Goal: Task Accomplishment & Management: Complete application form

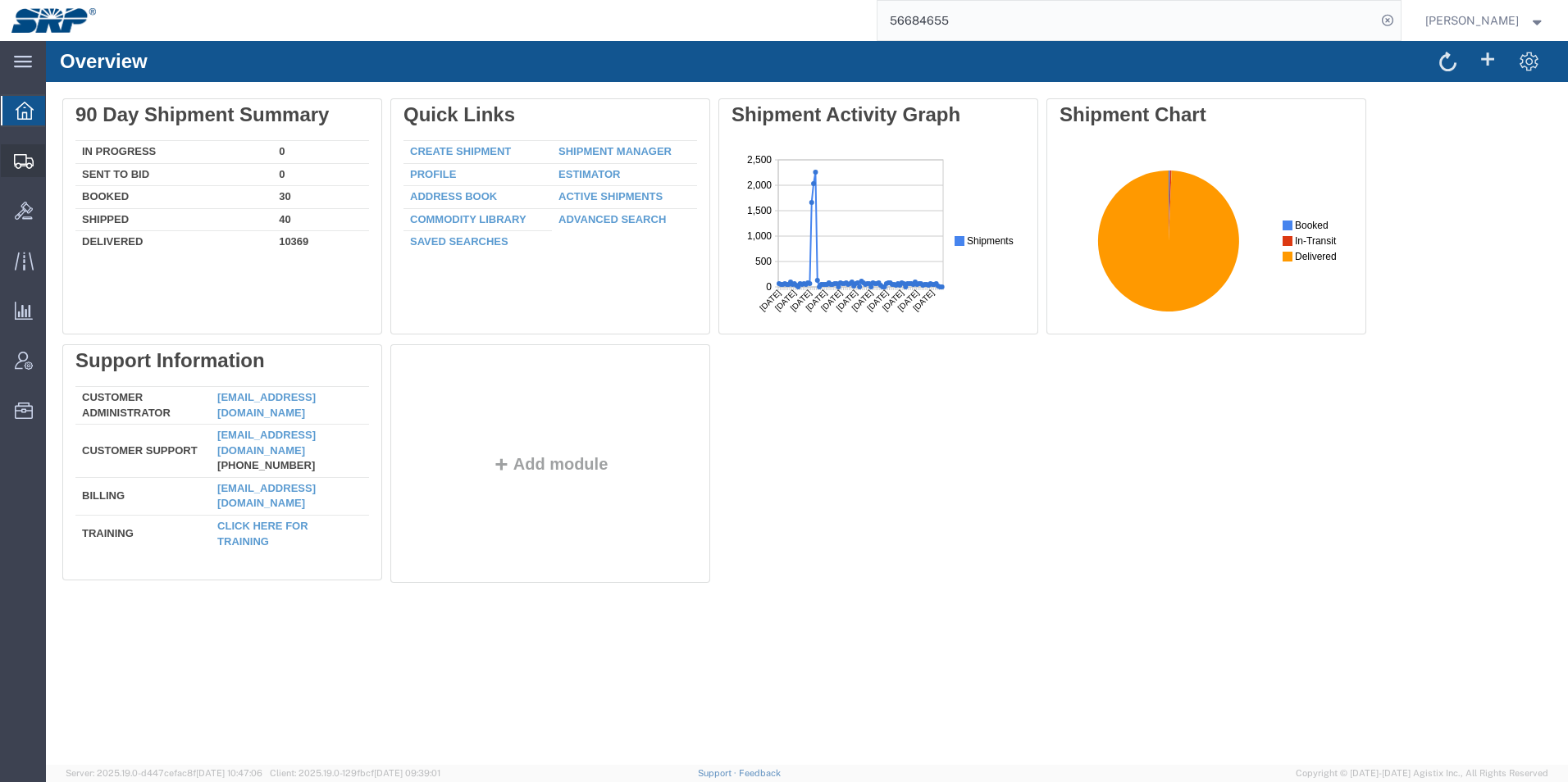
click at [23, 166] on icon at bounding box center [24, 161] width 20 height 15
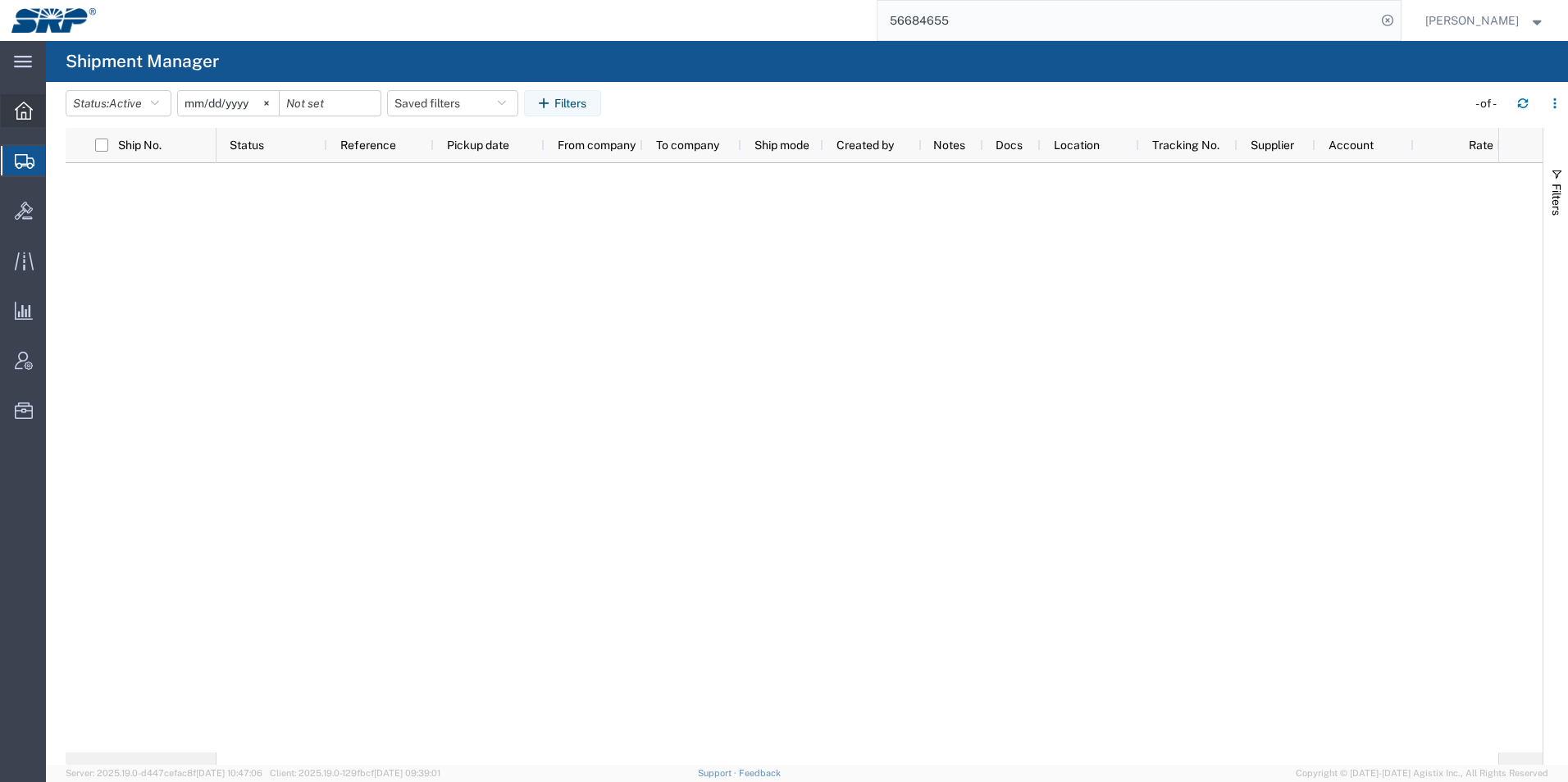
click at [30, 115] on icon at bounding box center [24, 111] width 18 height 18
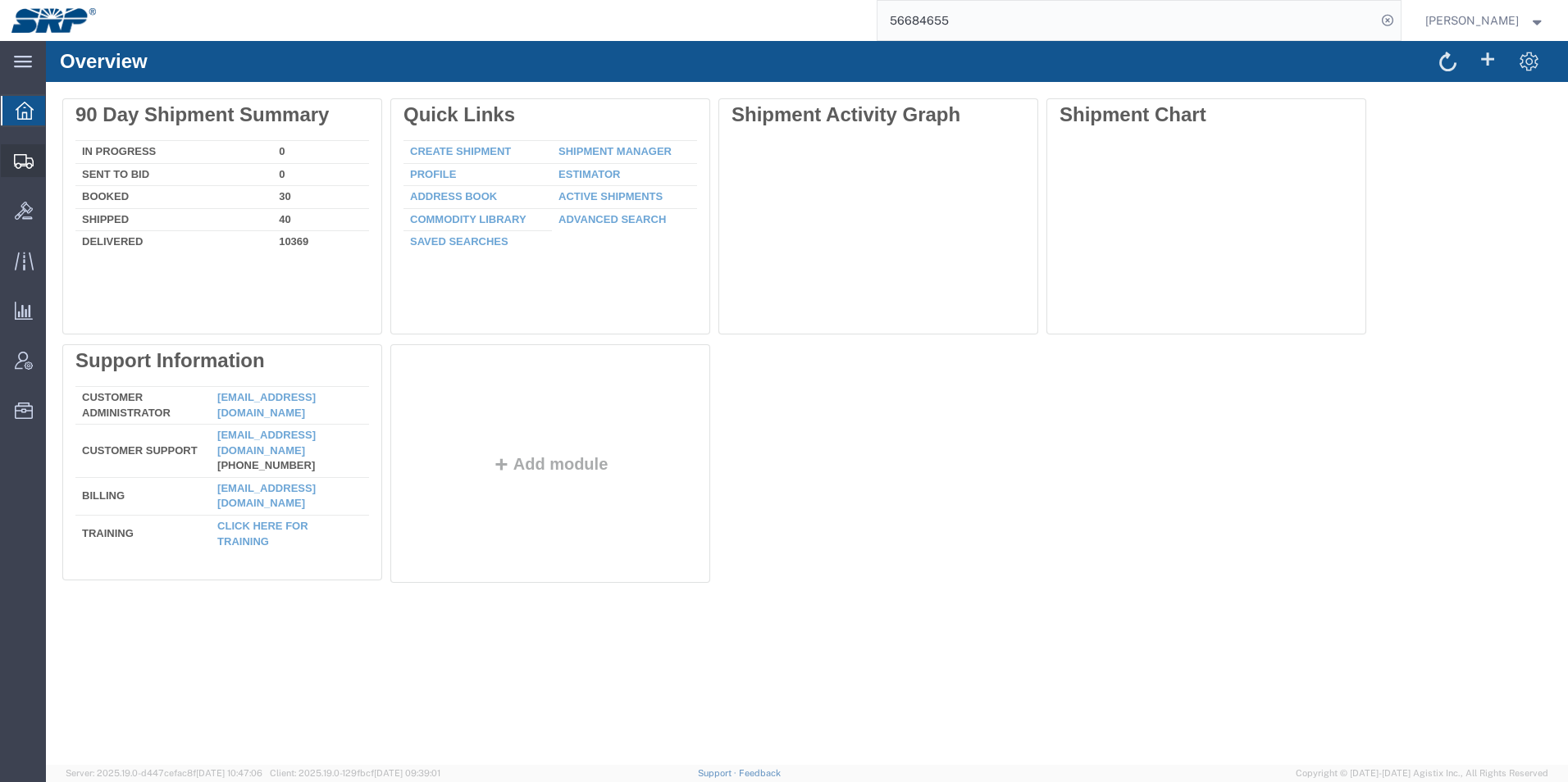
click at [20, 163] on icon at bounding box center [24, 161] width 20 height 15
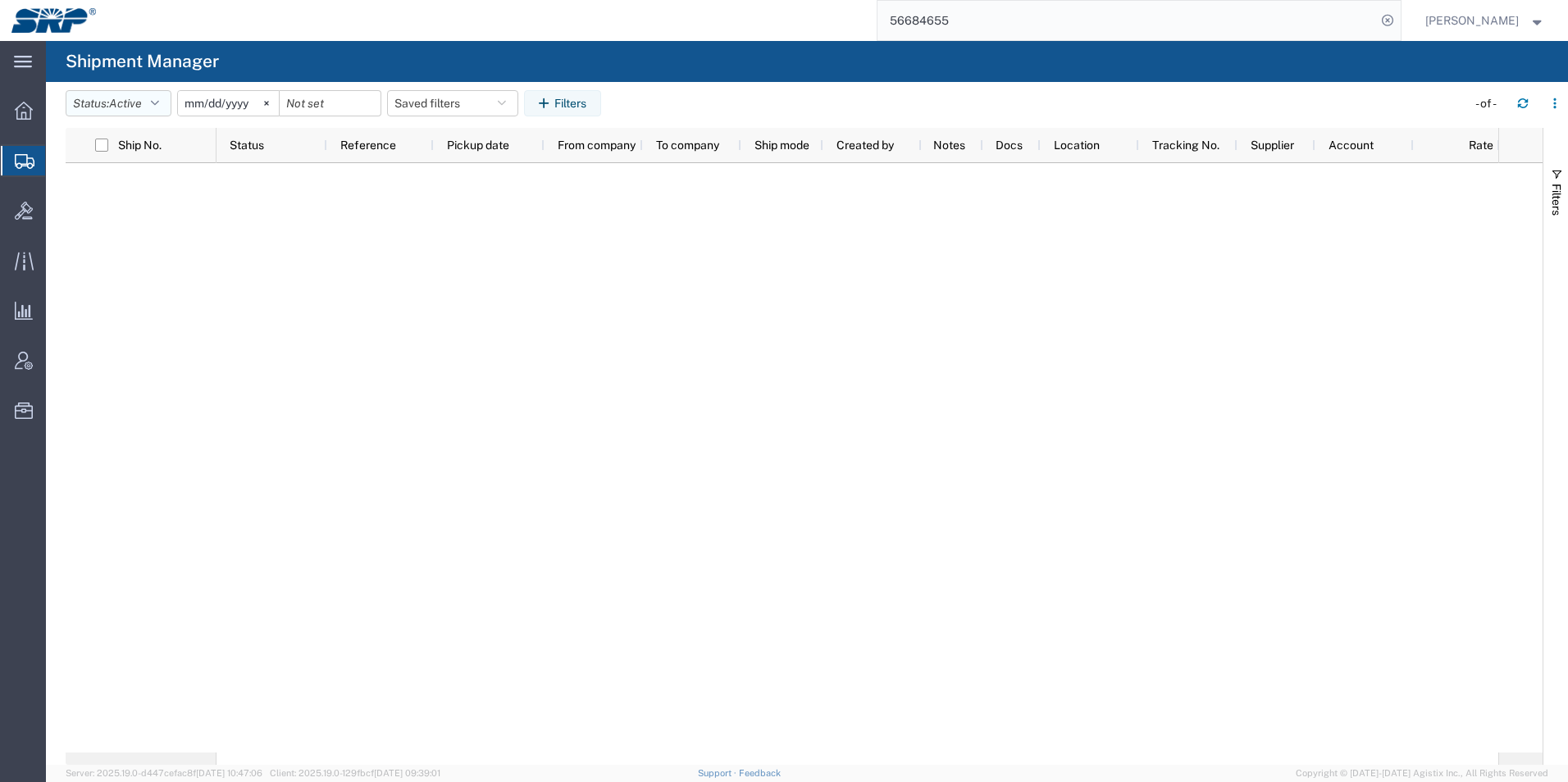
click at [116, 99] on span "Active" at bounding box center [125, 103] width 33 height 13
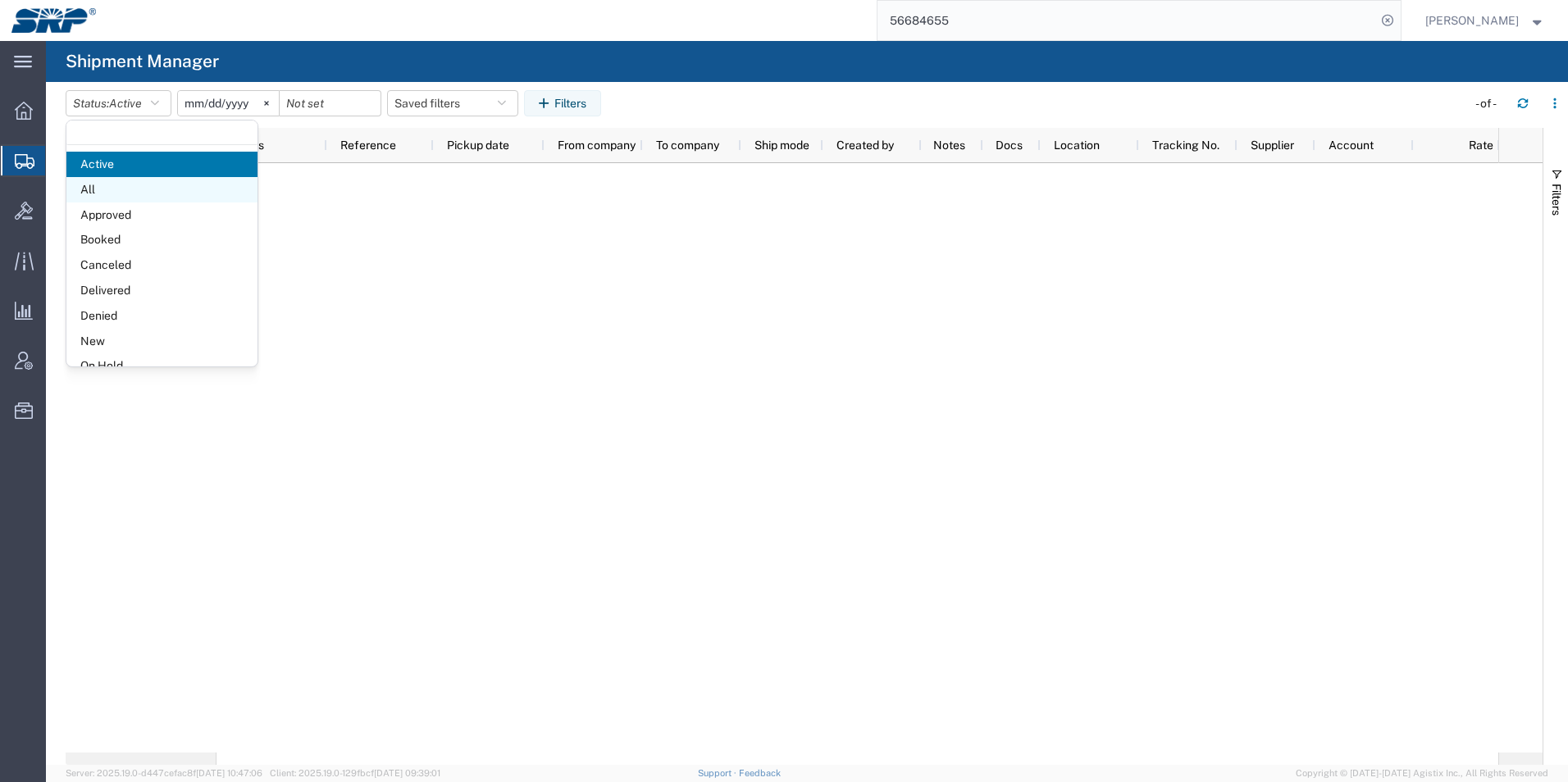
click at [104, 186] on span "All" at bounding box center [162, 189] width 191 height 25
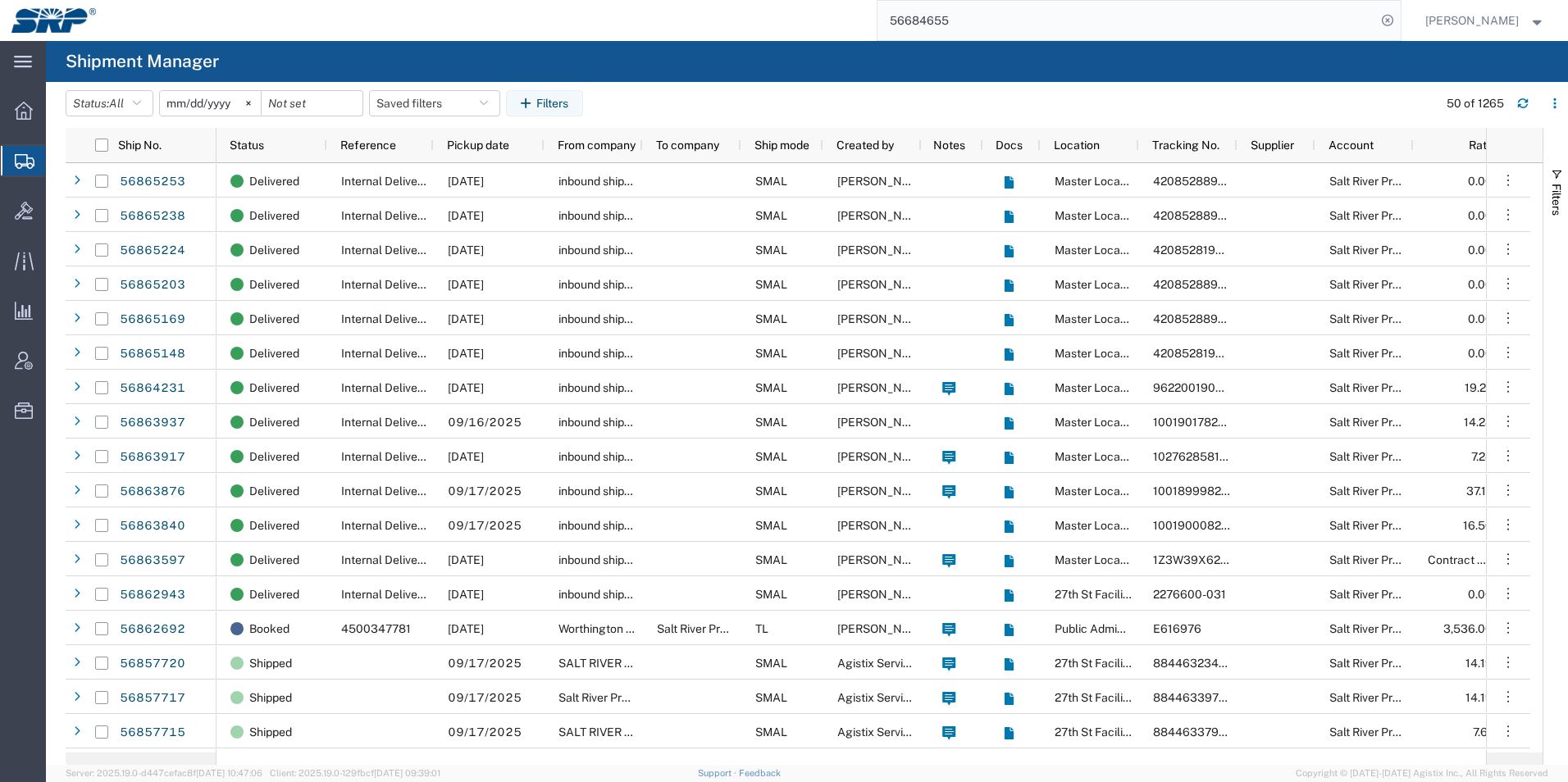
click at [28, 161] on icon at bounding box center [25, 161] width 20 height 15
click at [21, 108] on icon at bounding box center [24, 111] width 18 height 18
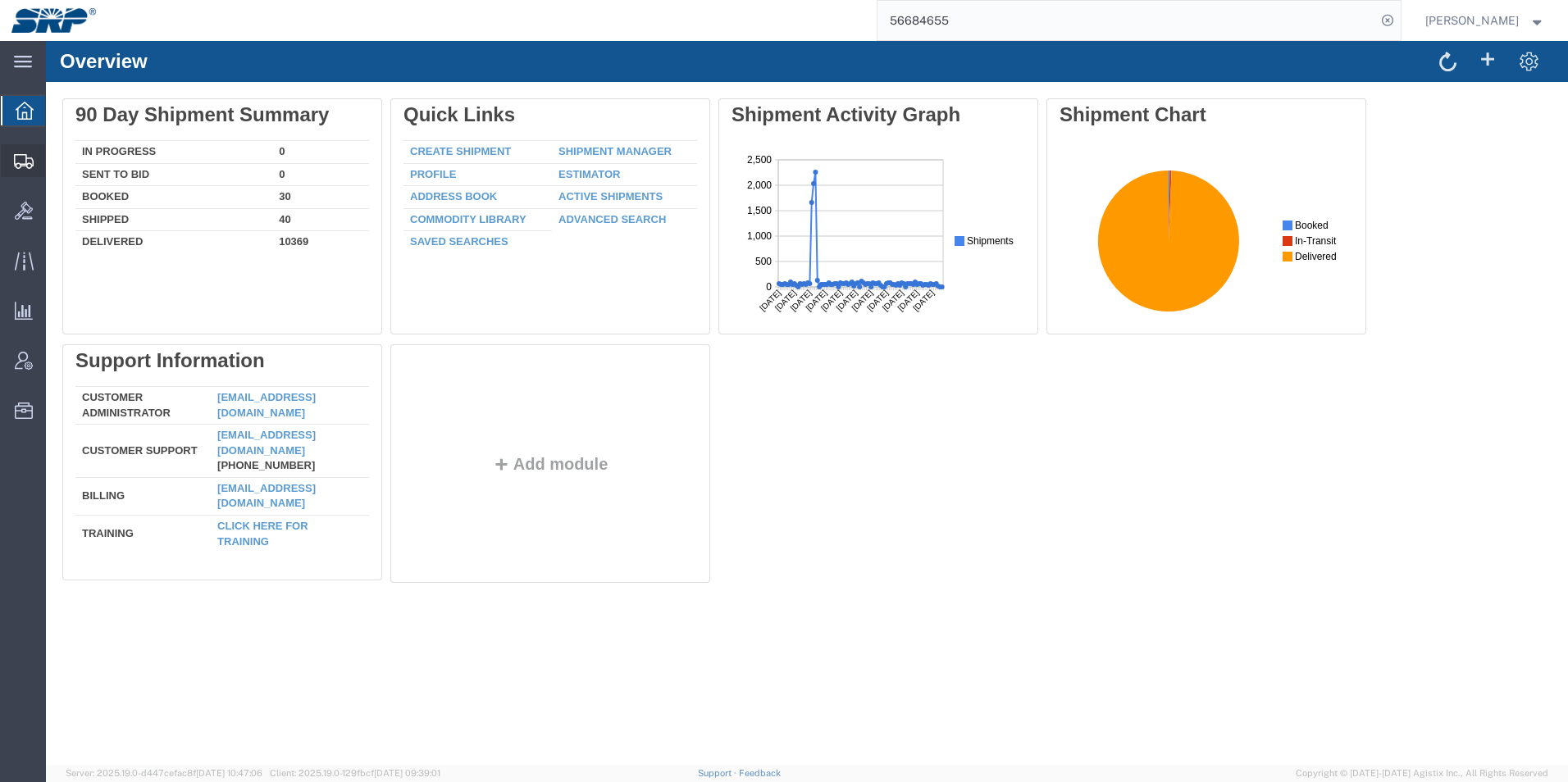
click at [29, 157] on icon at bounding box center [24, 161] width 20 height 15
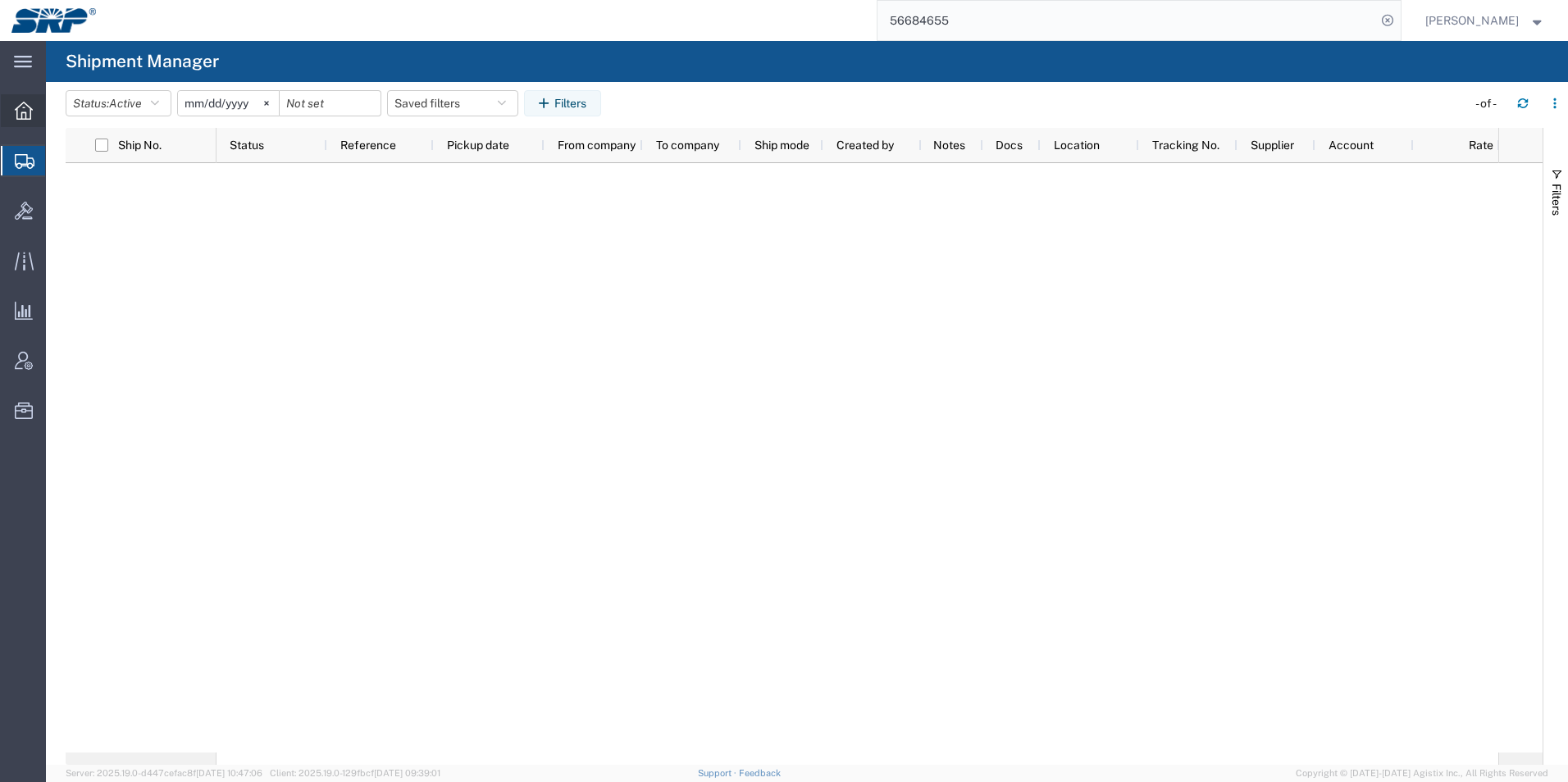
click at [30, 108] on icon at bounding box center [24, 111] width 18 height 18
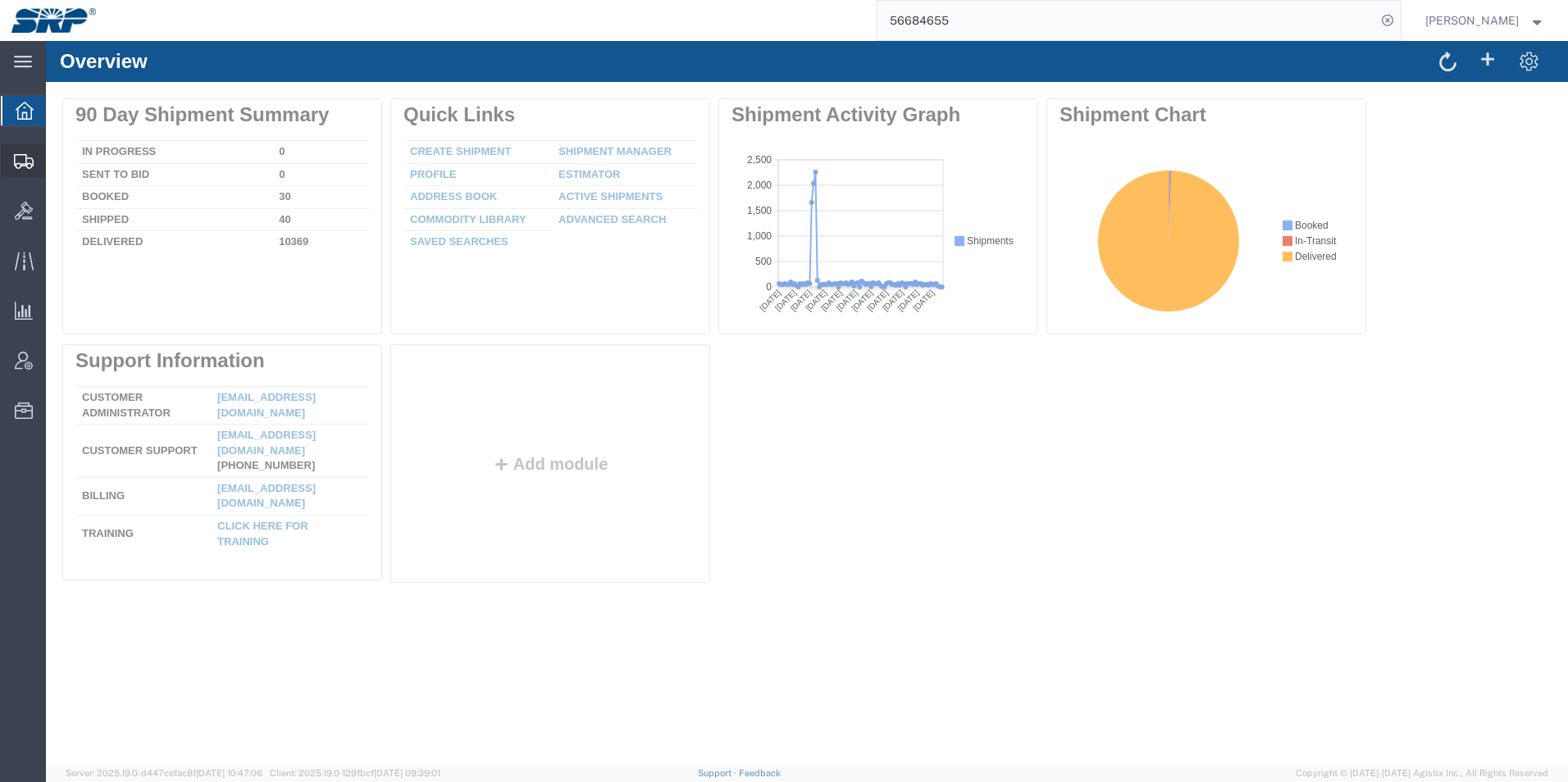
click at [31, 163] on icon at bounding box center [24, 161] width 20 height 15
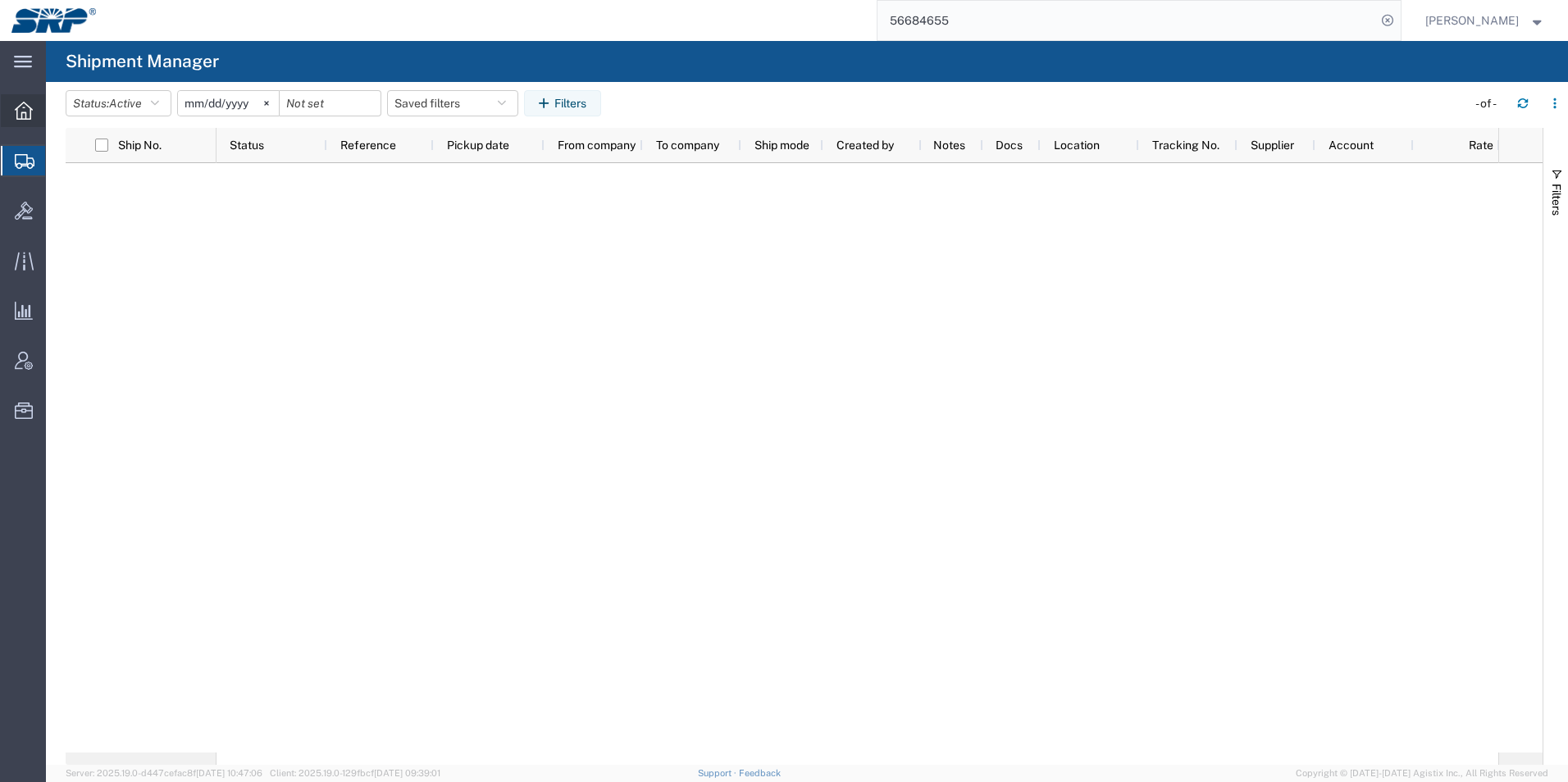
click at [22, 112] on icon at bounding box center [24, 111] width 18 height 18
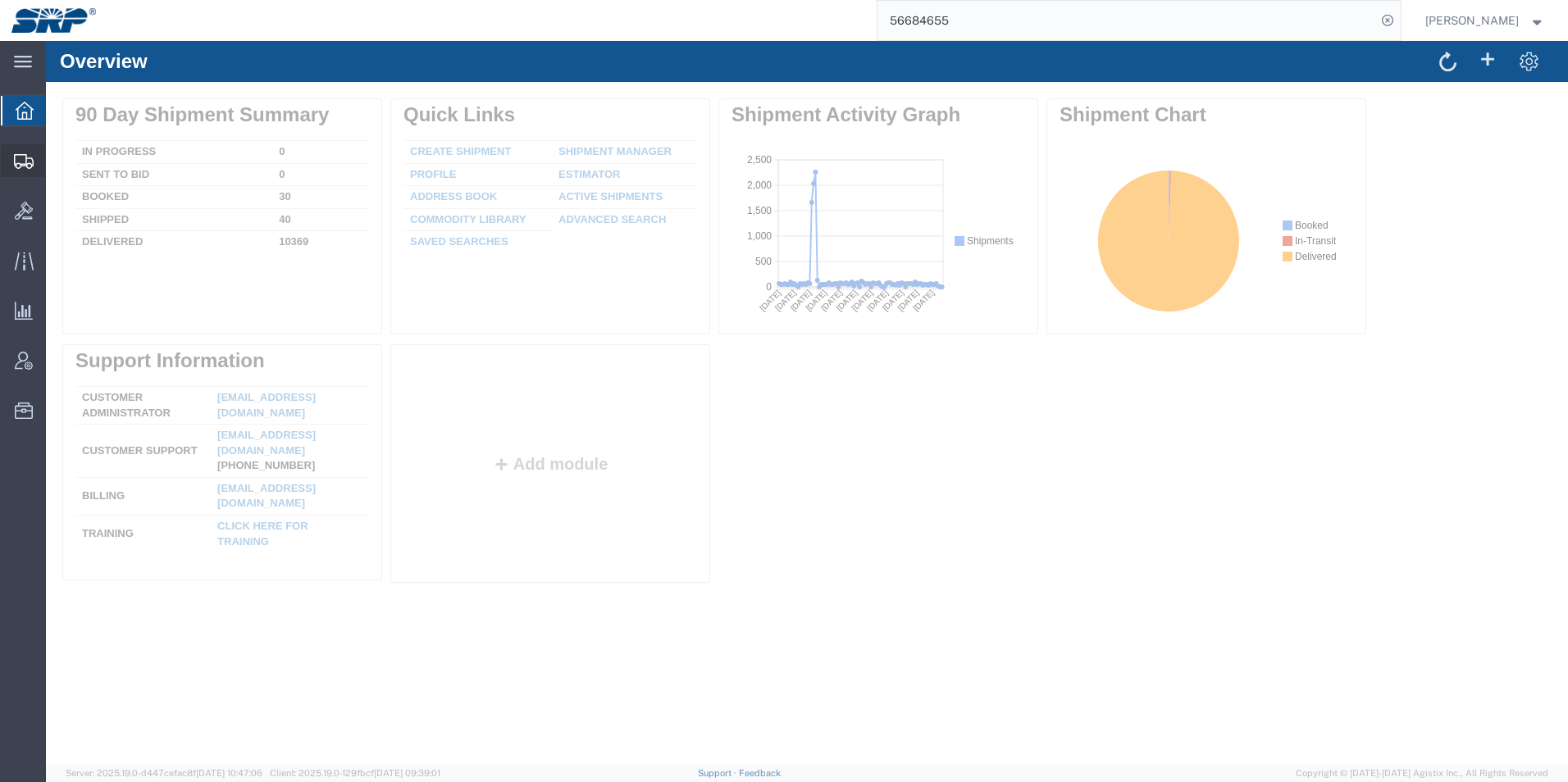
click at [25, 169] on div at bounding box center [24, 161] width 46 height 33
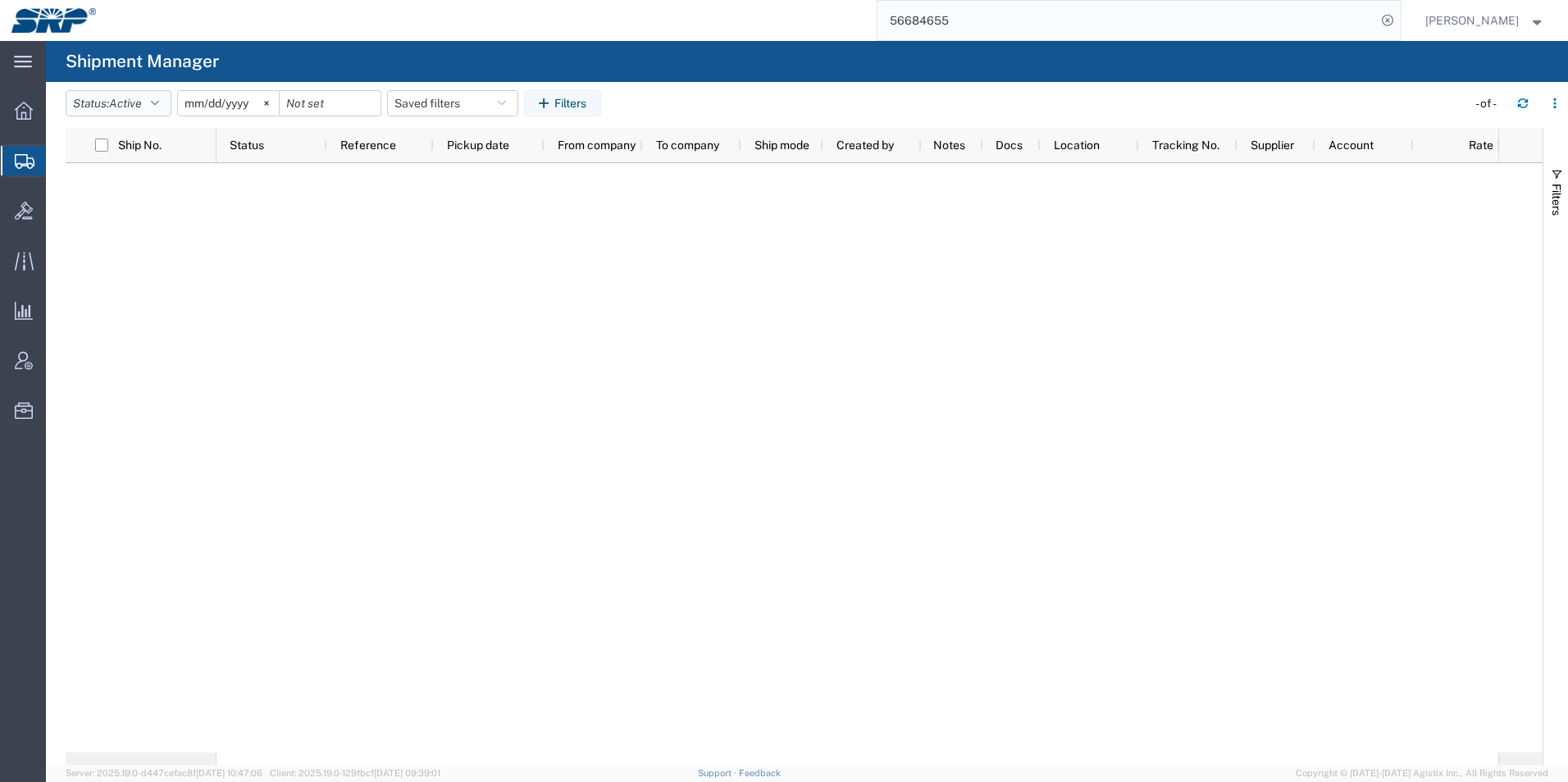
click at [136, 109] on span "Active" at bounding box center [125, 103] width 33 height 13
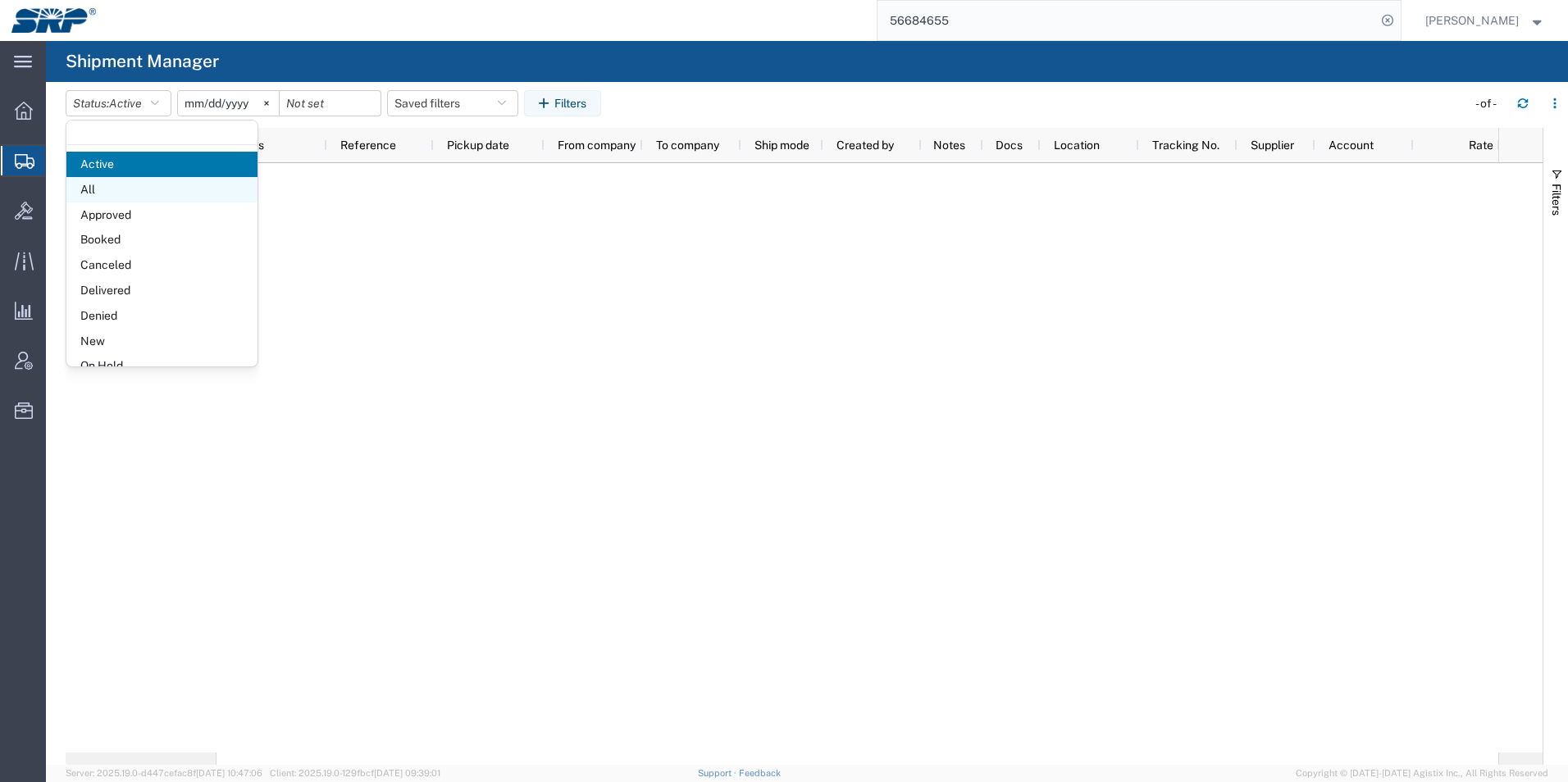
click at [118, 181] on span "All" at bounding box center [162, 189] width 191 height 25
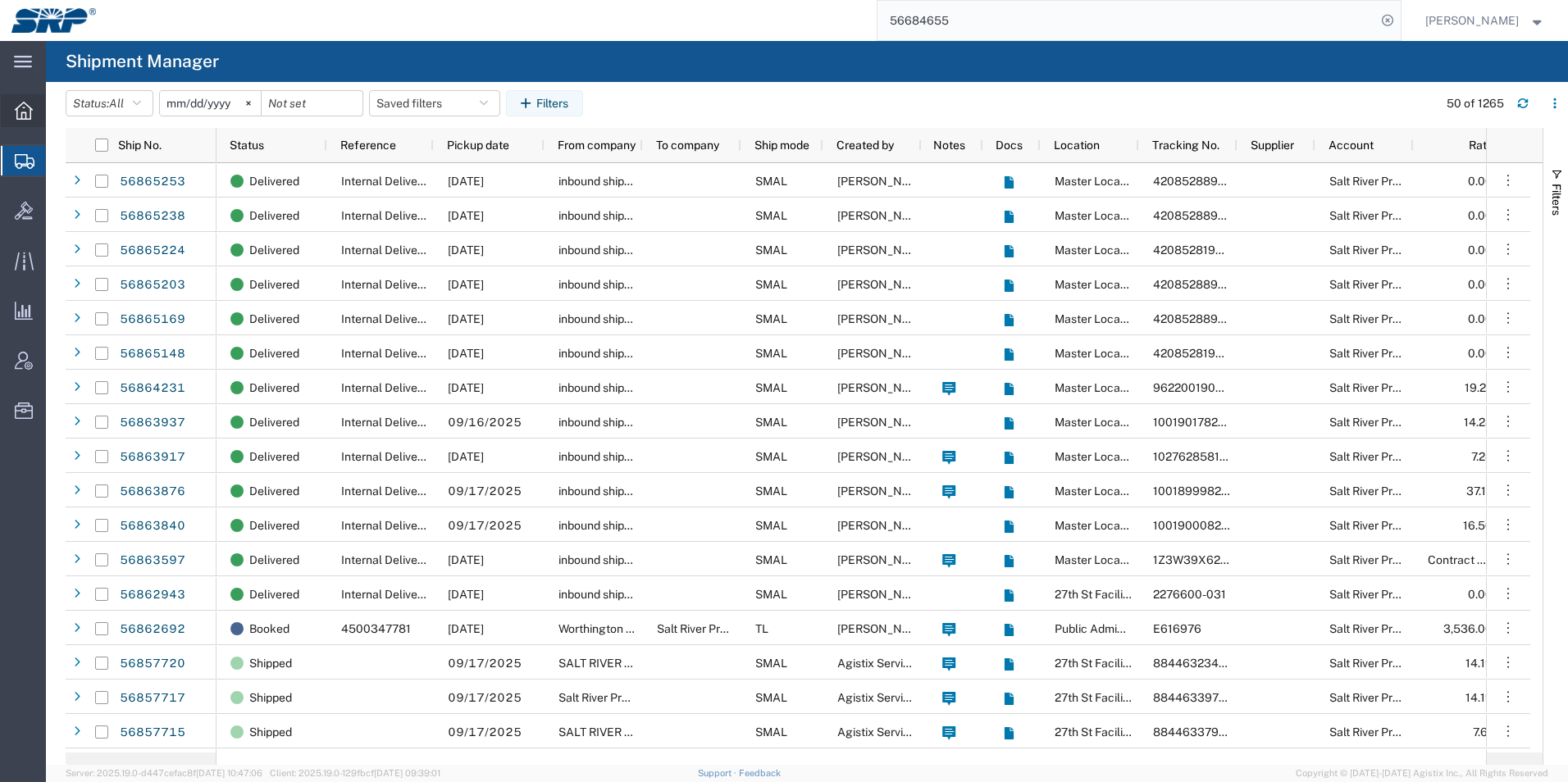
click at [20, 112] on icon at bounding box center [24, 111] width 18 height 18
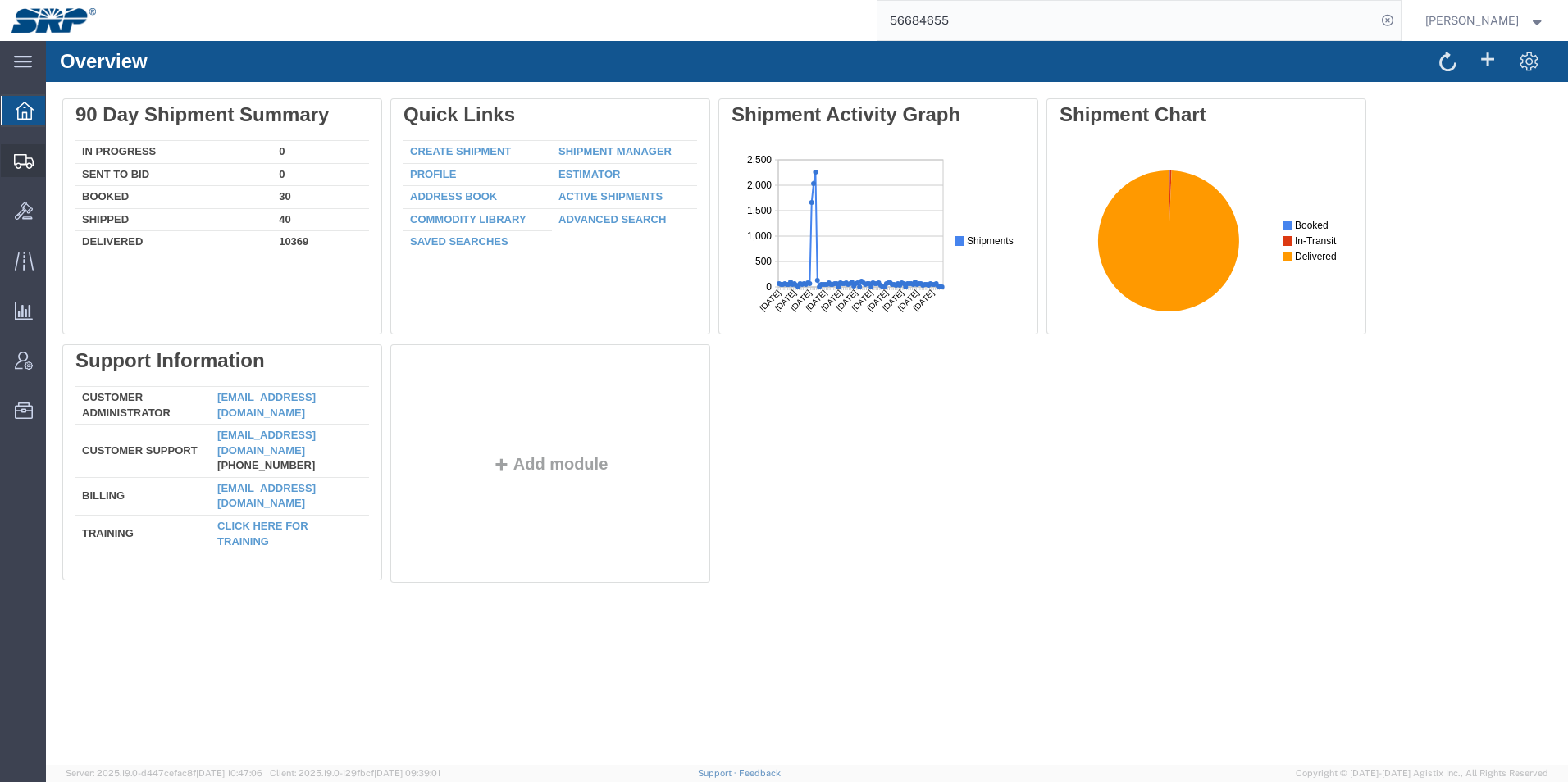
click at [17, 162] on icon at bounding box center [24, 161] width 20 height 15
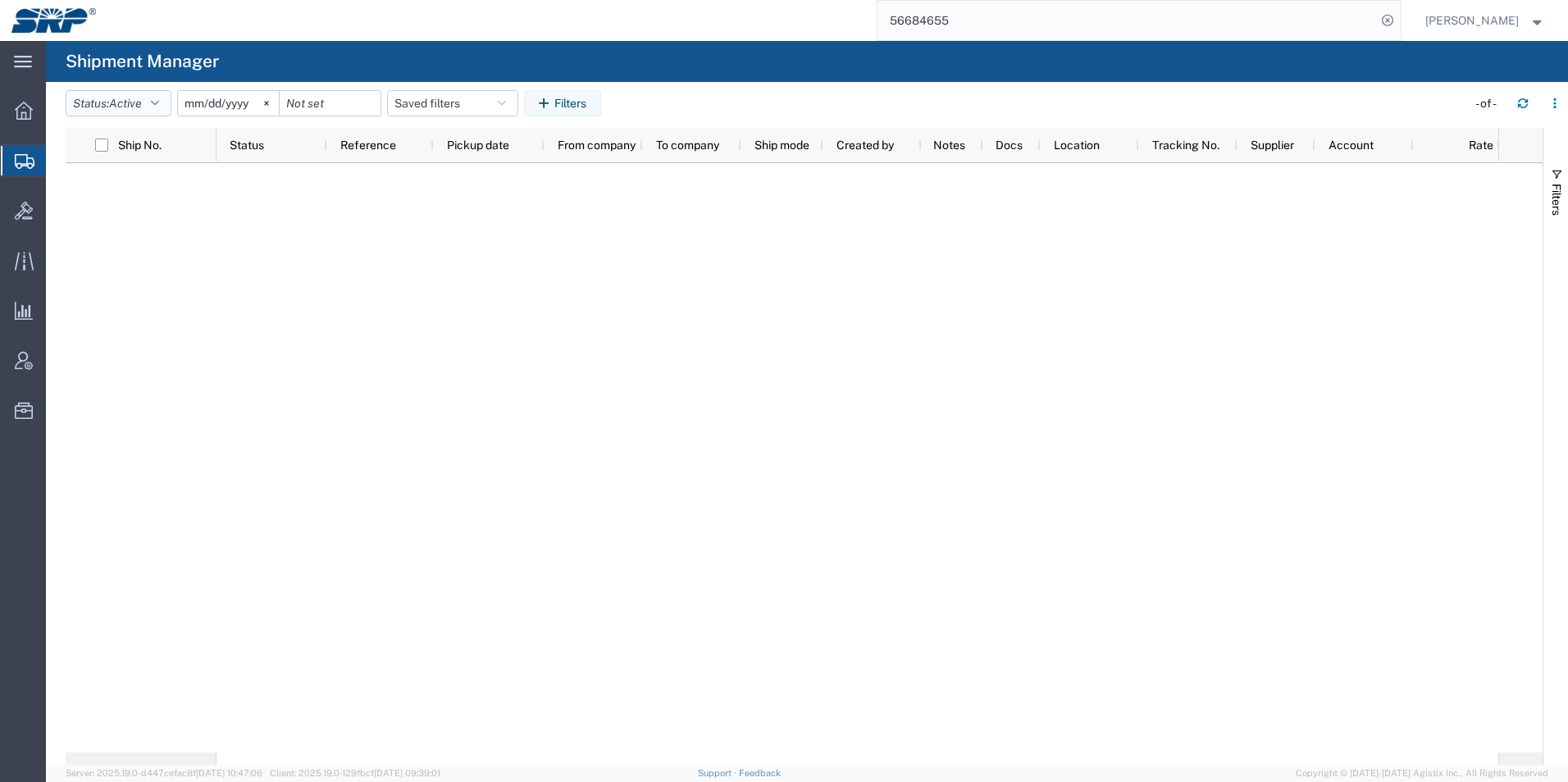
click at [119, 106] on span "Active" at bounding box center [125, 103] width 33 height 13
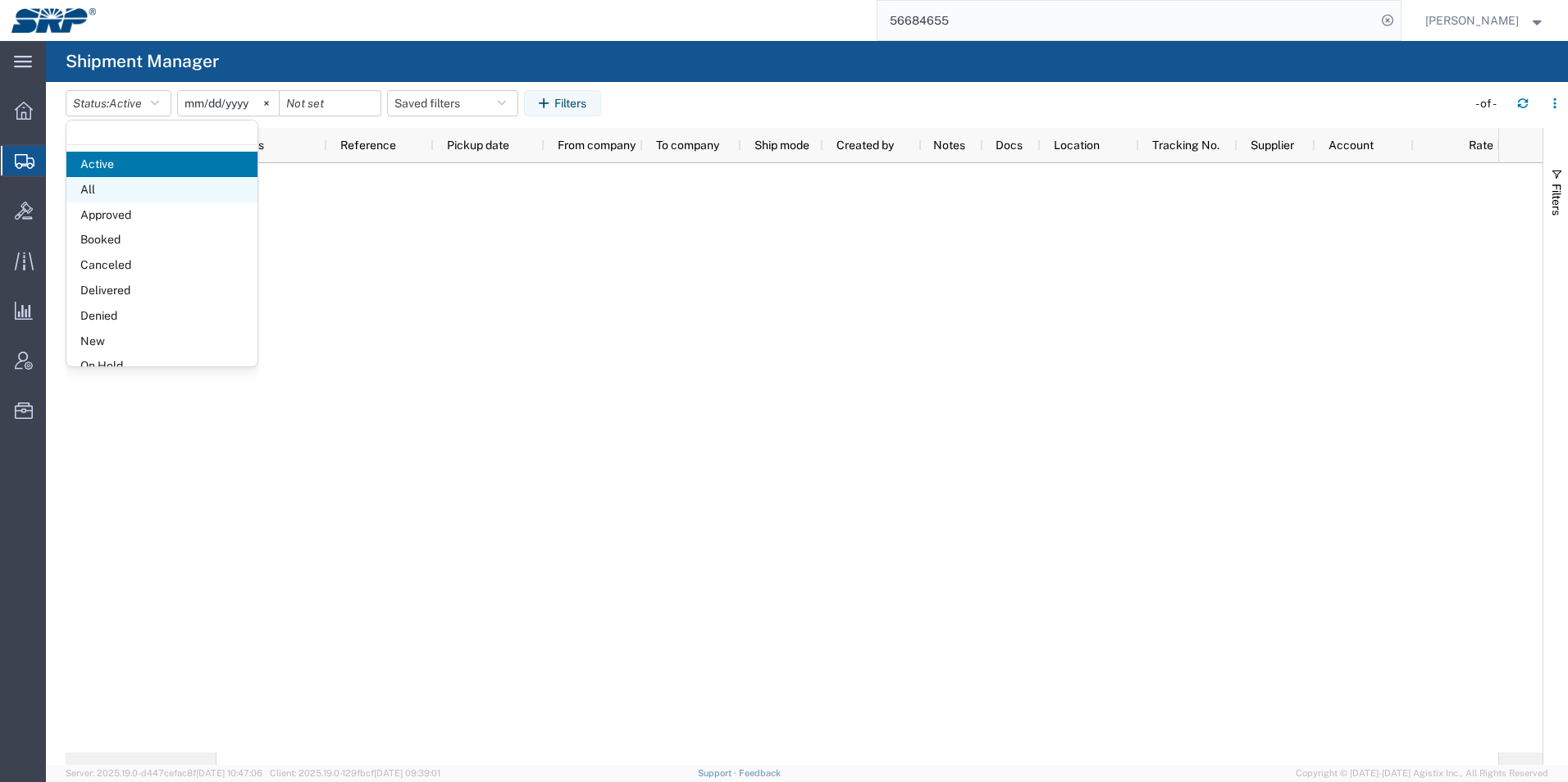
click at [109, 188] on span "All" at bounding box center [162, 189] width 191 height 25
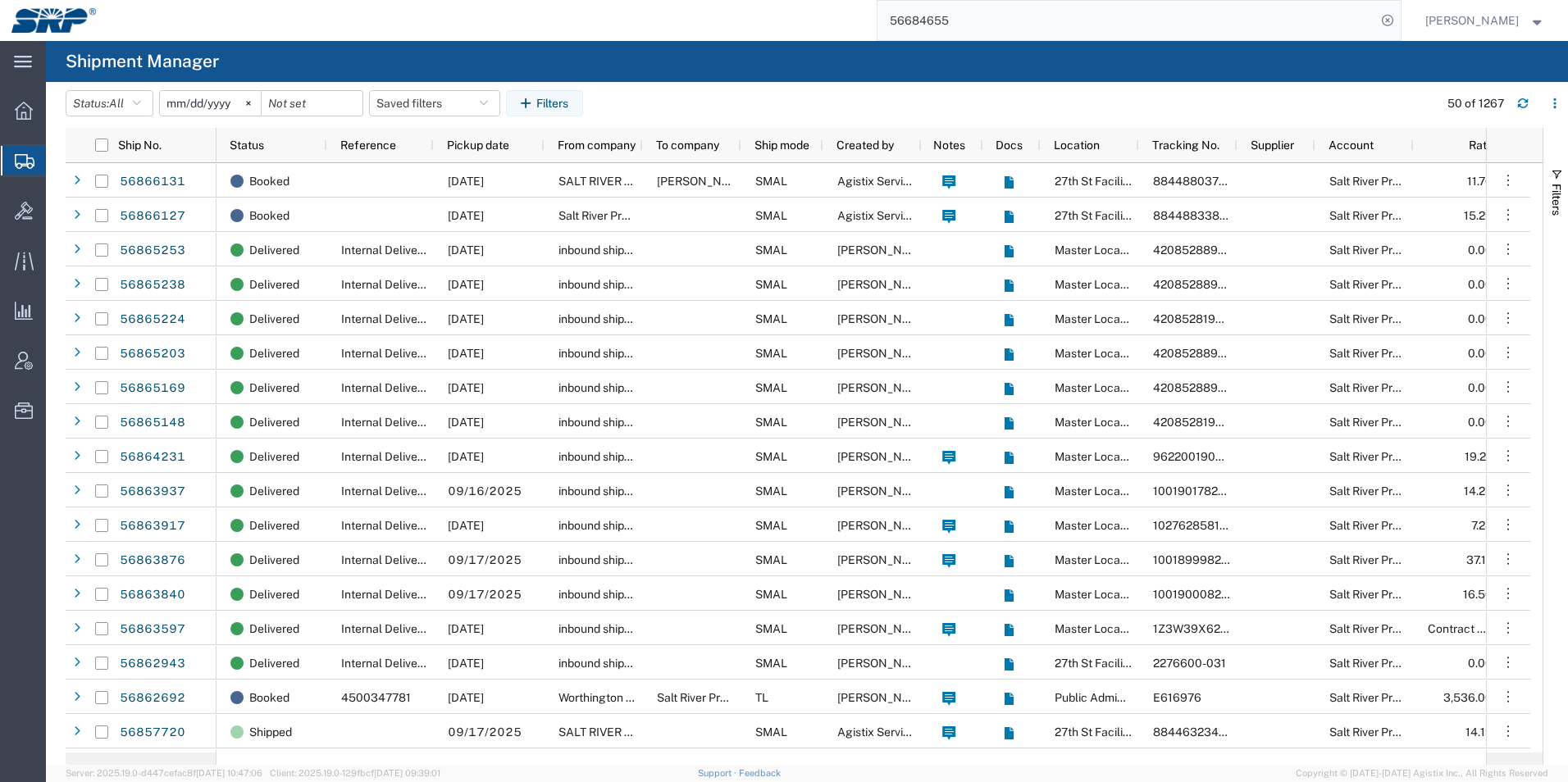
click at [19, 159] on icon at bounding box center [25, 161] width 20 height 15
click at [27, 114] on icon at bounding box center [24, 111] width 18 height 18
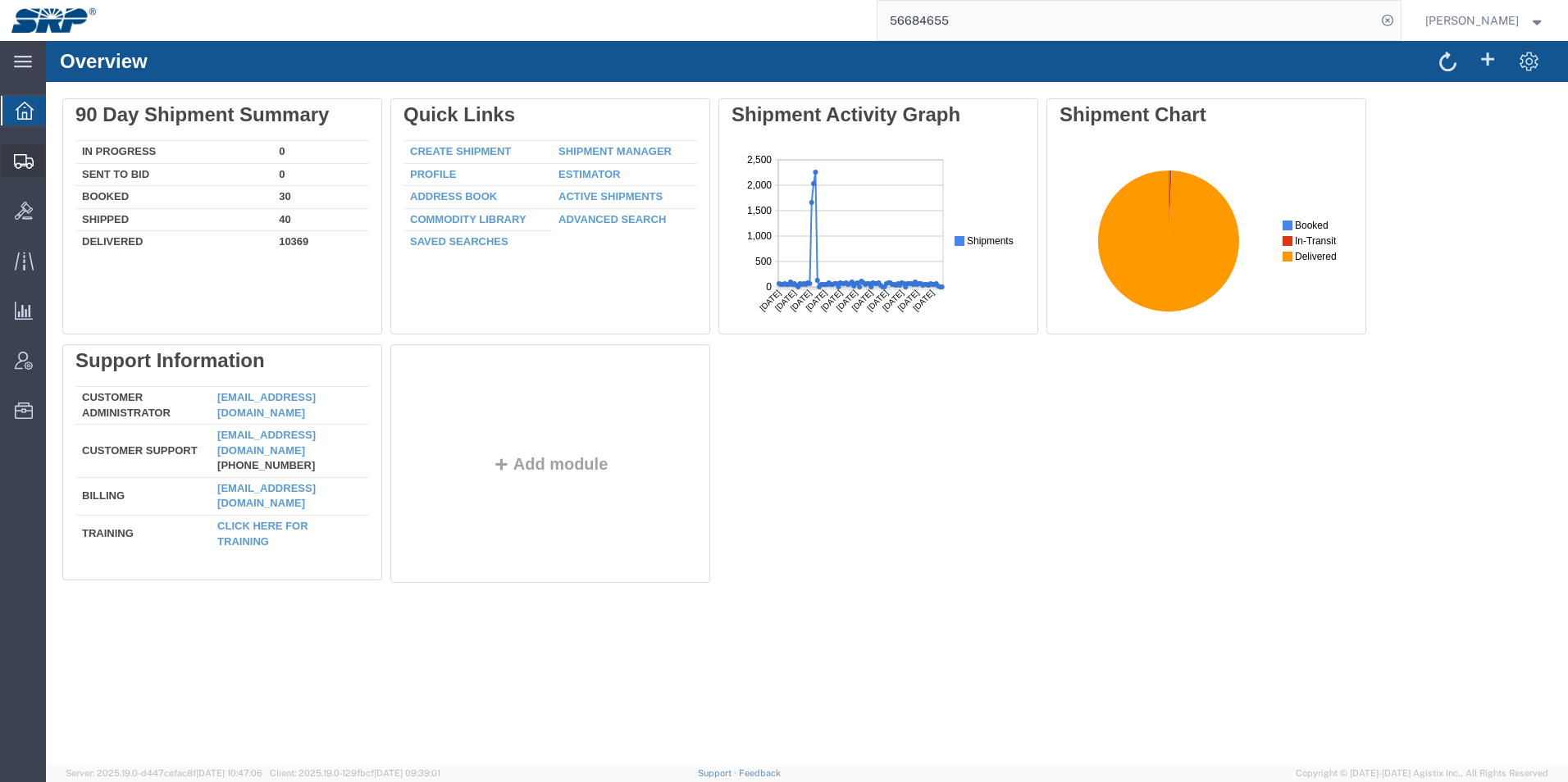
click at [33, 167] on icon at bounding box center [24, 161] width 20 height 15
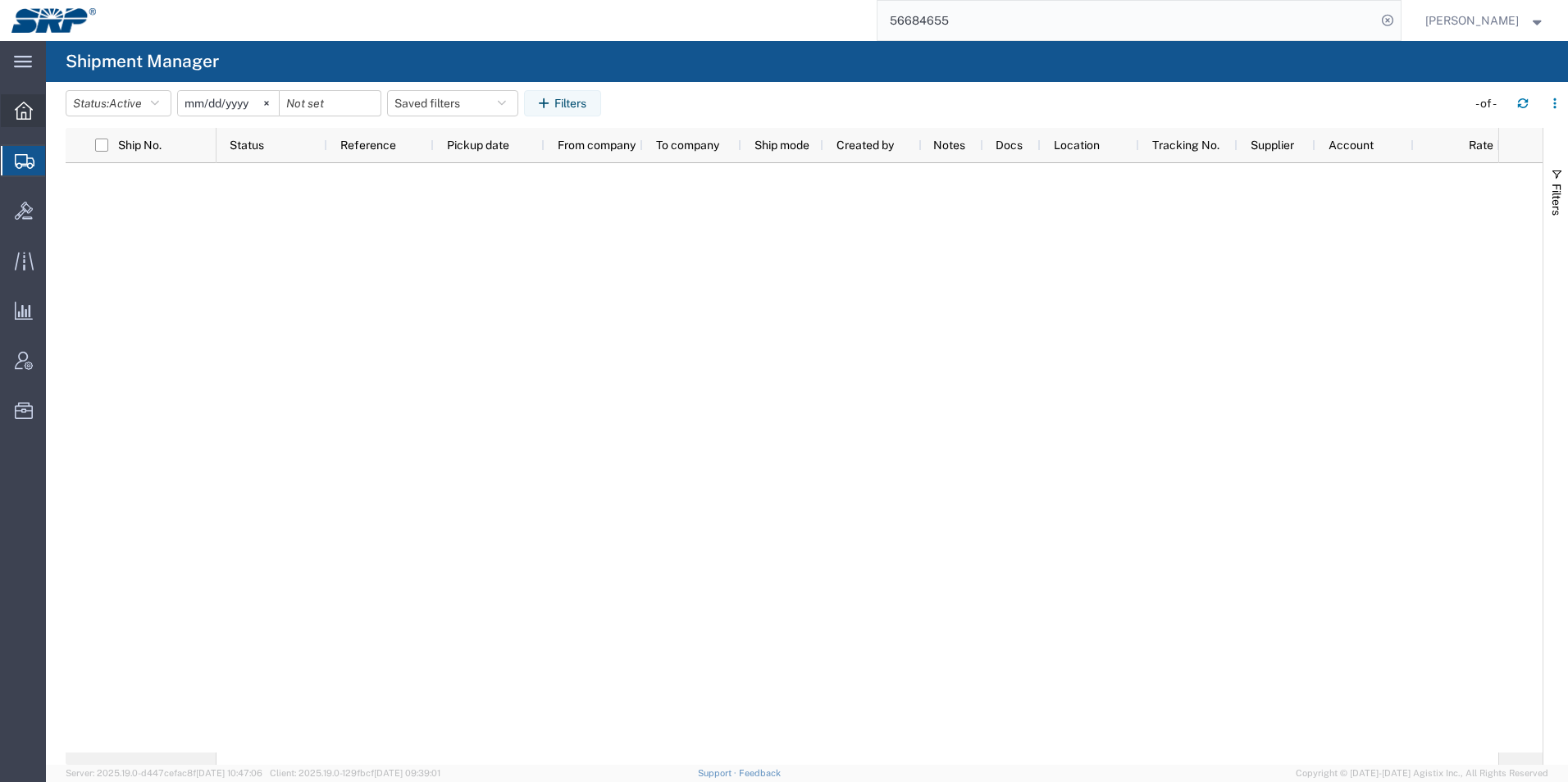
click at [26, 117] on icon at bounding box center [24, 111] width 18 height 18
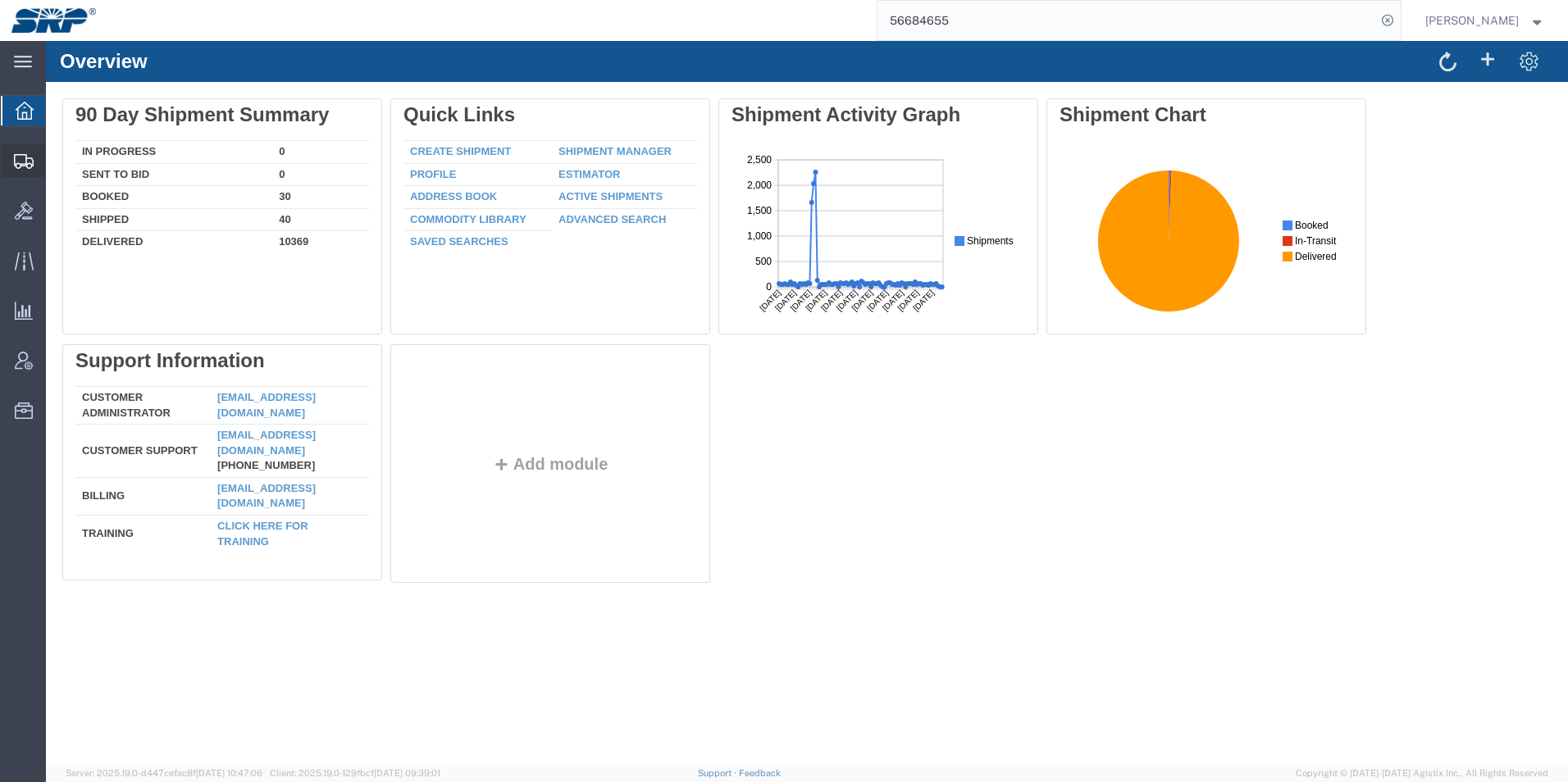
click at [31, 151] on div at bounding box center [24, 161] width 46 height 33
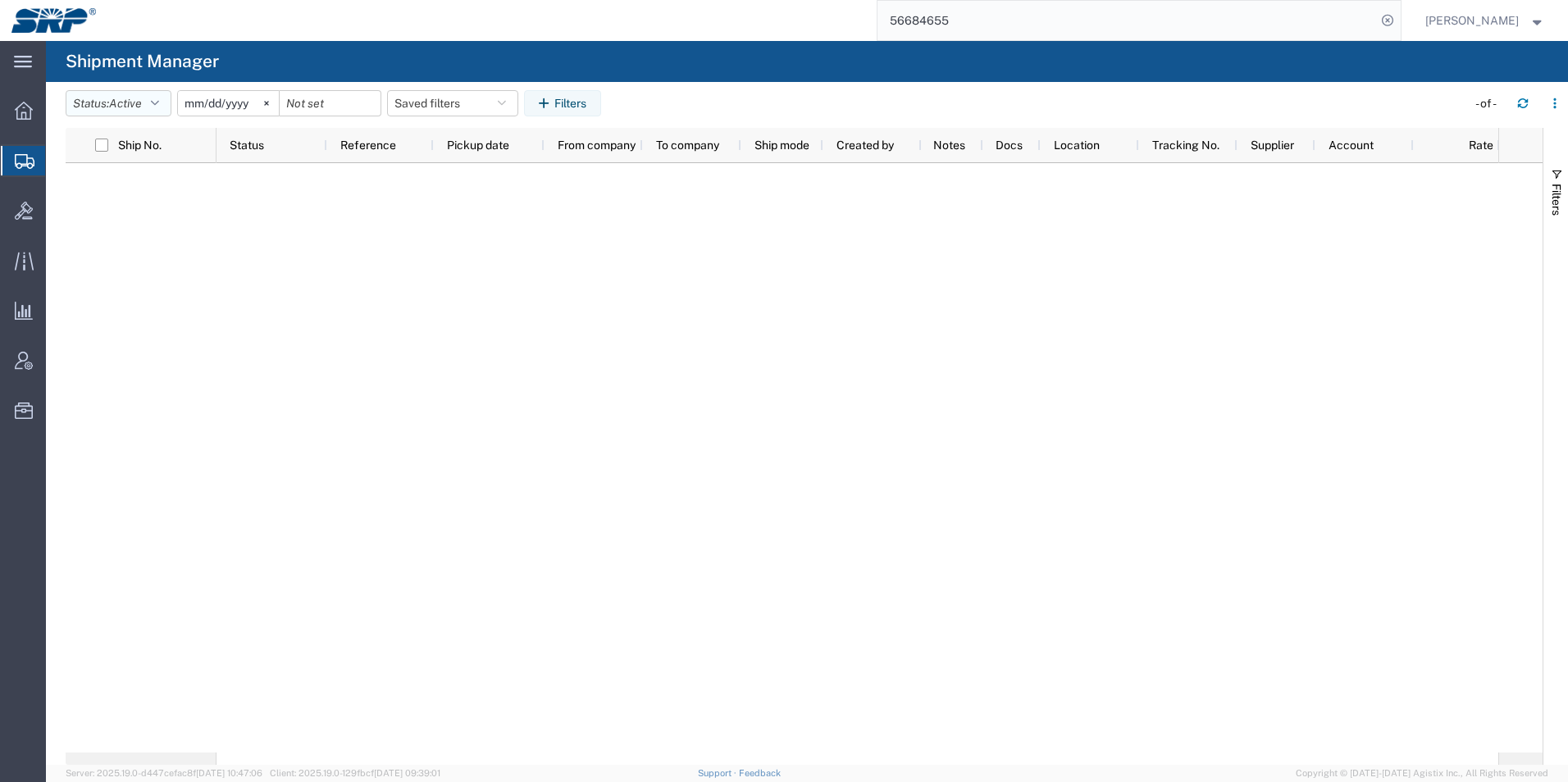
click at [140, 101] on span "Active" at bounding box center [125, 103] width 33 height 13
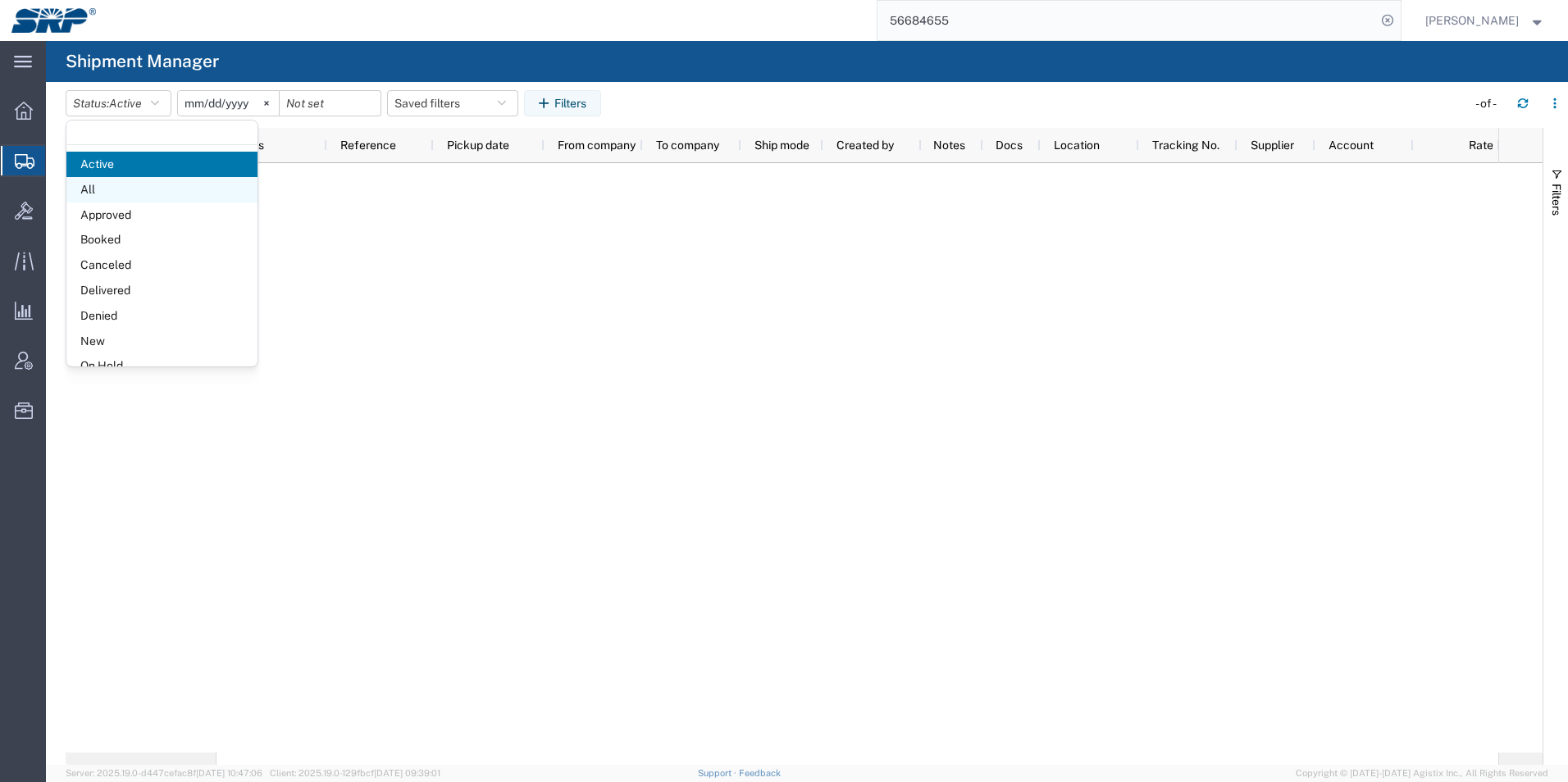
click at [87, 186] on span "All" at bounding box center [162, 189] width 191 height 25
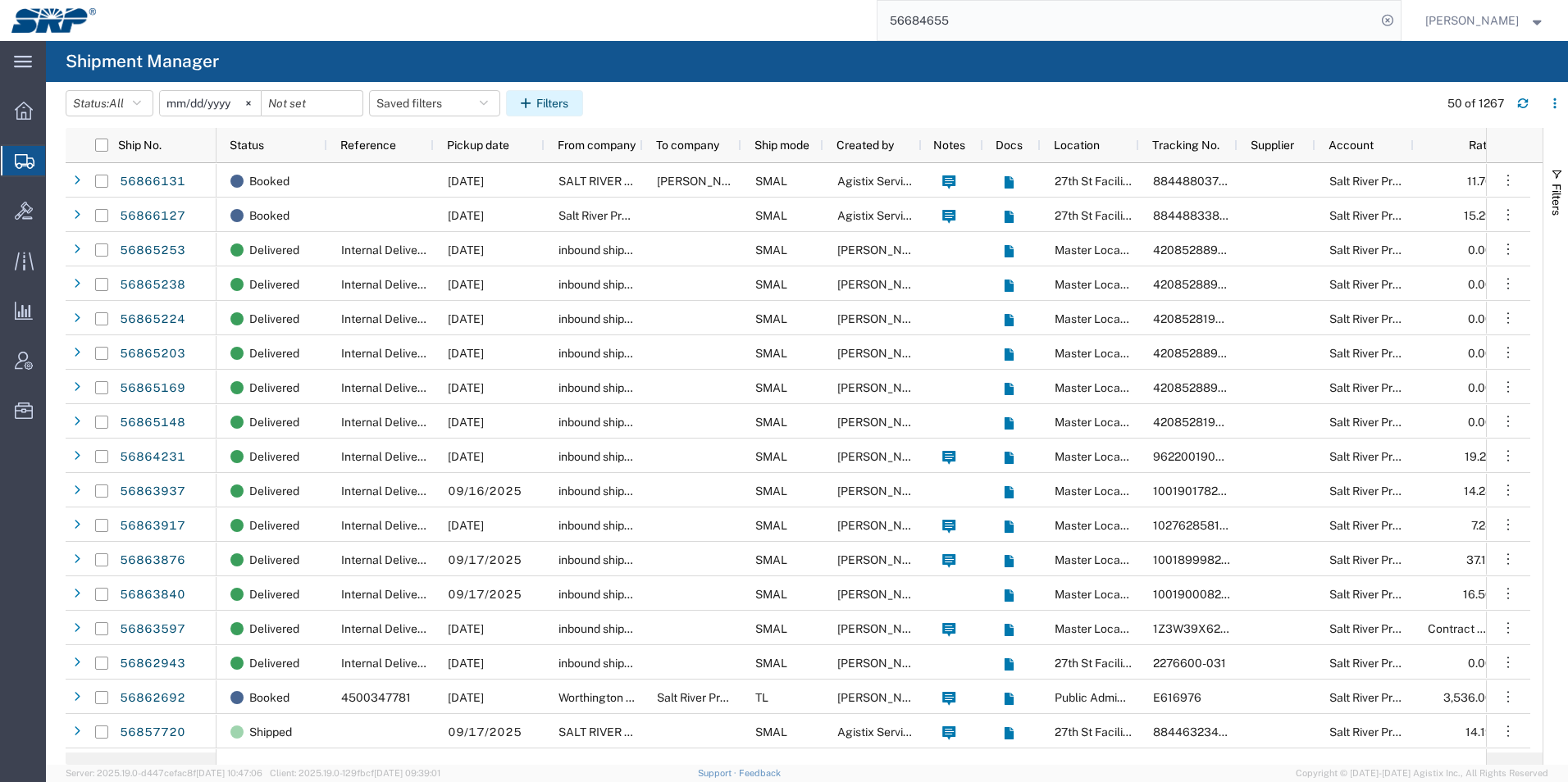
click at [575, 101] on button "Filters" at bounding box center [544, 103] width 77 height 26
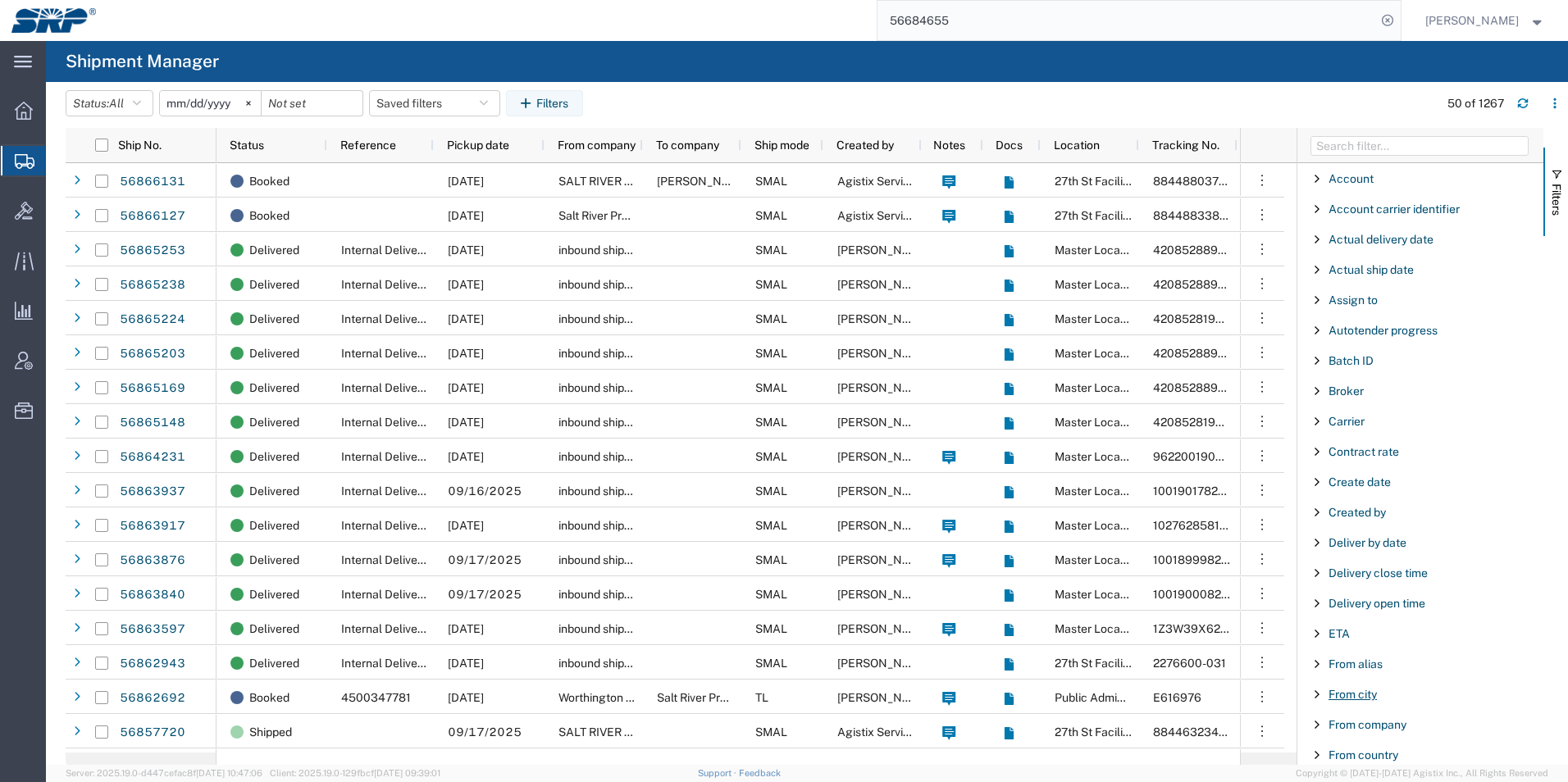
click at [1347, 694] on span "From city" at bounding box center [1352, 694] width 48 height 13
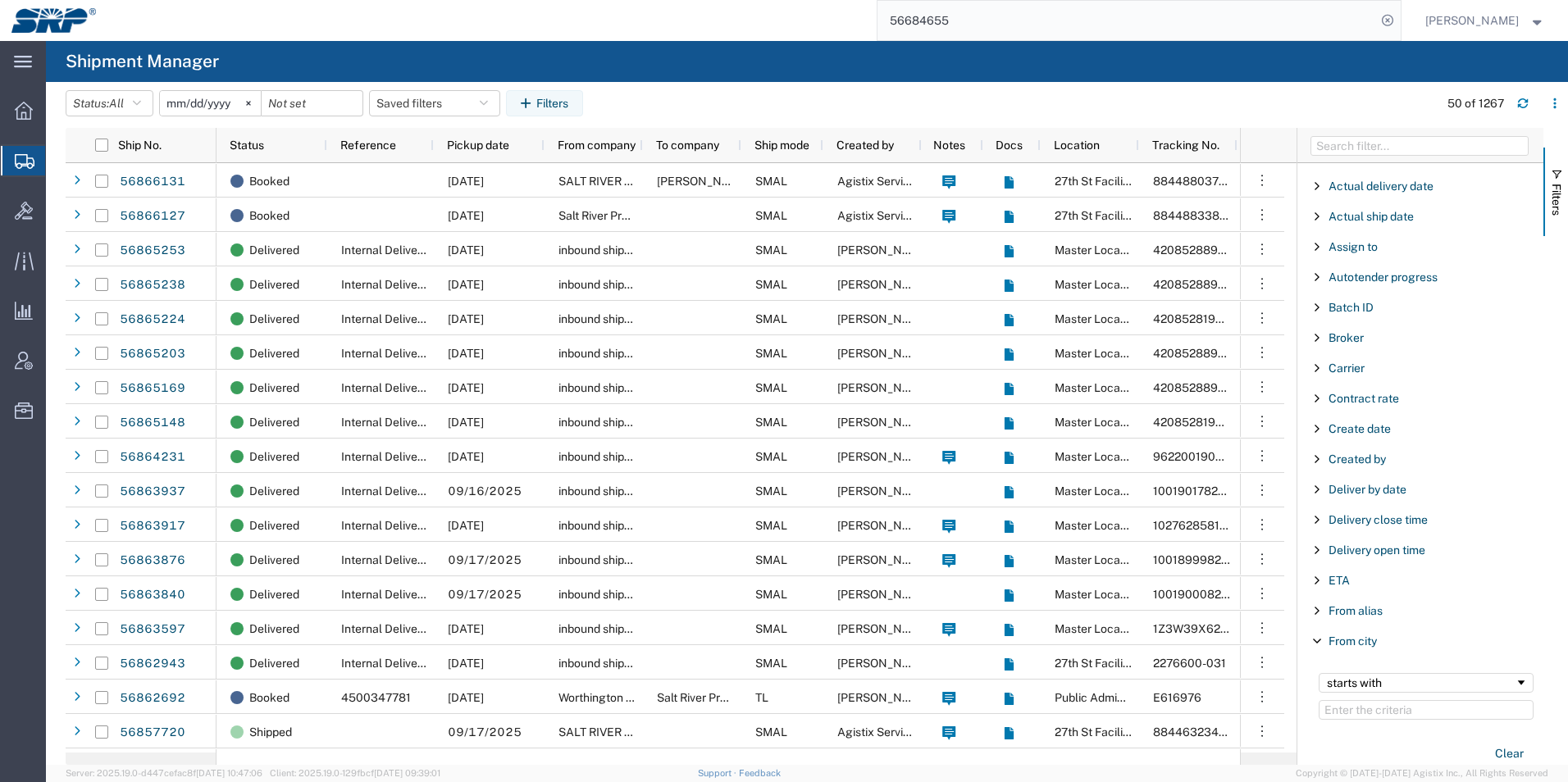
scroll to position [82, 0]
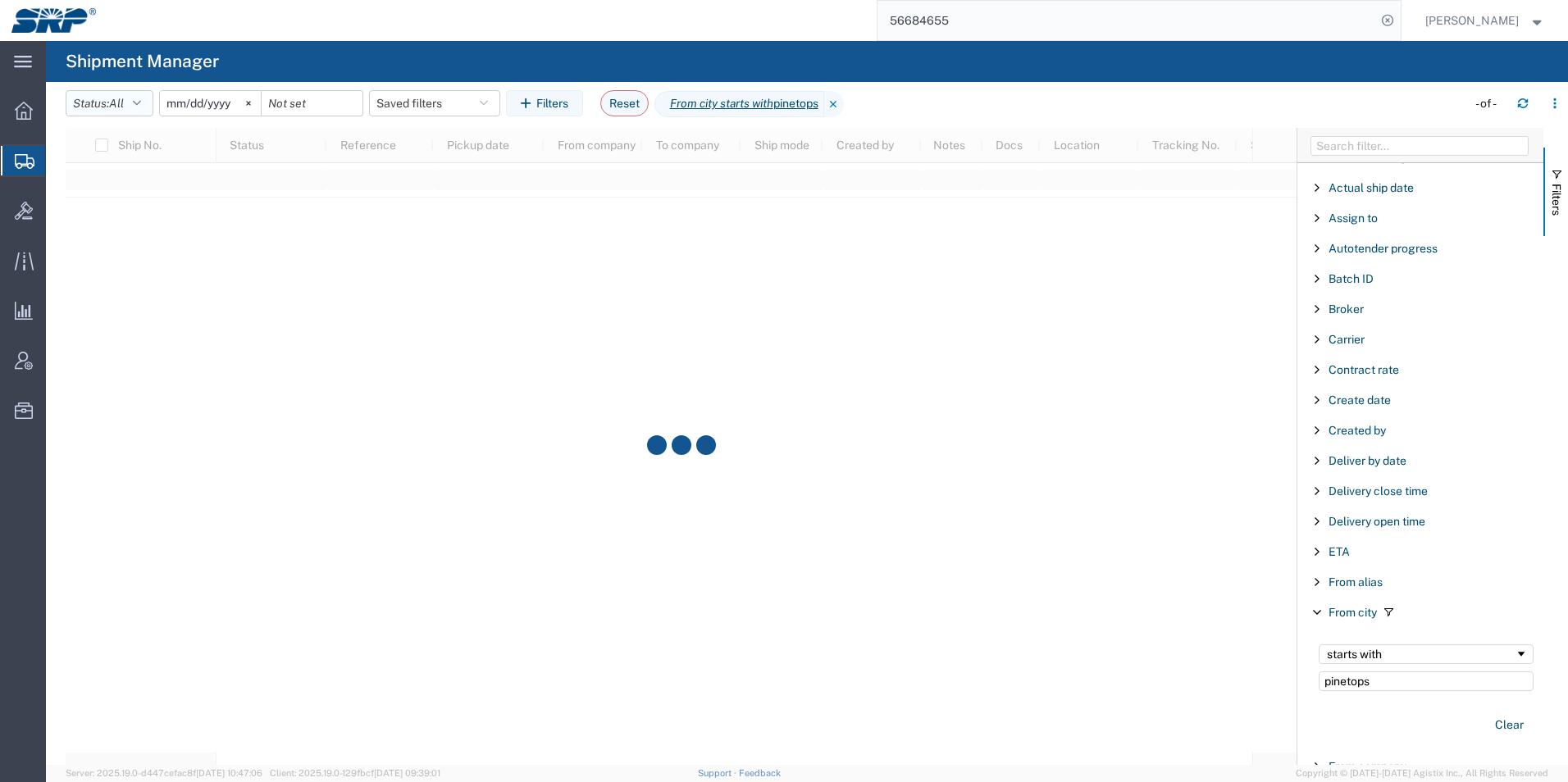
type input "pinetops"
click at [135, 109] on button "Status: All" at bounding box center [110, 103] width 88 height 26
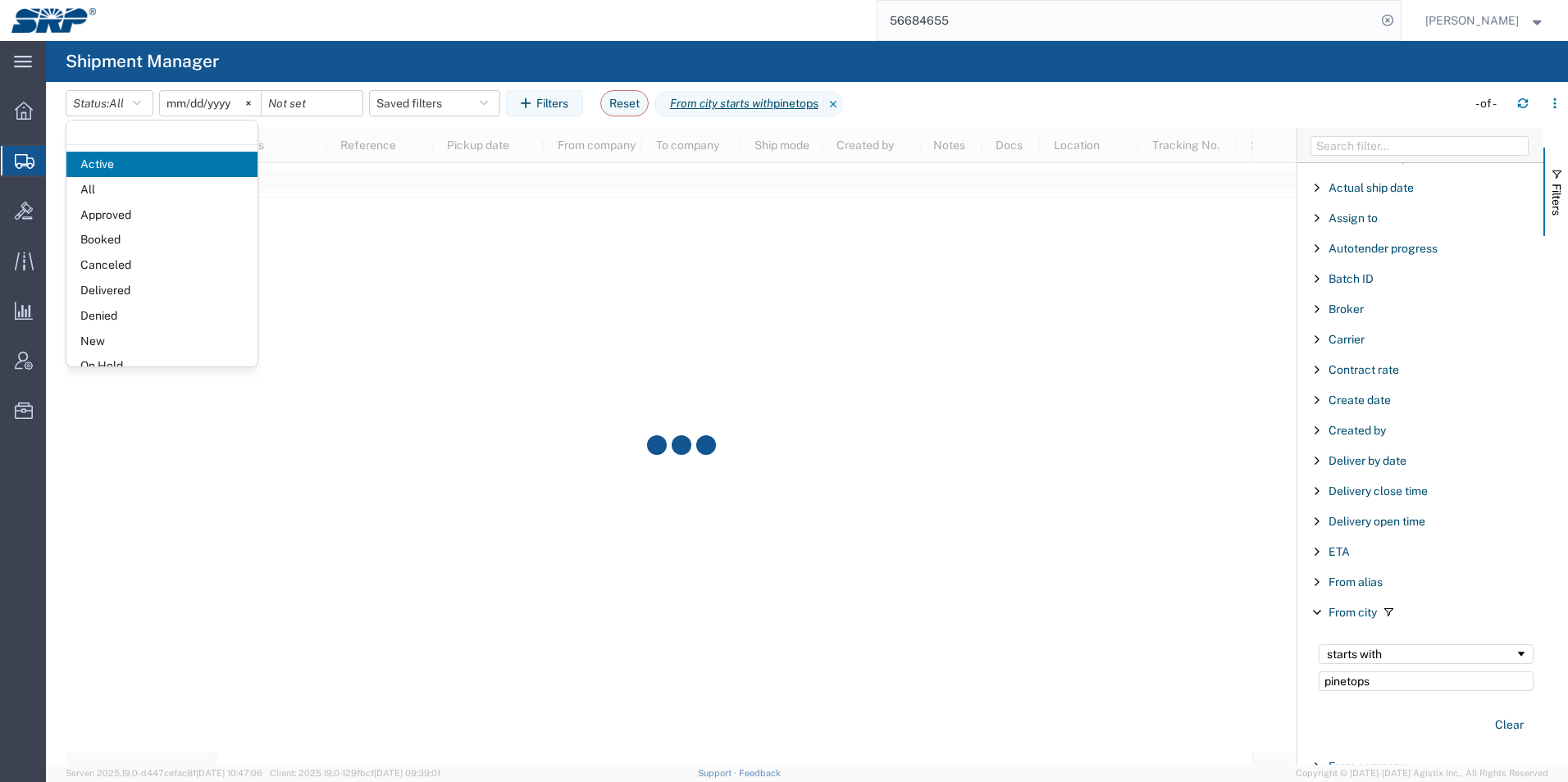
click at [176, 99] on input "[DATE]" at bounding box center [210, 103] width 101 height 25
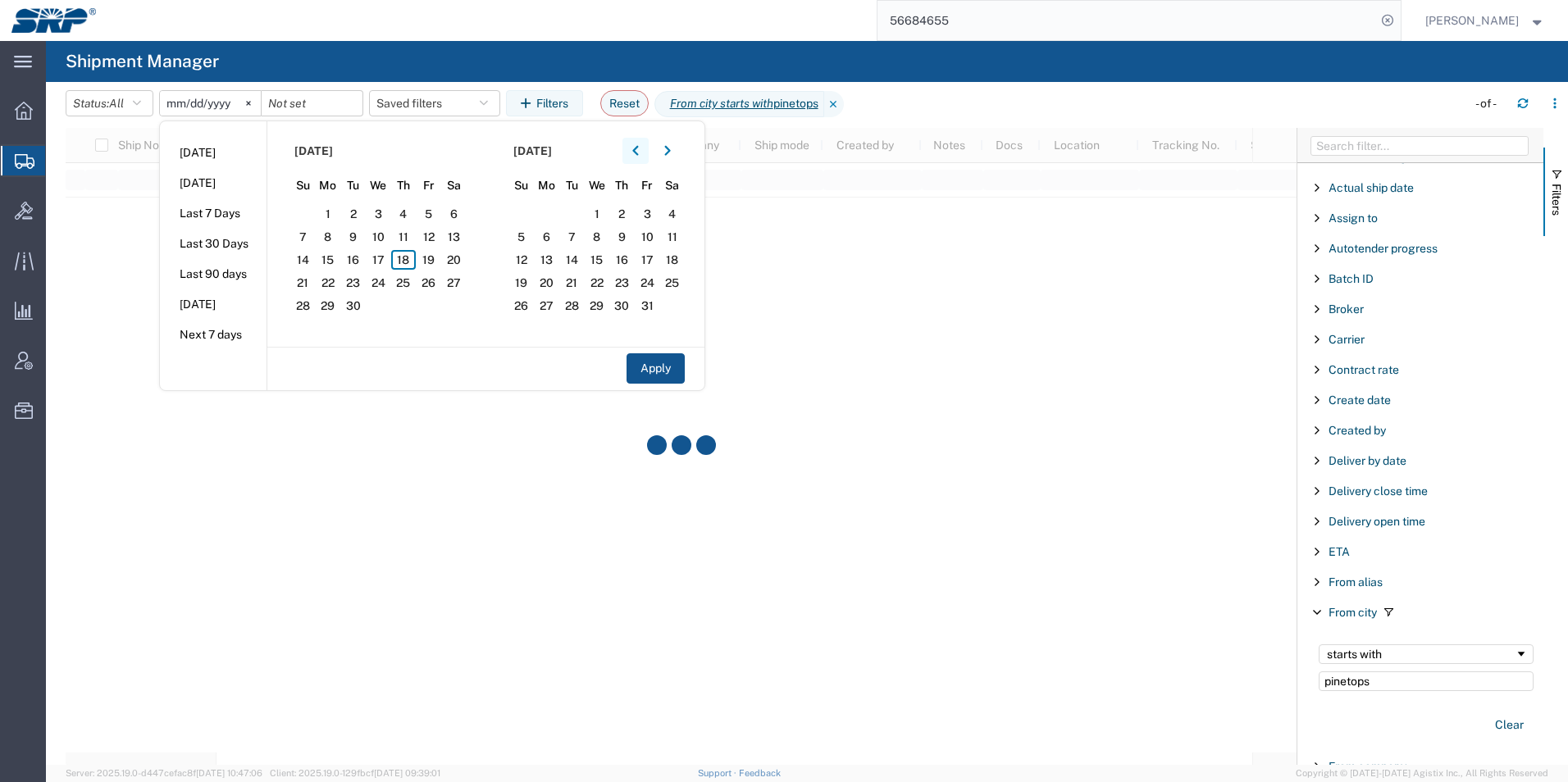
click at [645, 154] on button "button" at bounding box center [635, 151] width 26 height 26
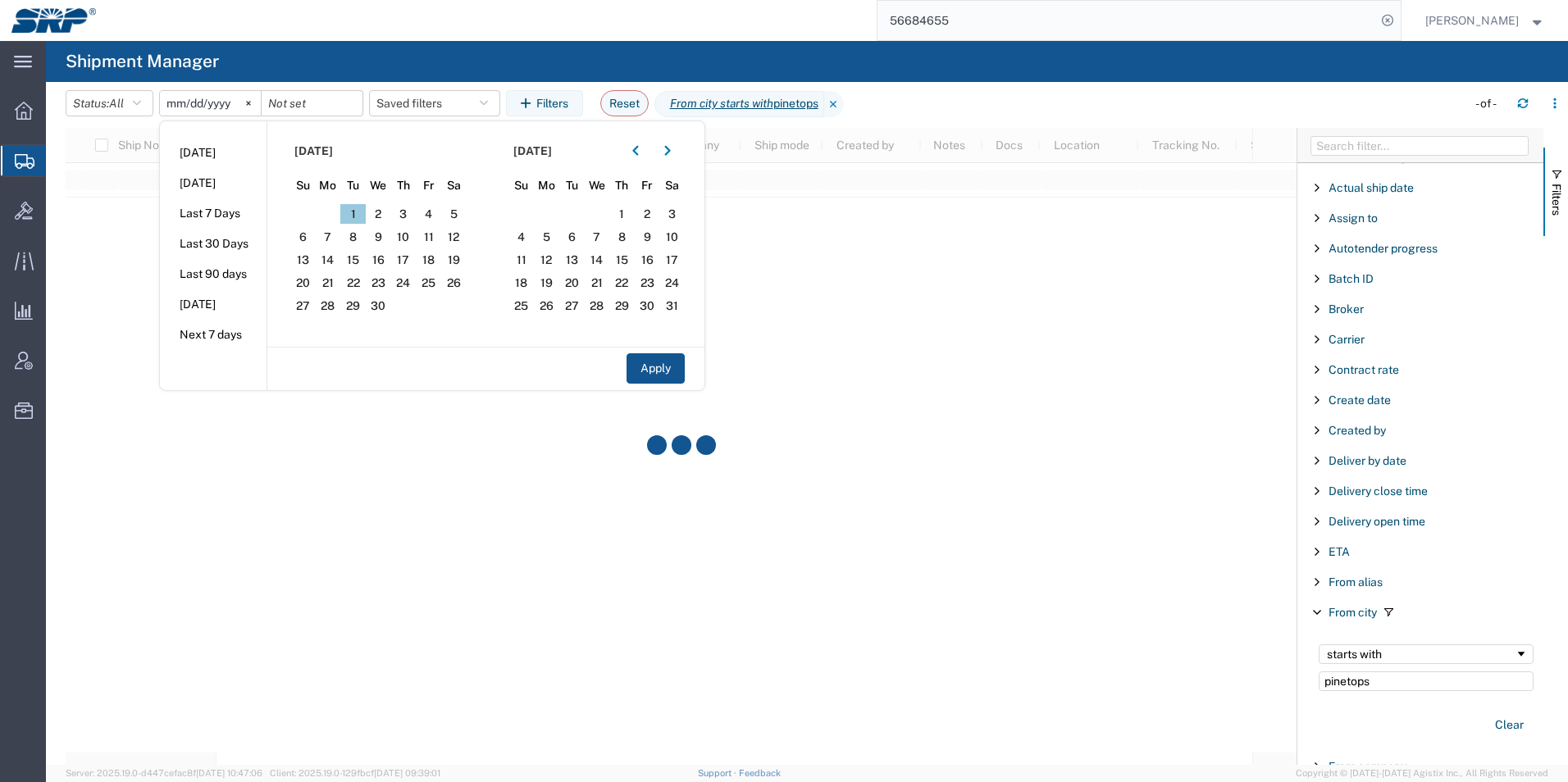
click at [361, 213] on span "1" at bounding box center [353, 214] width 25 height 20
click at [667, 361] on button "Apply" at bounding box center [655, 369] width 58 height 30
type input "[DATE]"
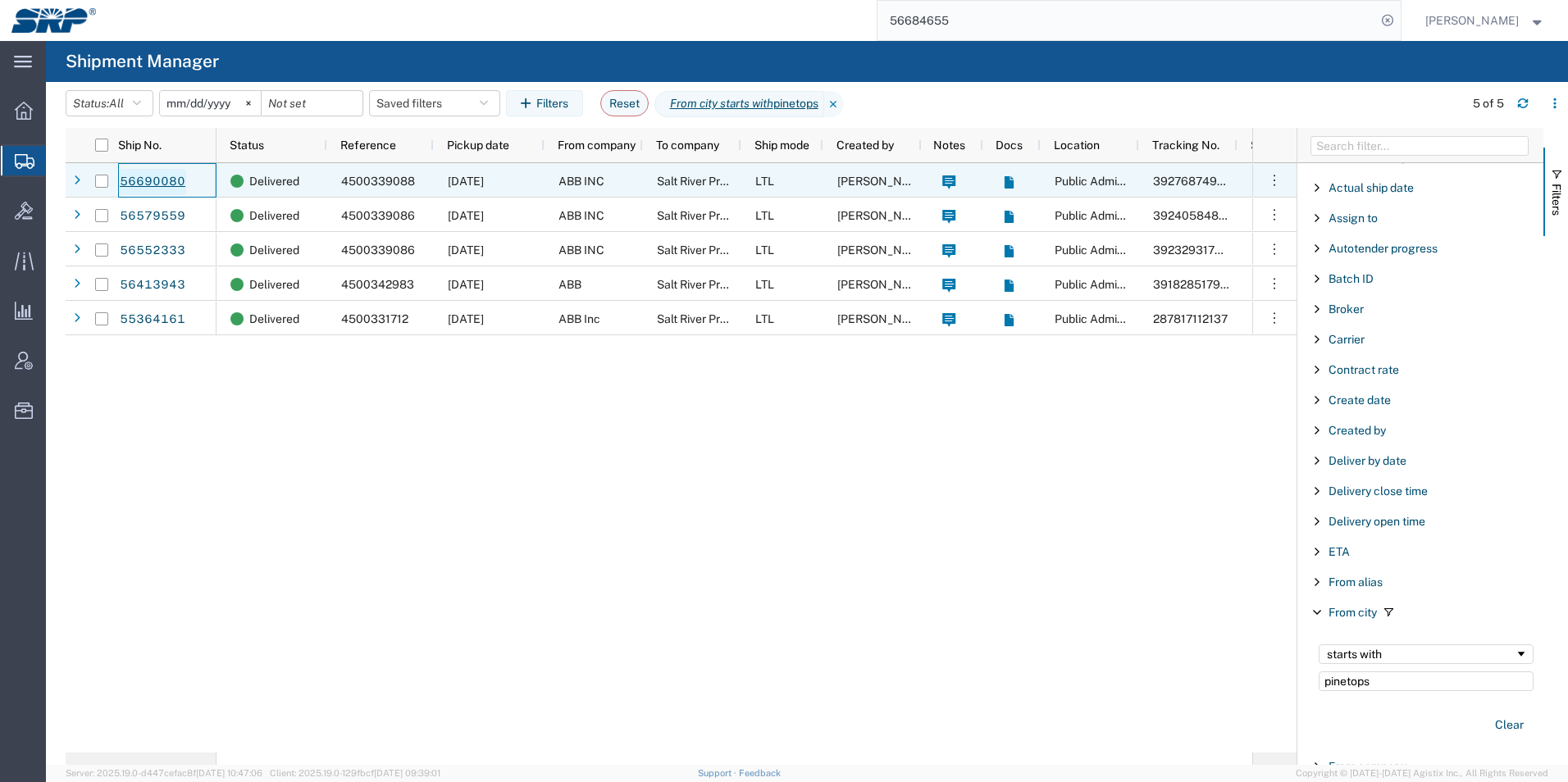
click at [120, 181] on link "56690080" at bounding box center [152, 182] width 67 height 26
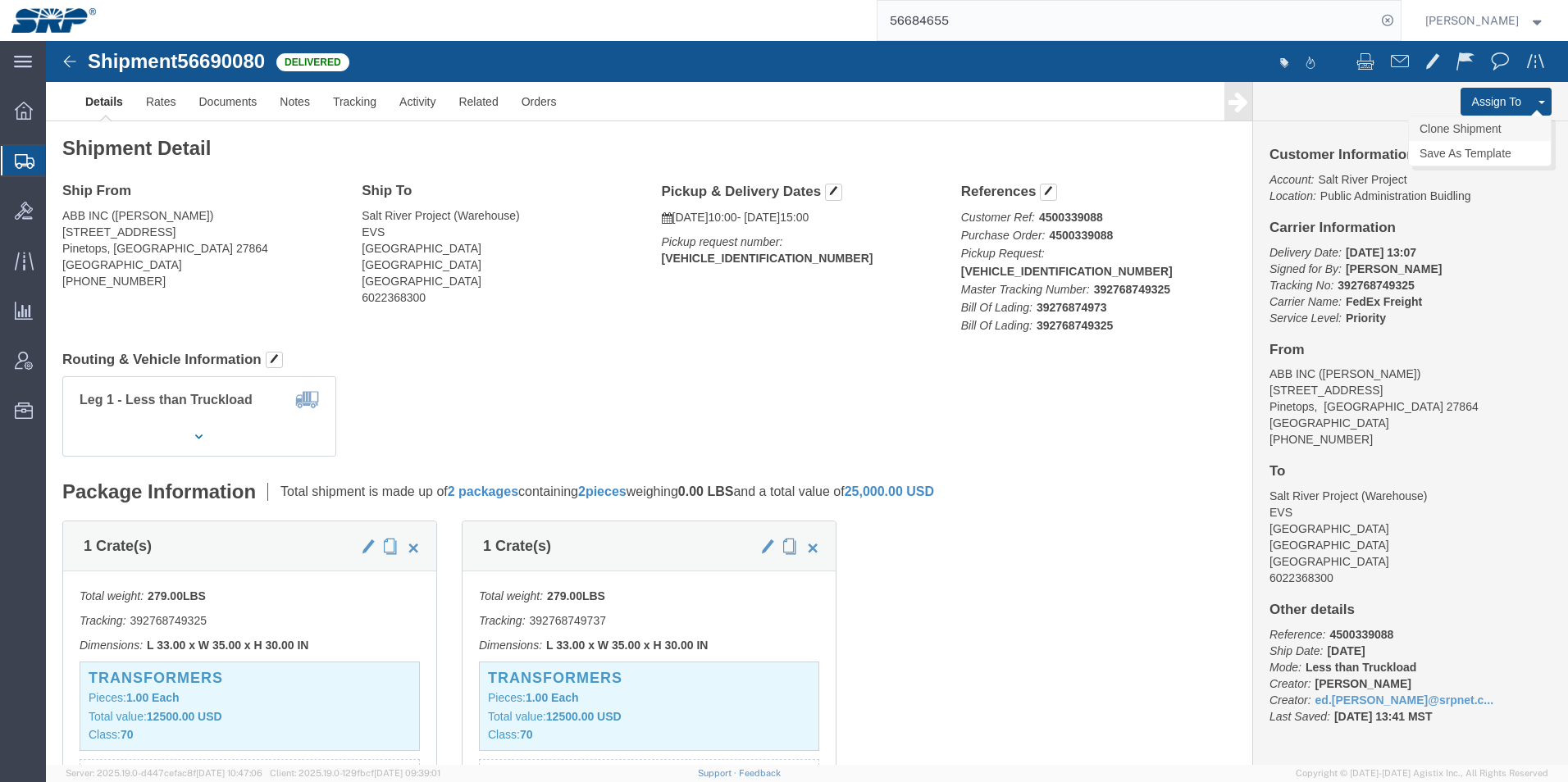
click link "Clone Shipment"
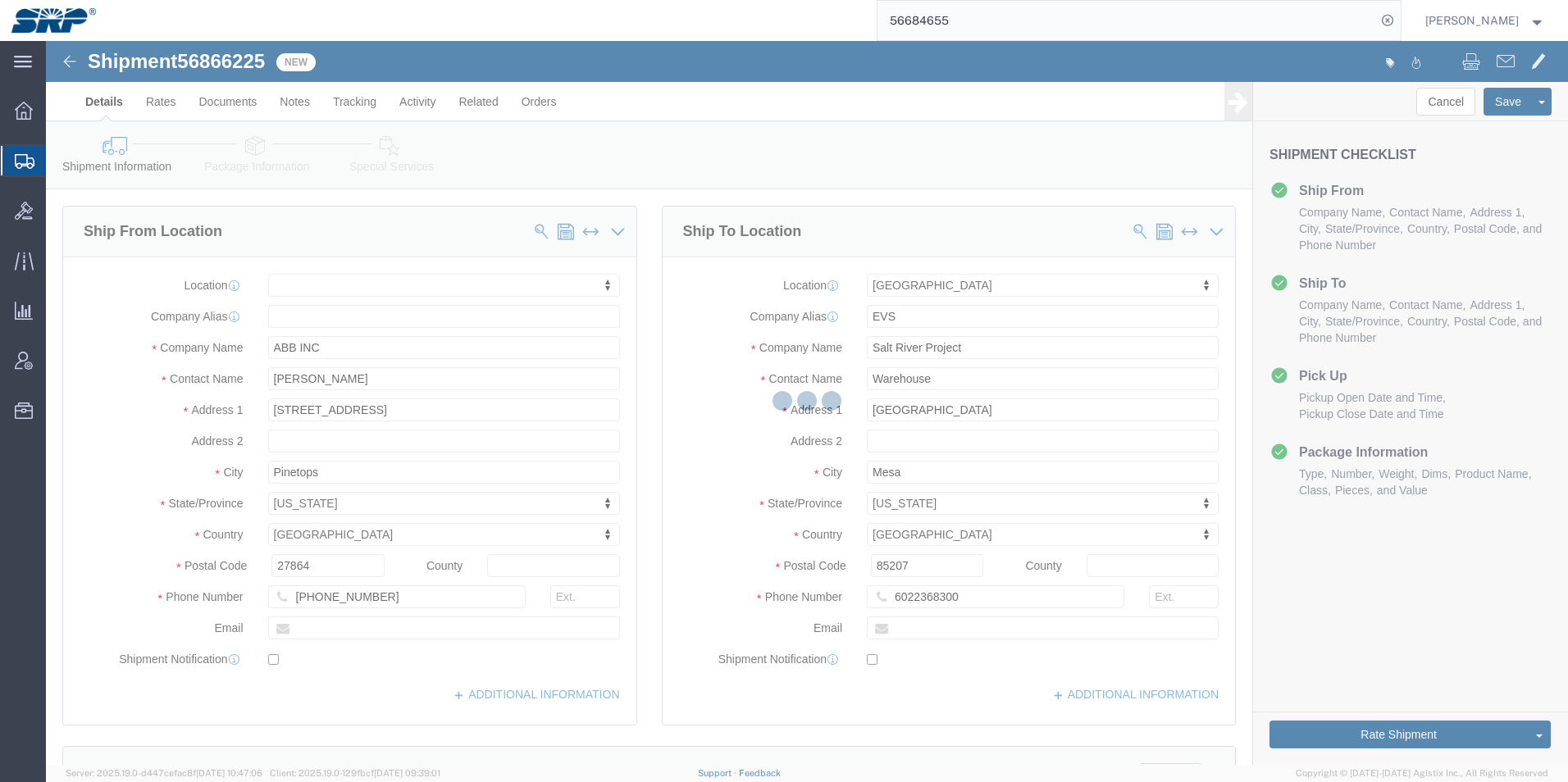
select select
select select "54819"
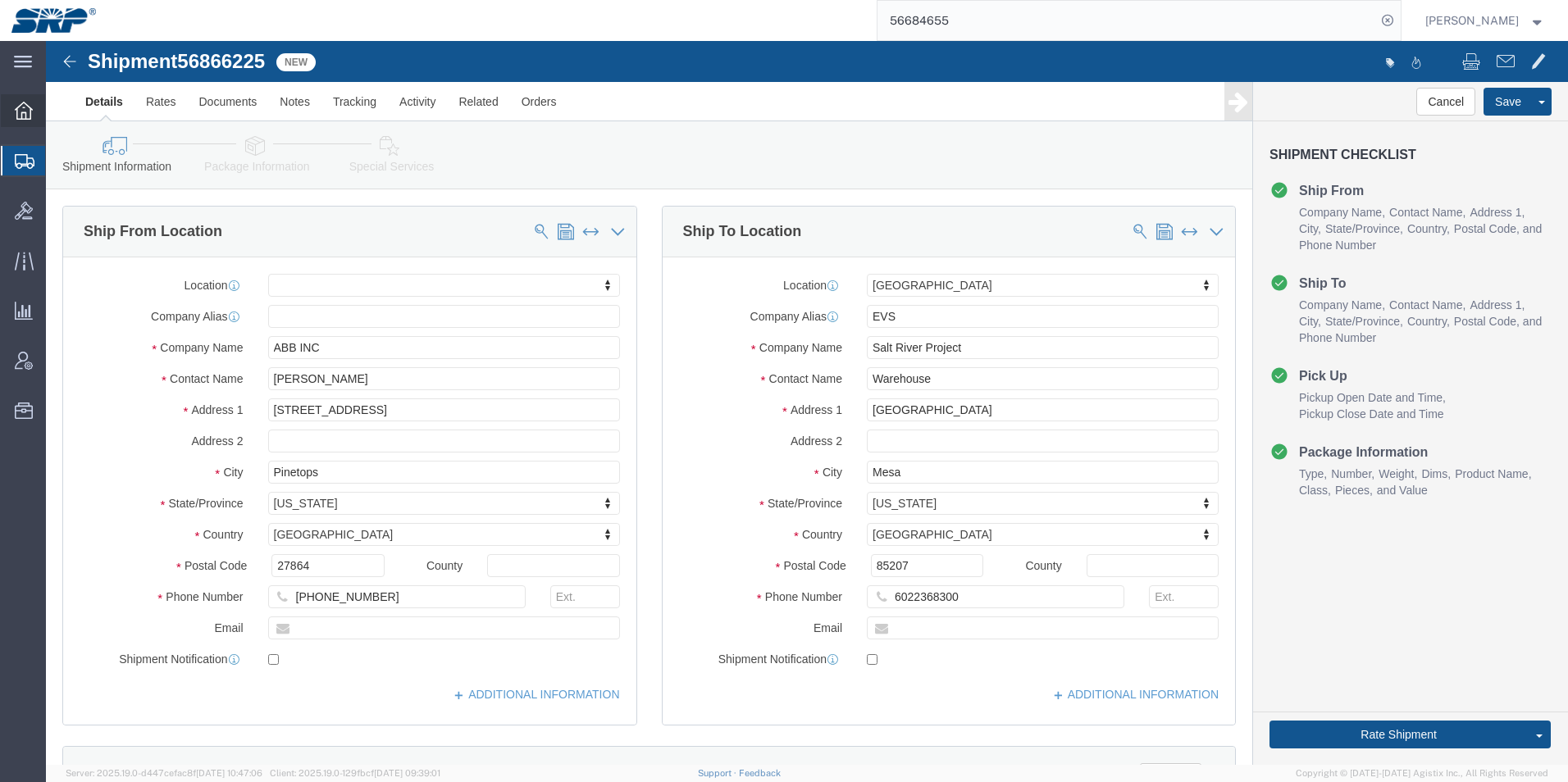
click at [16, 120] on div at bounding box center [24, 110] width 46 height 33
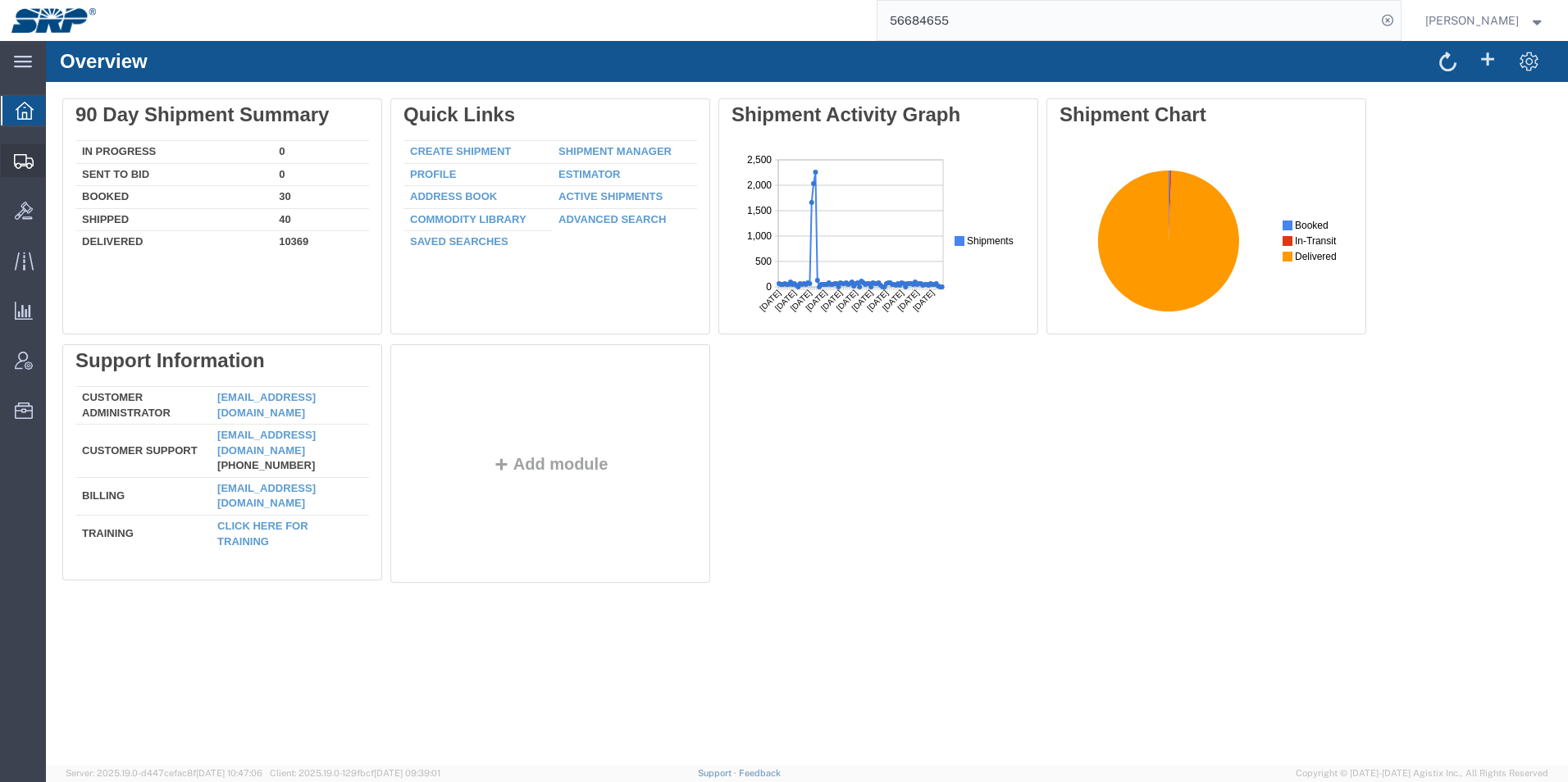
click at [20, 166] on icon at bounding box center [24, 161] width 20 height 15
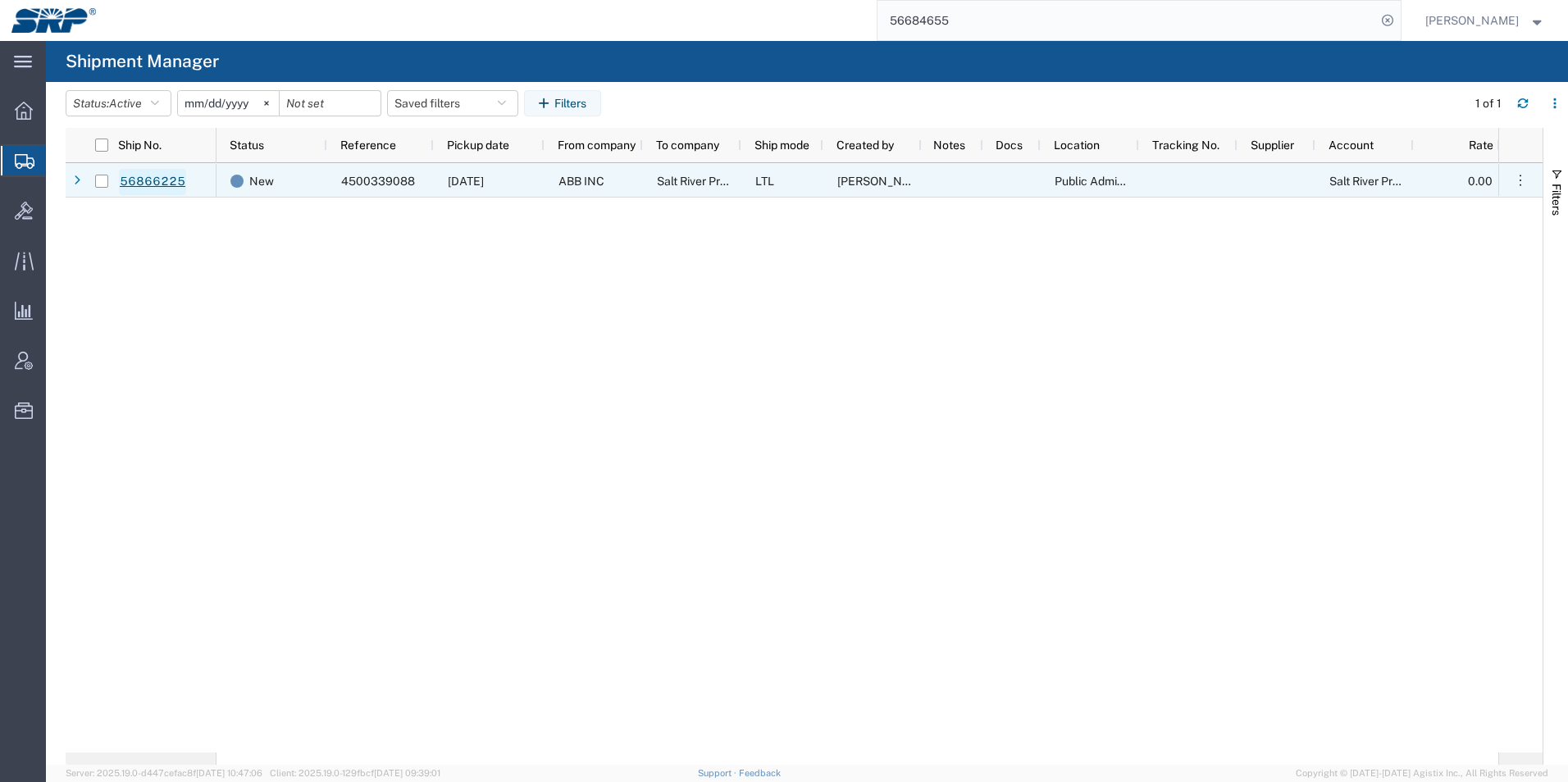
click at [149, 189] on link "56866225" at bounding box center [152, 182] width 67 height 26
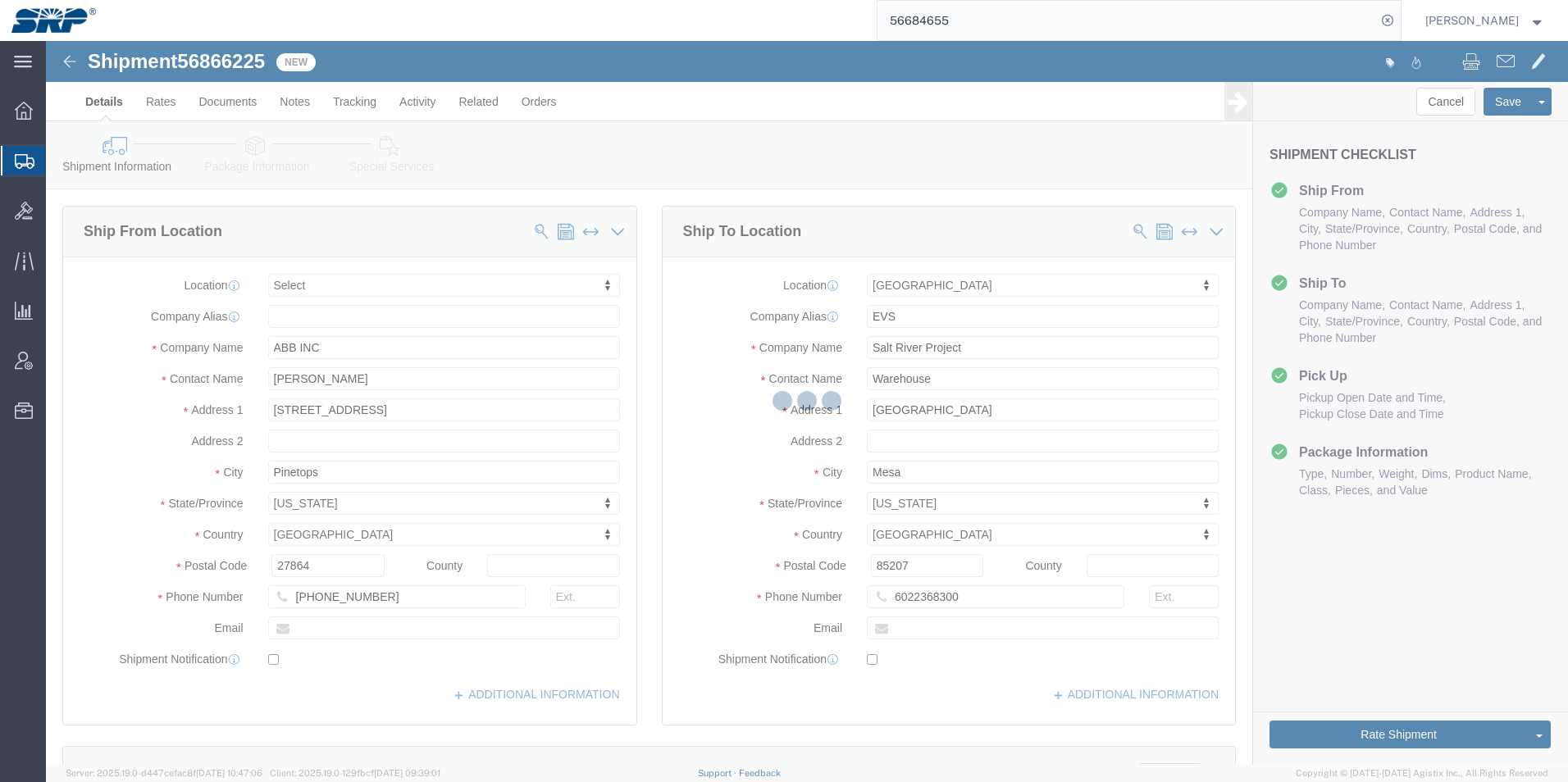
select select
select select "54819"
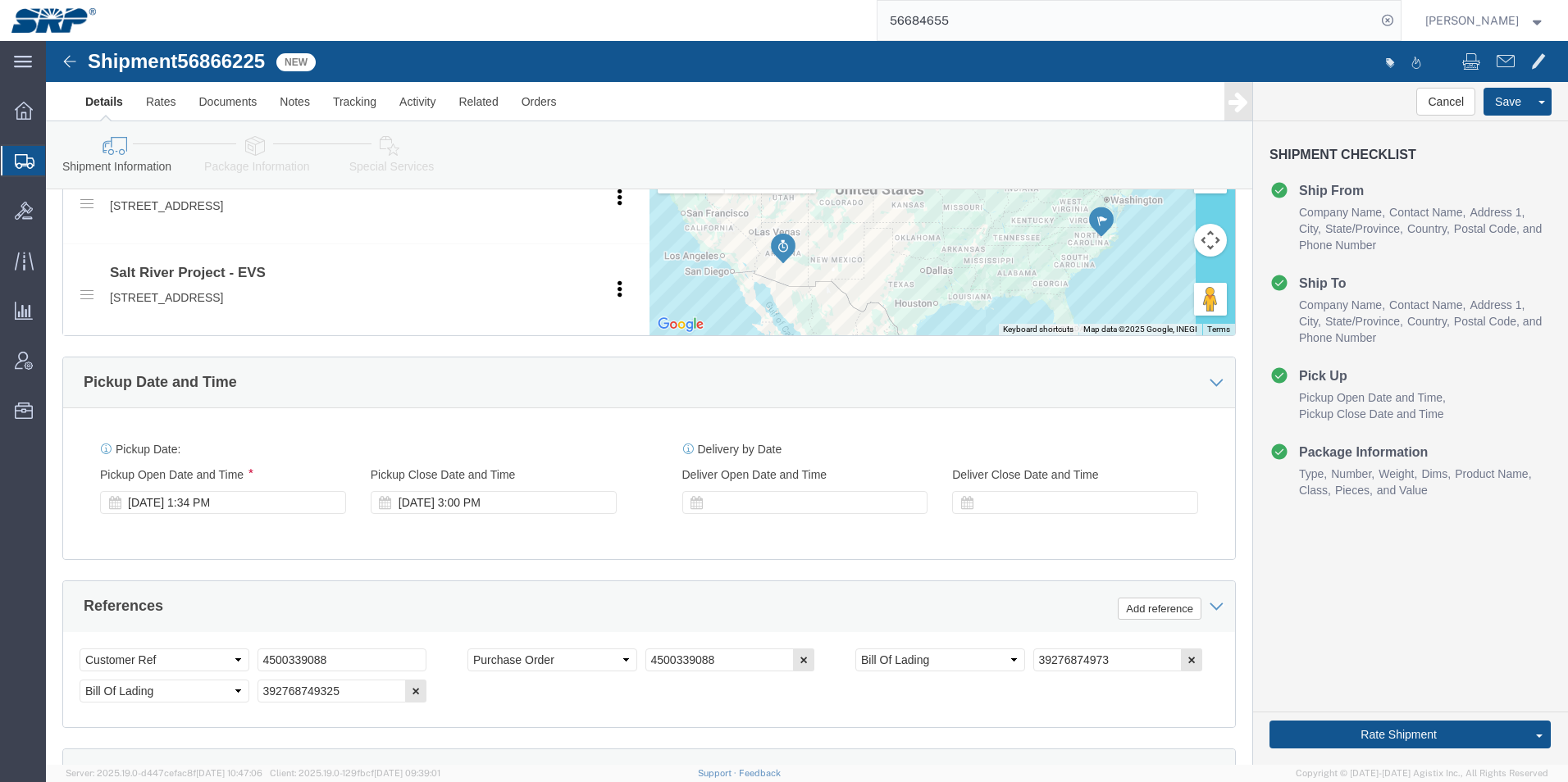
scroll to position [656, 0]
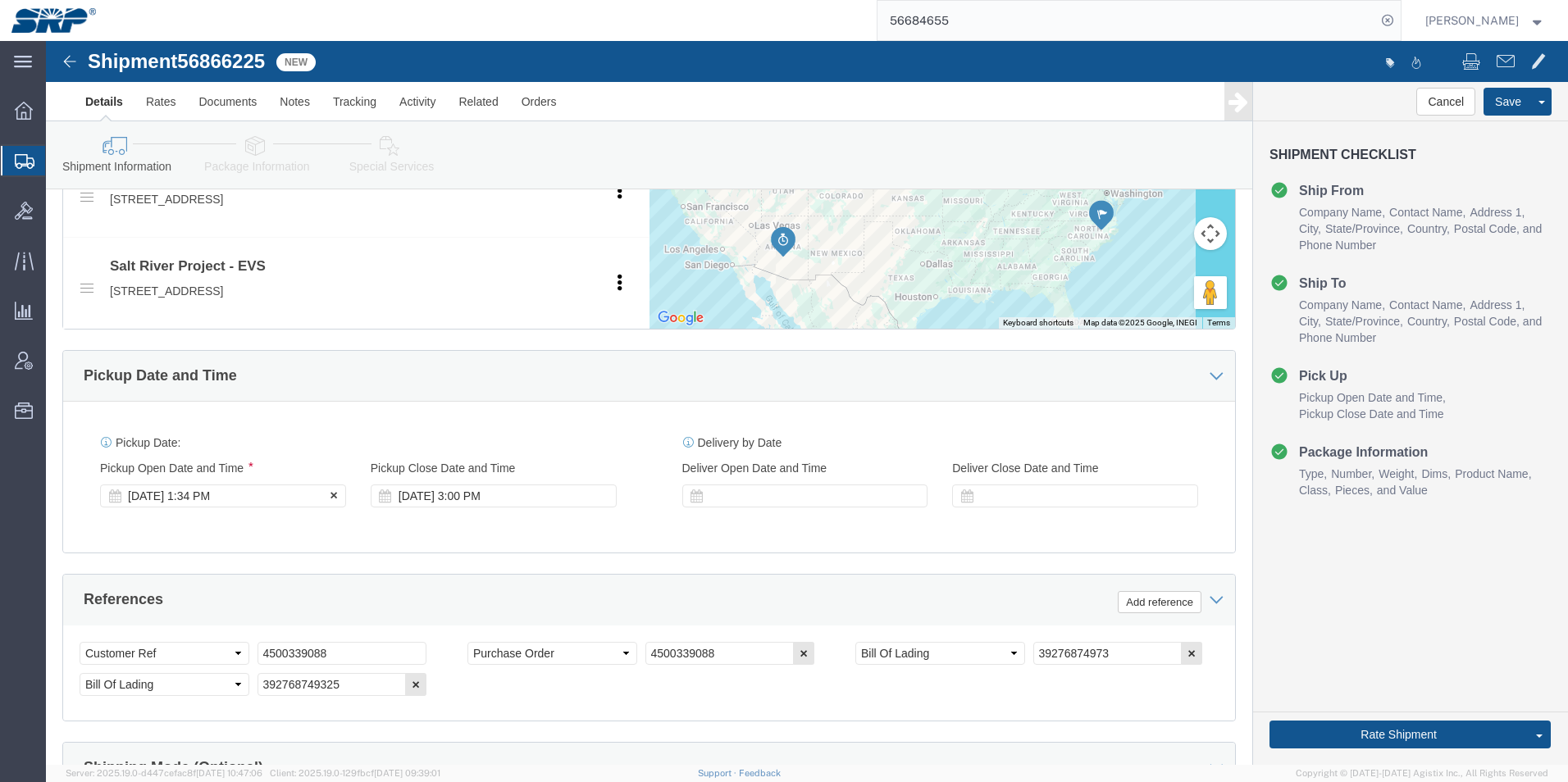
click div "[DATE] 1:34 PM"
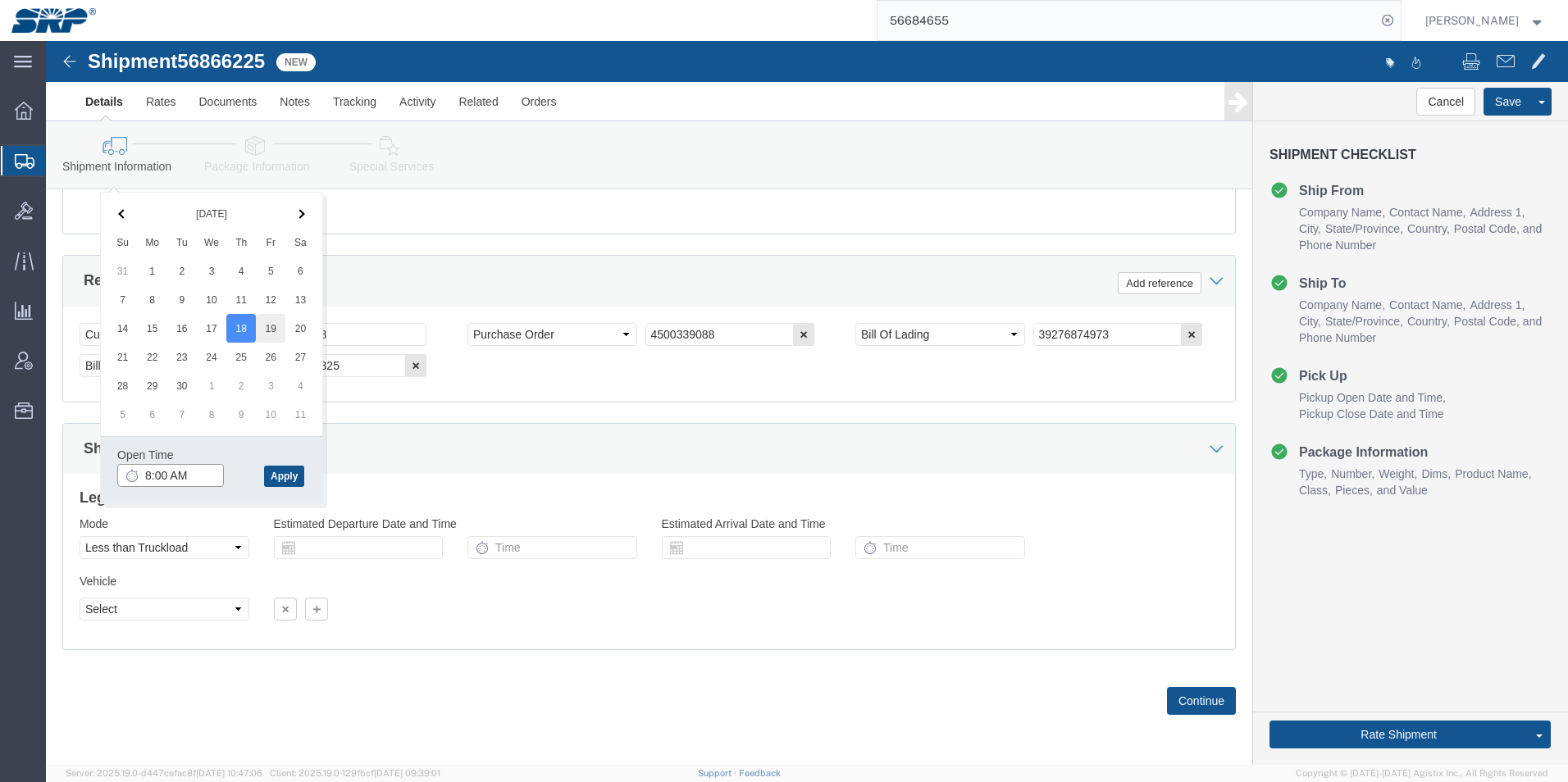
type input "8:00 AM"
click button "Apply"
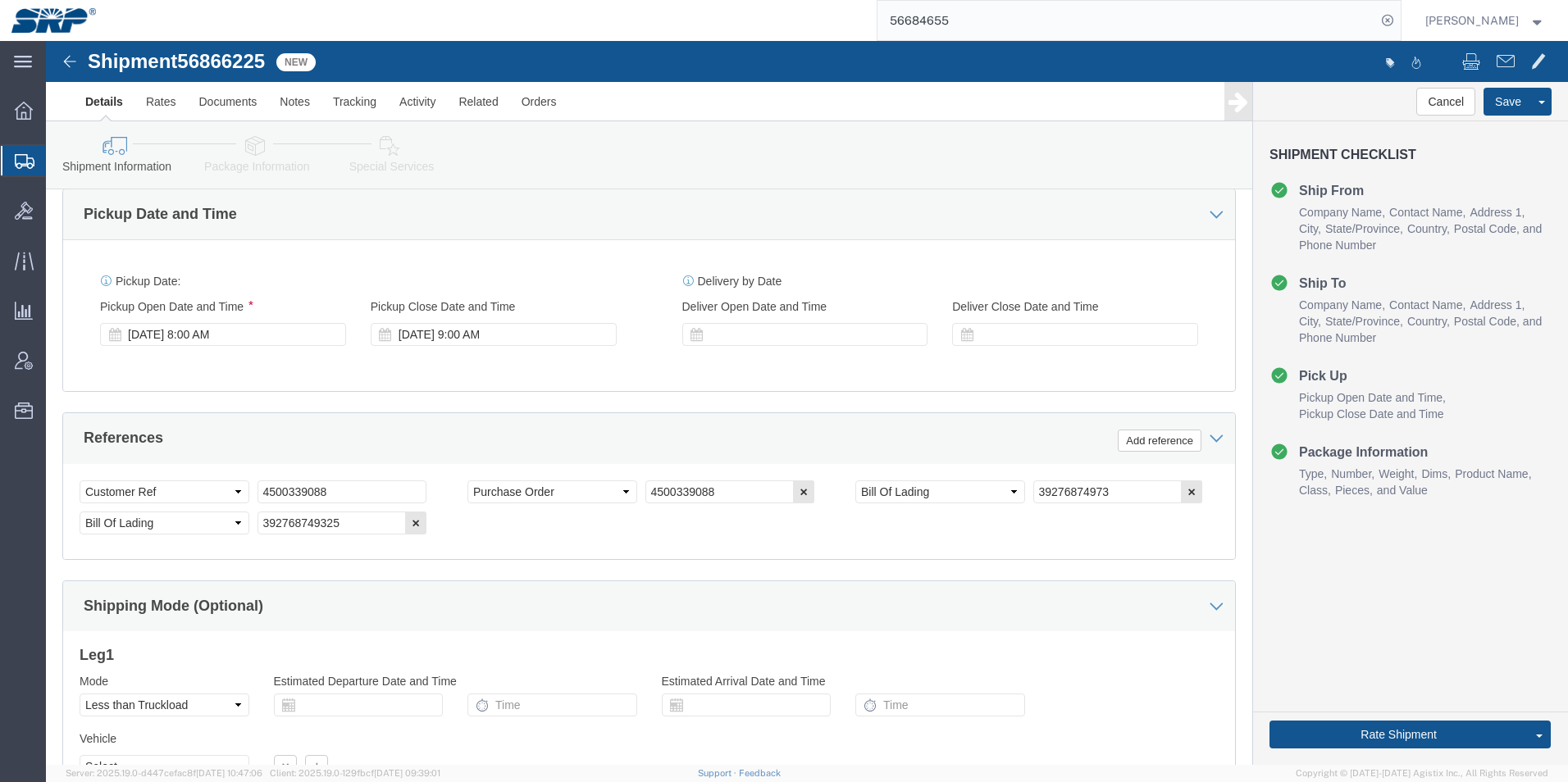
scroll to position [647, 0]
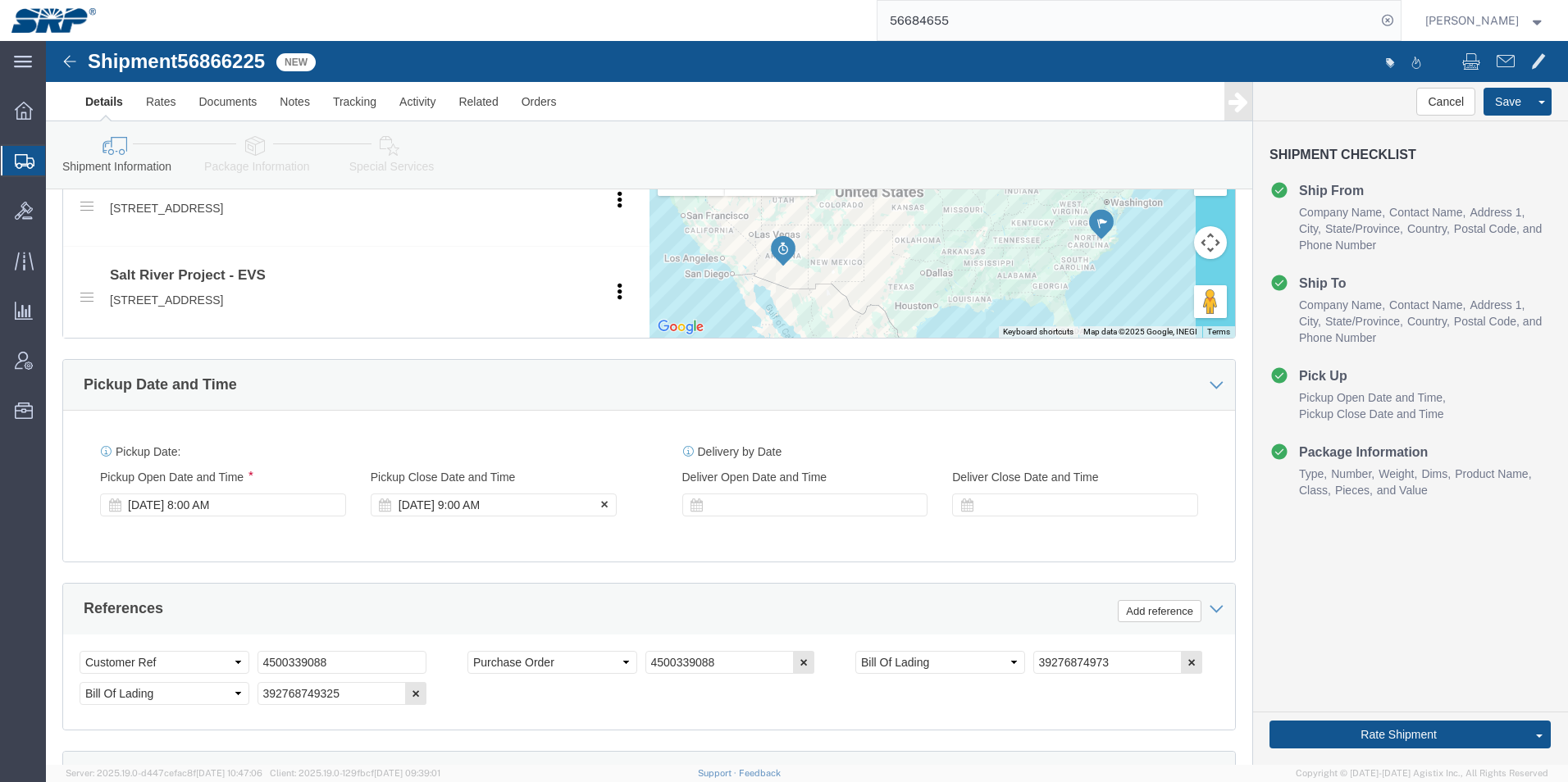
click div "[DATE] 9:00 AM"
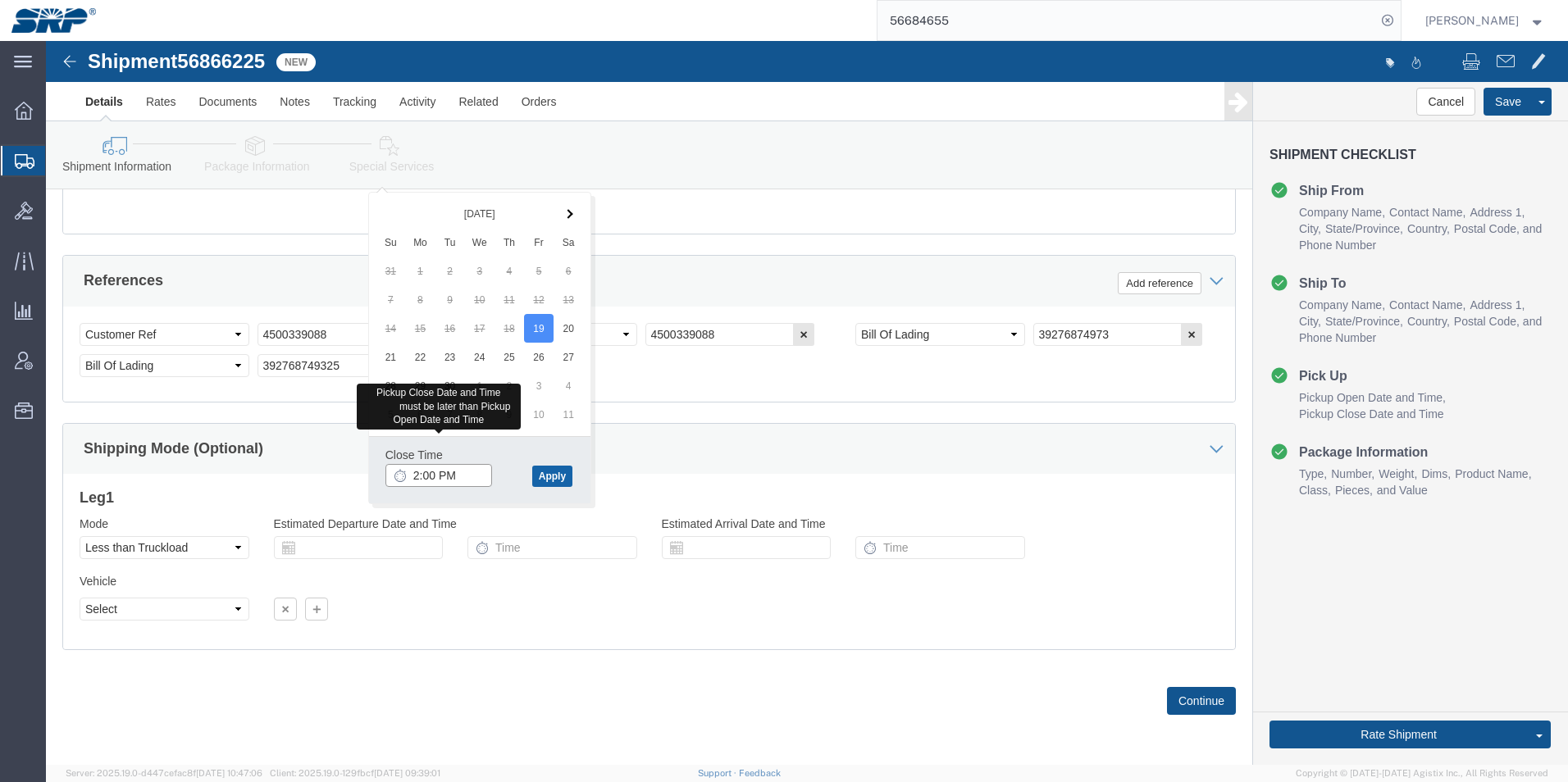
type input "2:00 PM"
click button "Apply"
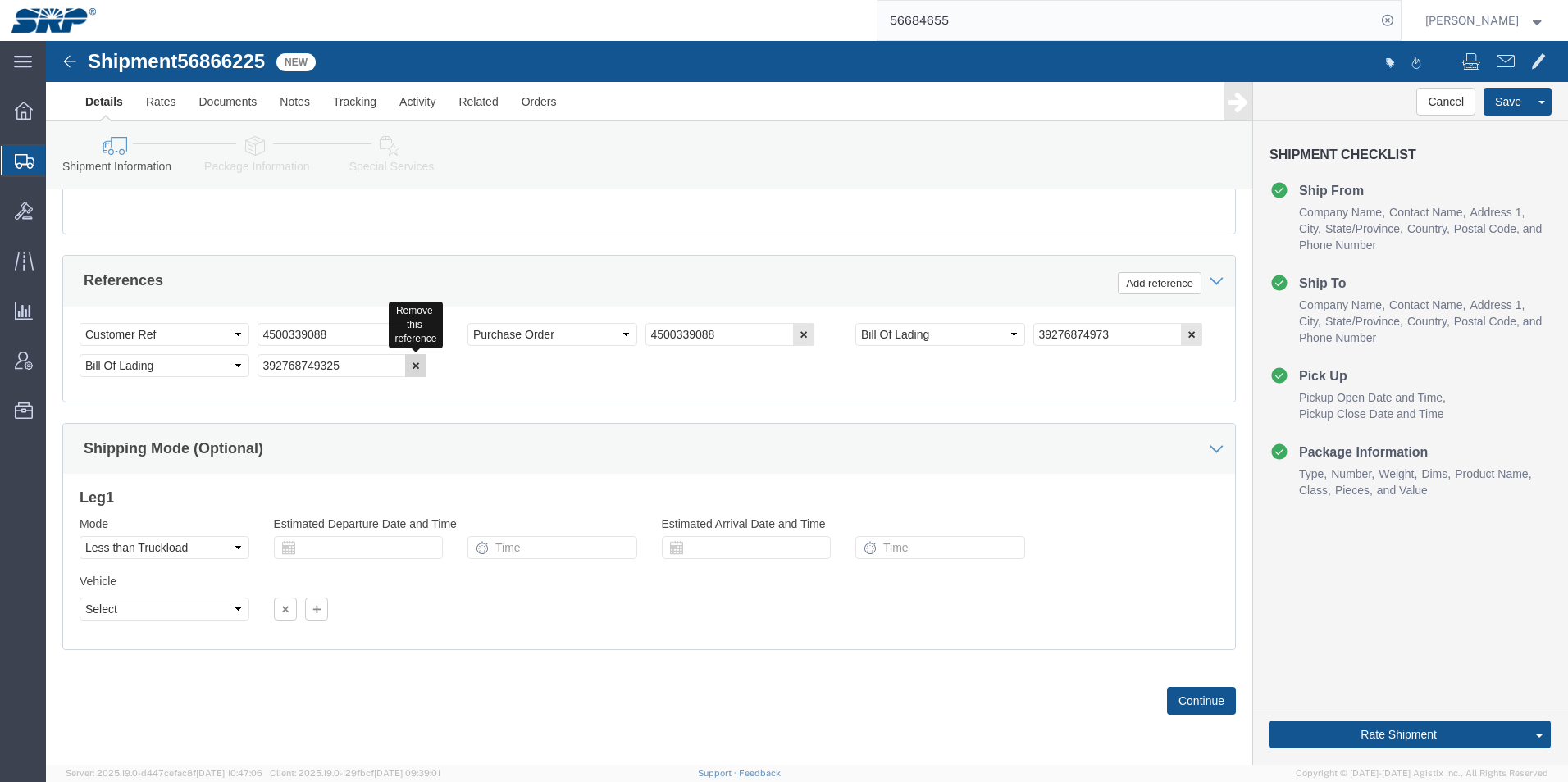
click icon "button"
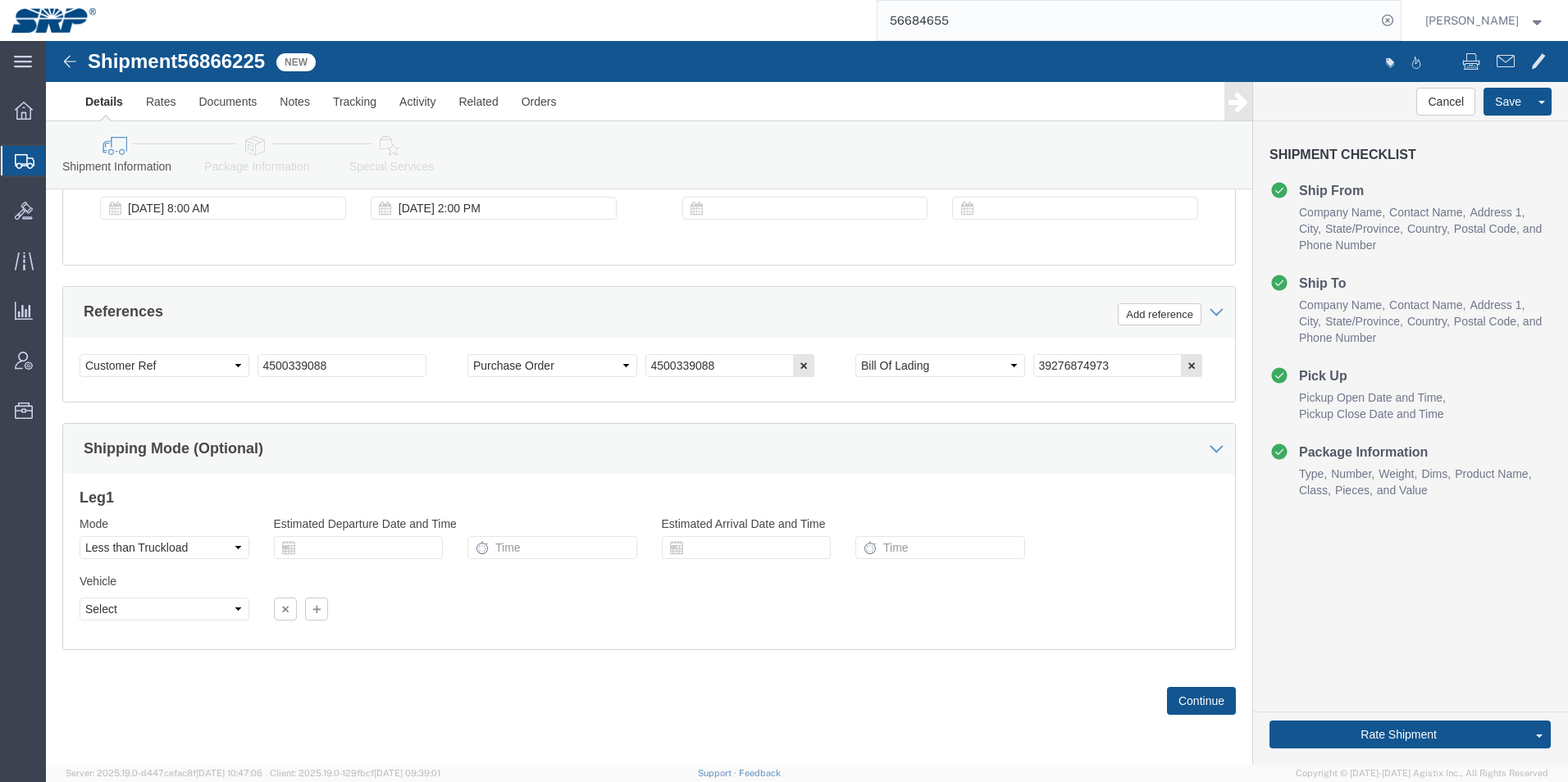
scroll to position [944, 0]
click icon "button"
drag, startPoint x: 287, startPoint y: 324, endPoint x: 145, endPoint y: 319, distance: 142.1
click div "Select Account Type Activity ID Airline Appointment Number ASN Batch Request # …"
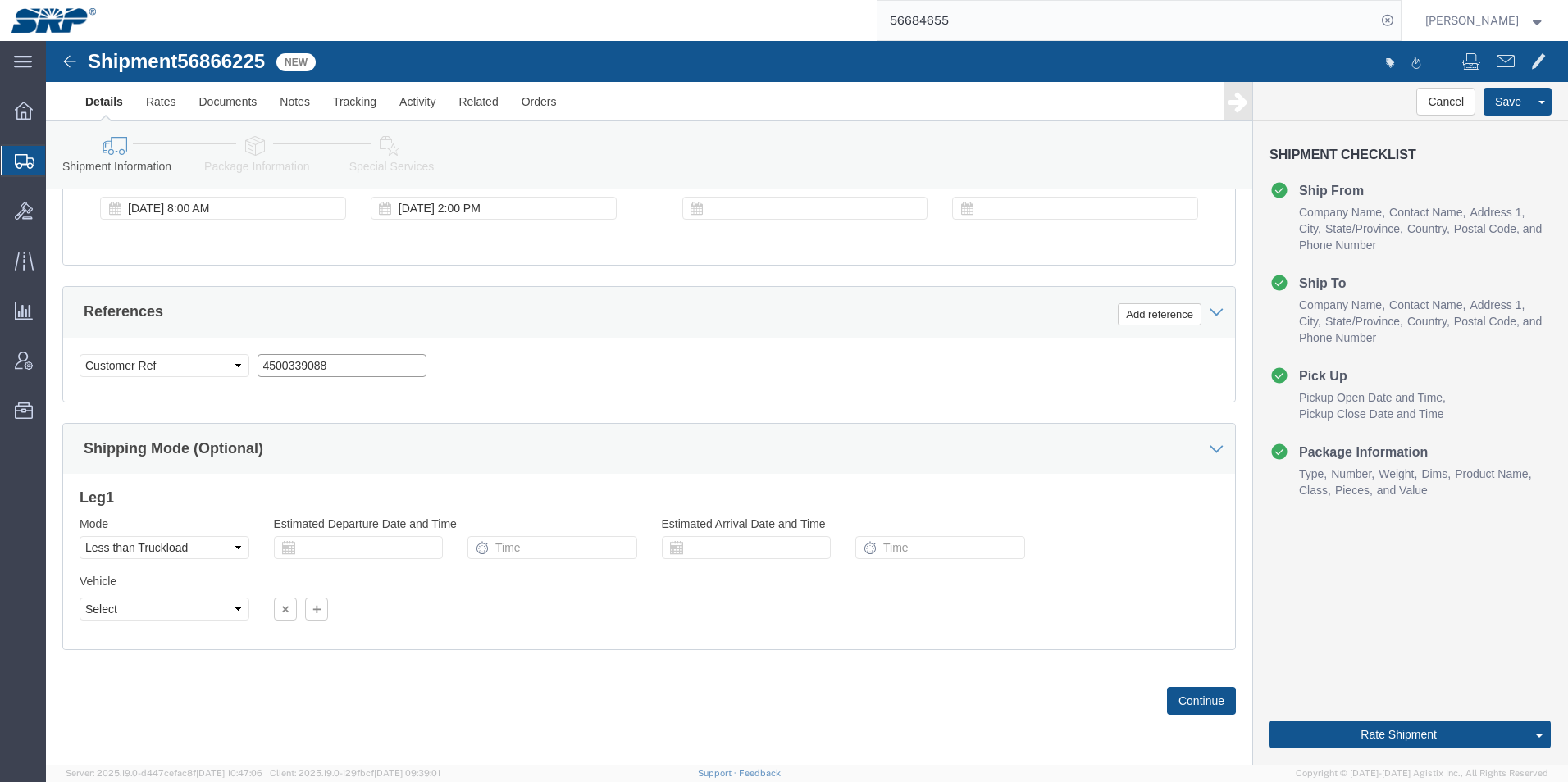
paste input "4500306182"
type input "4500306182"
click button "Add reference"
click select "Select Account Type Activity ID Airline Appointment Number ASN Batch Request # …"
select select "PURCHORD"
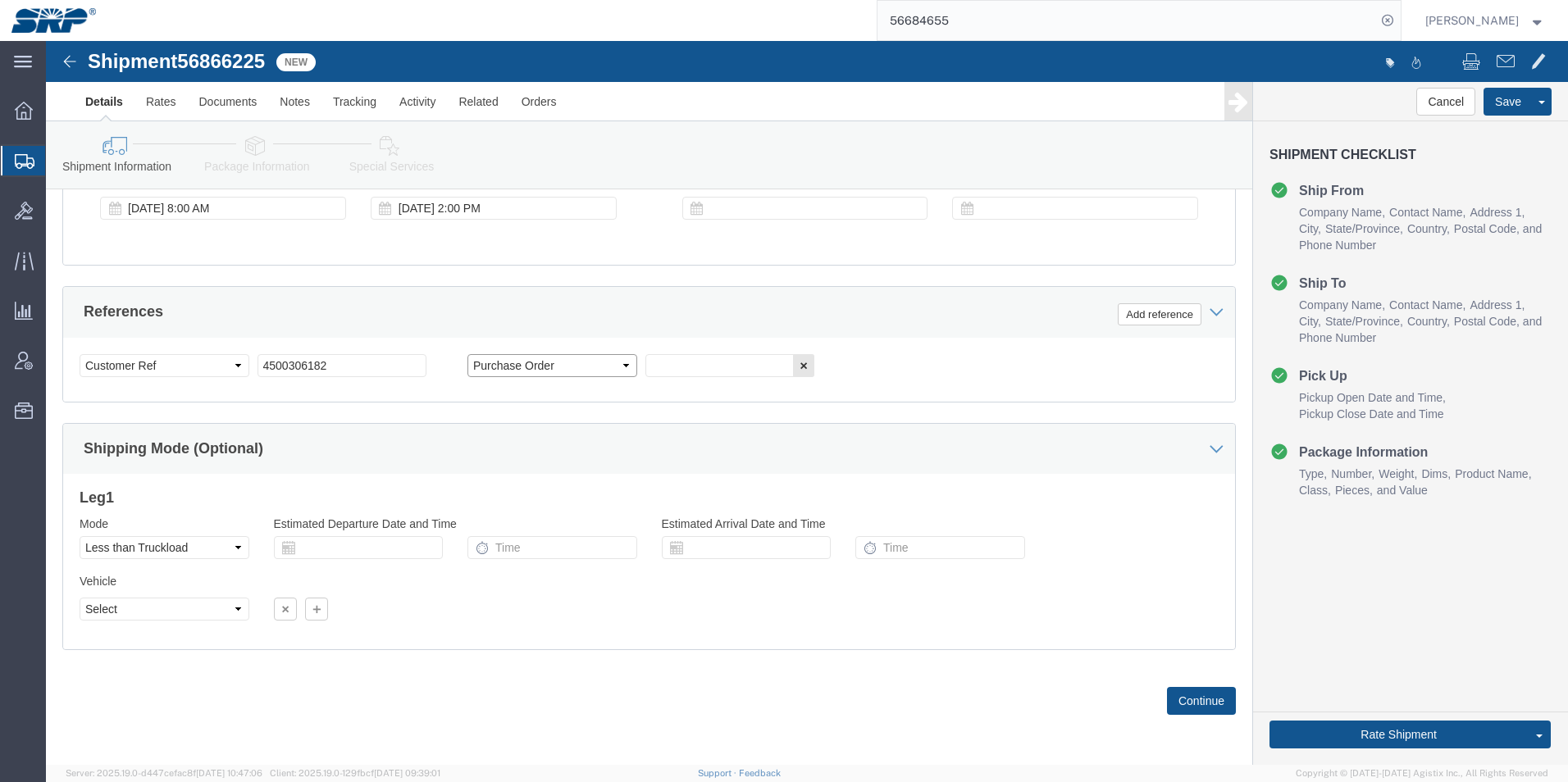
click select "Select Account Type Activity ID Airline Appointment Number ASN Batch Request # …"
click input "text"
paste input "4500339086"
type input "4500339086"
click select "Select Account Type Activity ID Airline Appointment Number ASN Batch Request # …"
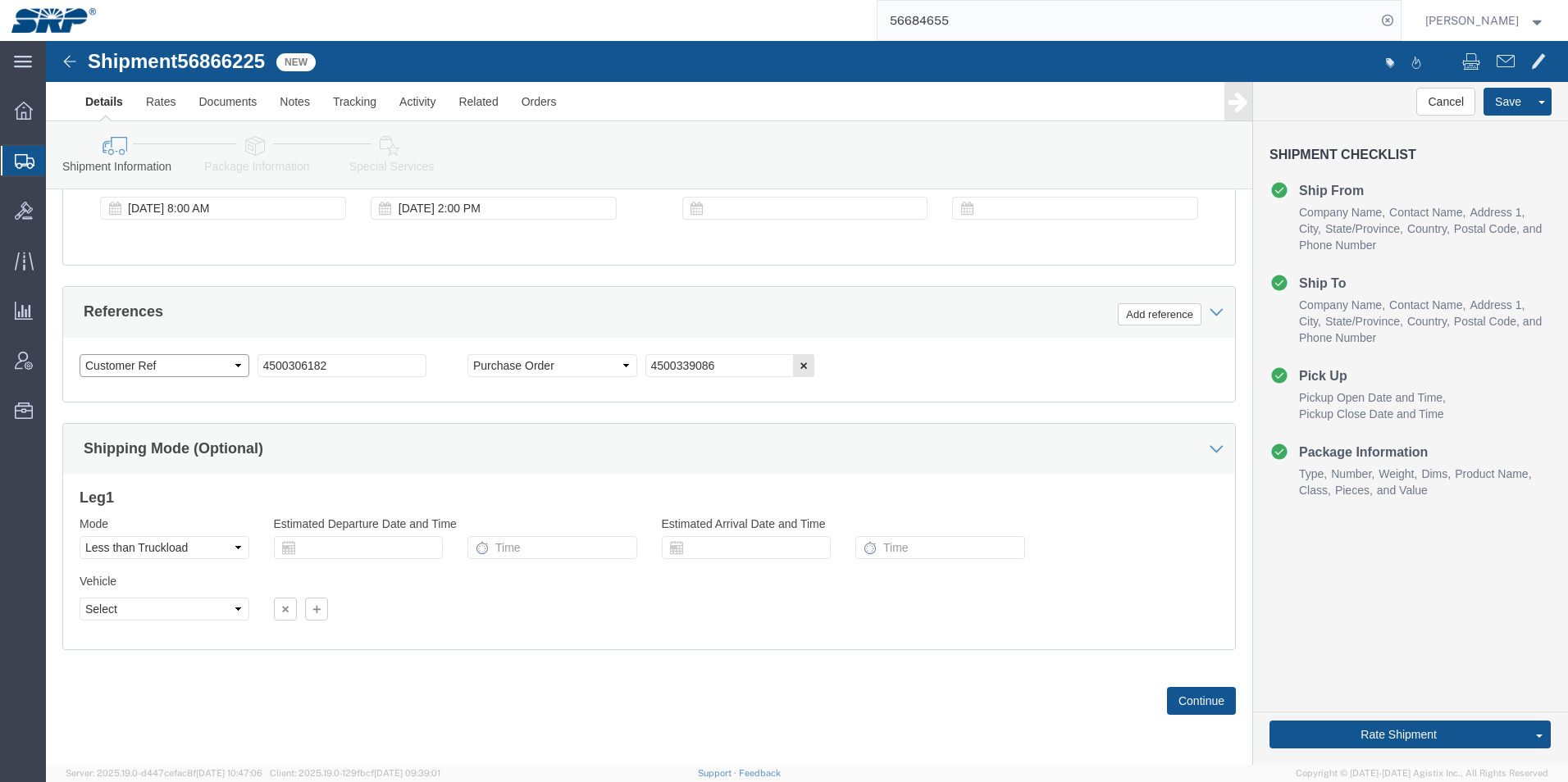
select select "PURCHORD"
click select "Select Account Type Activity ID Airline Appointment Number ASN Batch Request # …"
click button "Continue"
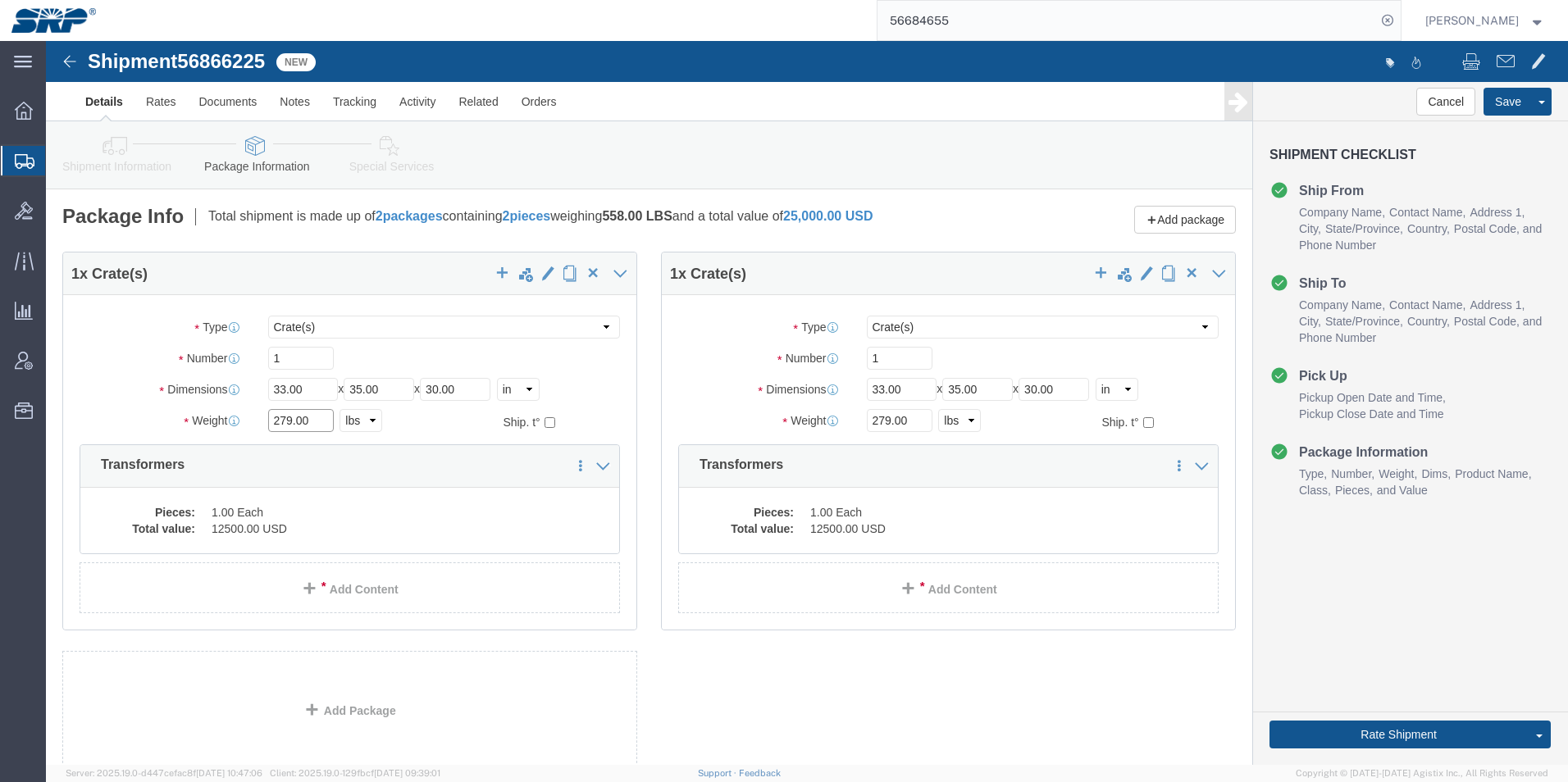
drag, startPoint x: 278, startPoint y: 382, endPoint x: 173, endPoint y: 383, distance: 105.0
click div "Weight 279.00 Select kgs lbs Ship. t°"
type input "635"
drag, startPoint x: 270, startPoint y: 347, endPoint x: 122, endPoint y: 341, distance: 148.1
click div "Dimensions Length 33.00 x Width 35.00 x Height 30.00 Select cm ft in"
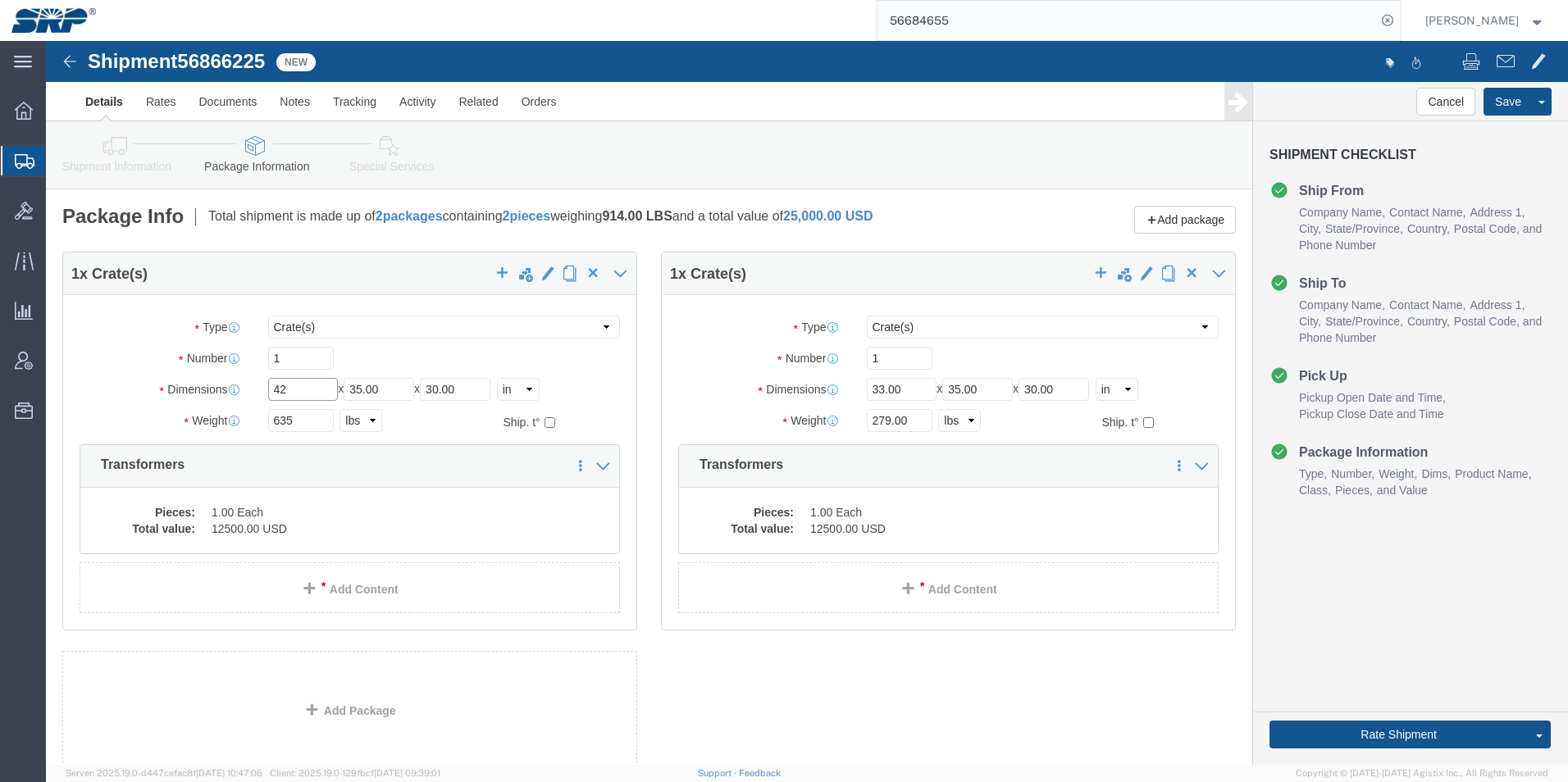
type input "42"
type input "40"
type input "30"
click dd "12500.00 USD"
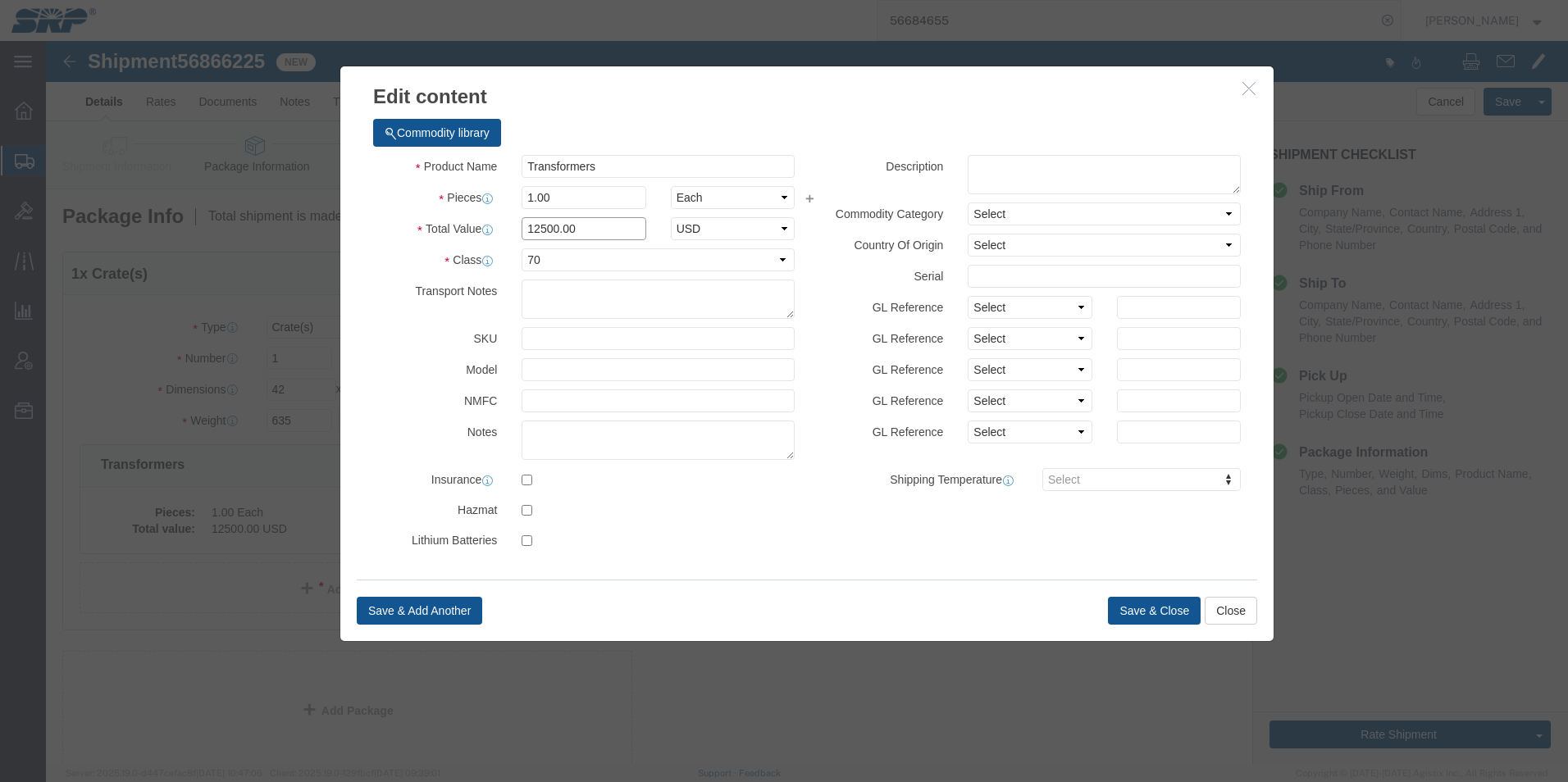
click input "12500.00"
click button "Save & Close"
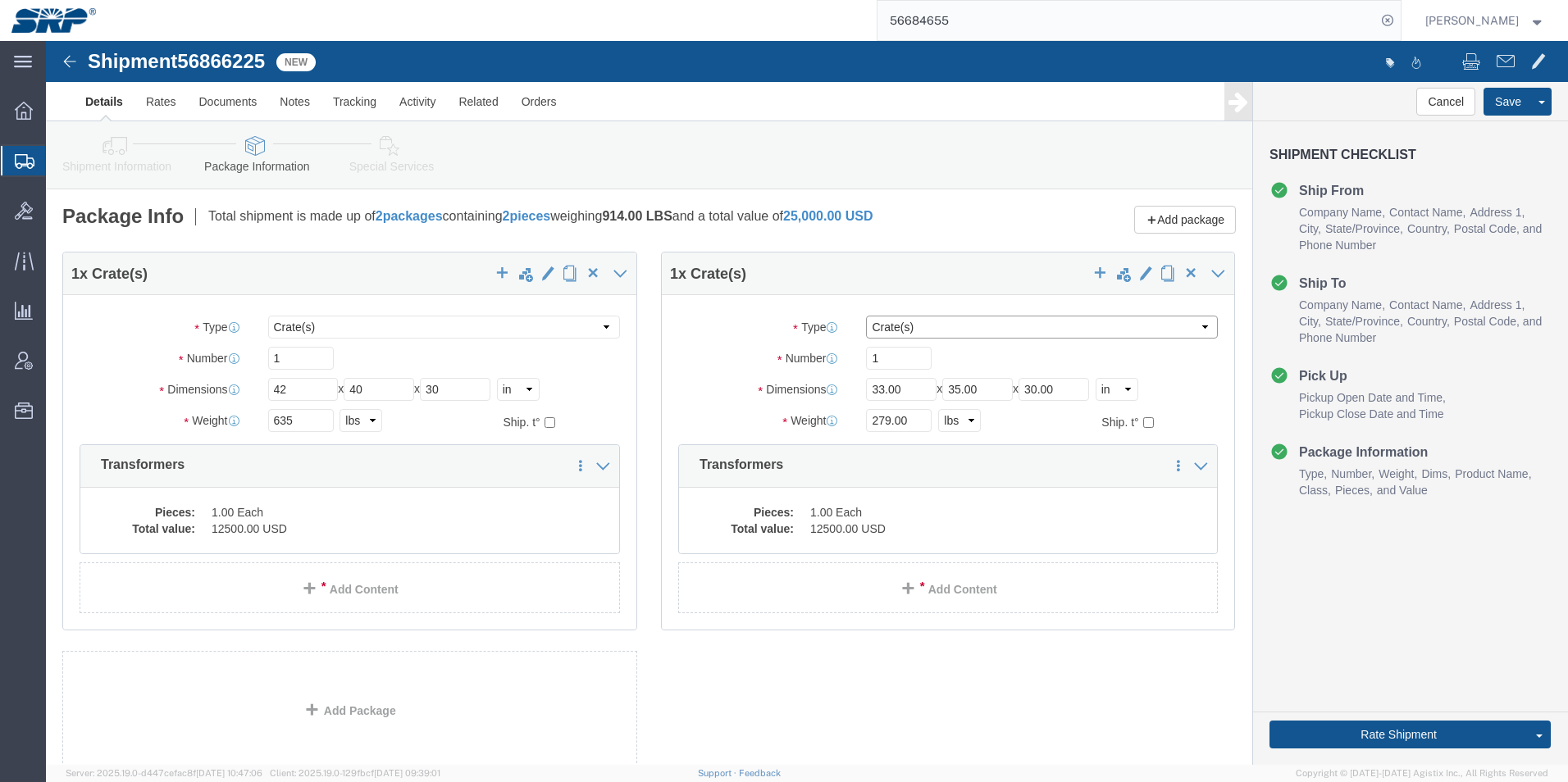
click select "Select Bale(s) Basket(s) Bolt(s) Bottle(s) Buckets Bulk Bundle(s) Can(s) Cardbo…"
select select "PSNS"
click select "Select Bale(s) Basket(s) Bolt(s) Bottle(s) Buckets Bulk Bundle(s) Can(s) Cardbo…"
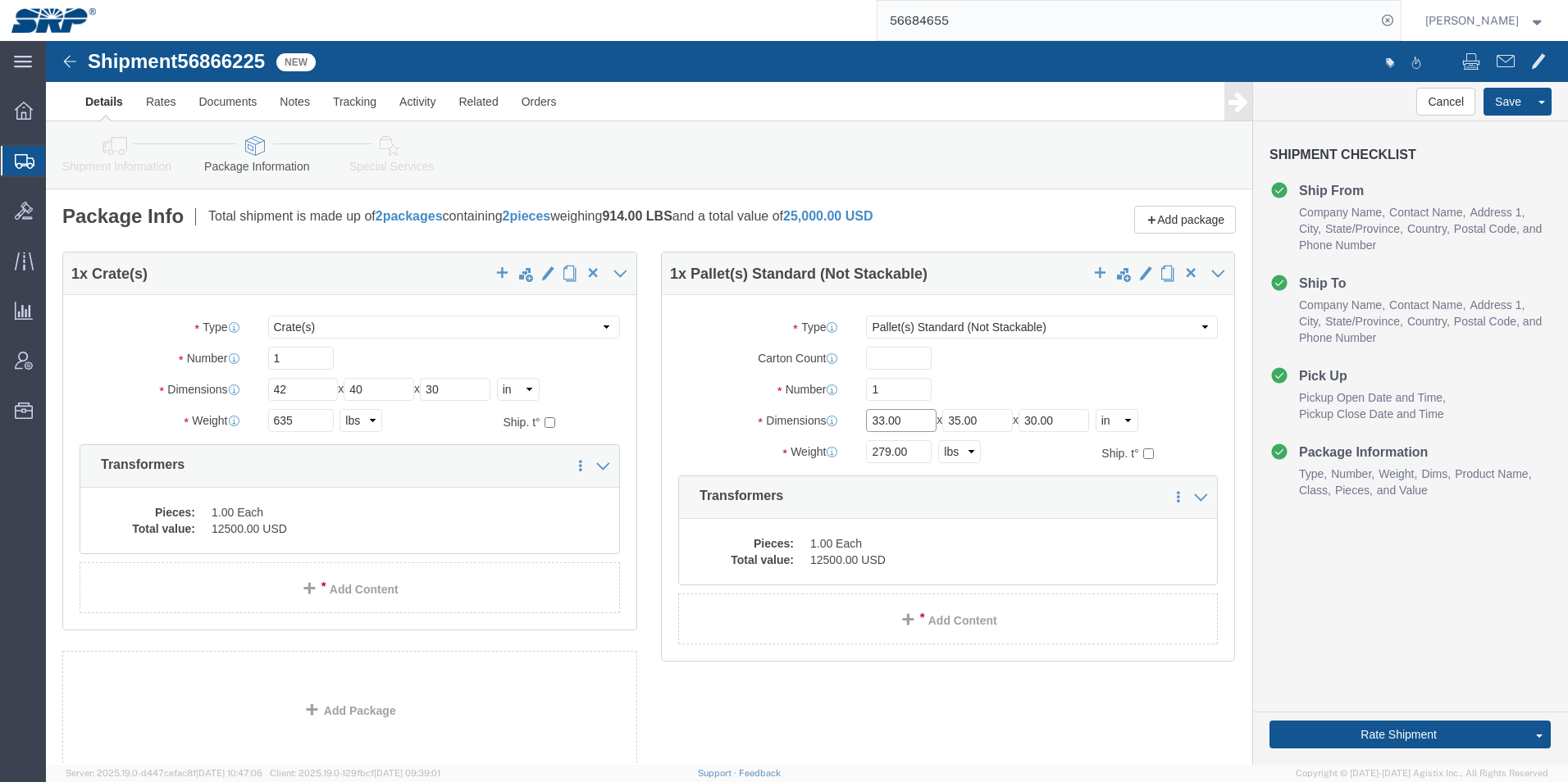
drag, startPoint x: 858, startPoint y: 378, endPoint x: 707, endPoint y: 378, distance: 151.0
click div "Dimensions Length 33.00 x Width 35.00 x Height 30.00 Select cm ft in"
type input "42"
type input "20"
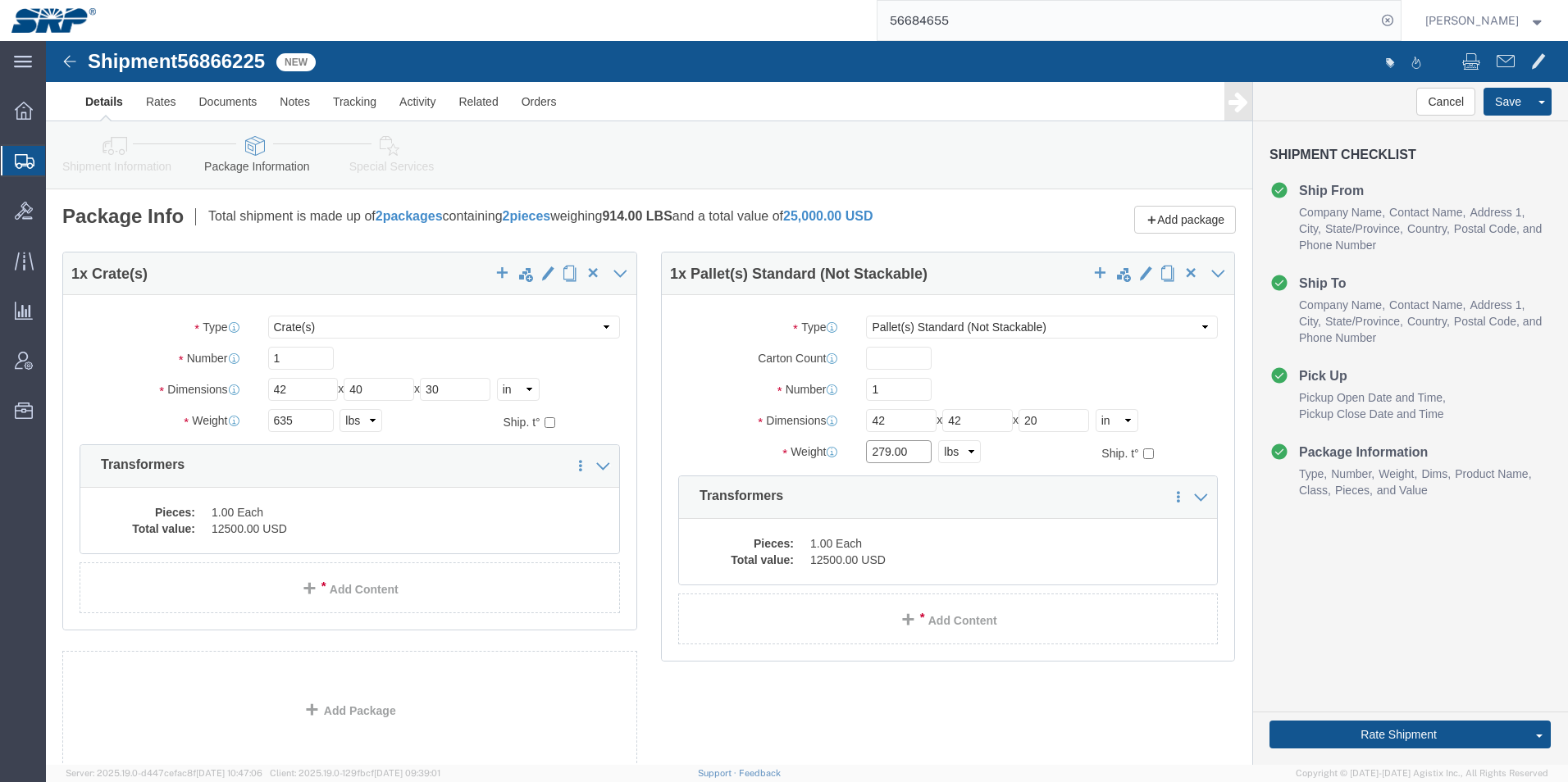
drag, startPoint x: 866, startPoint y: 406, endPoint x: 731, endPoint y: 415, distance: 135.3
click div "Weight 279.00 Select kgs lbs Ship. t°"
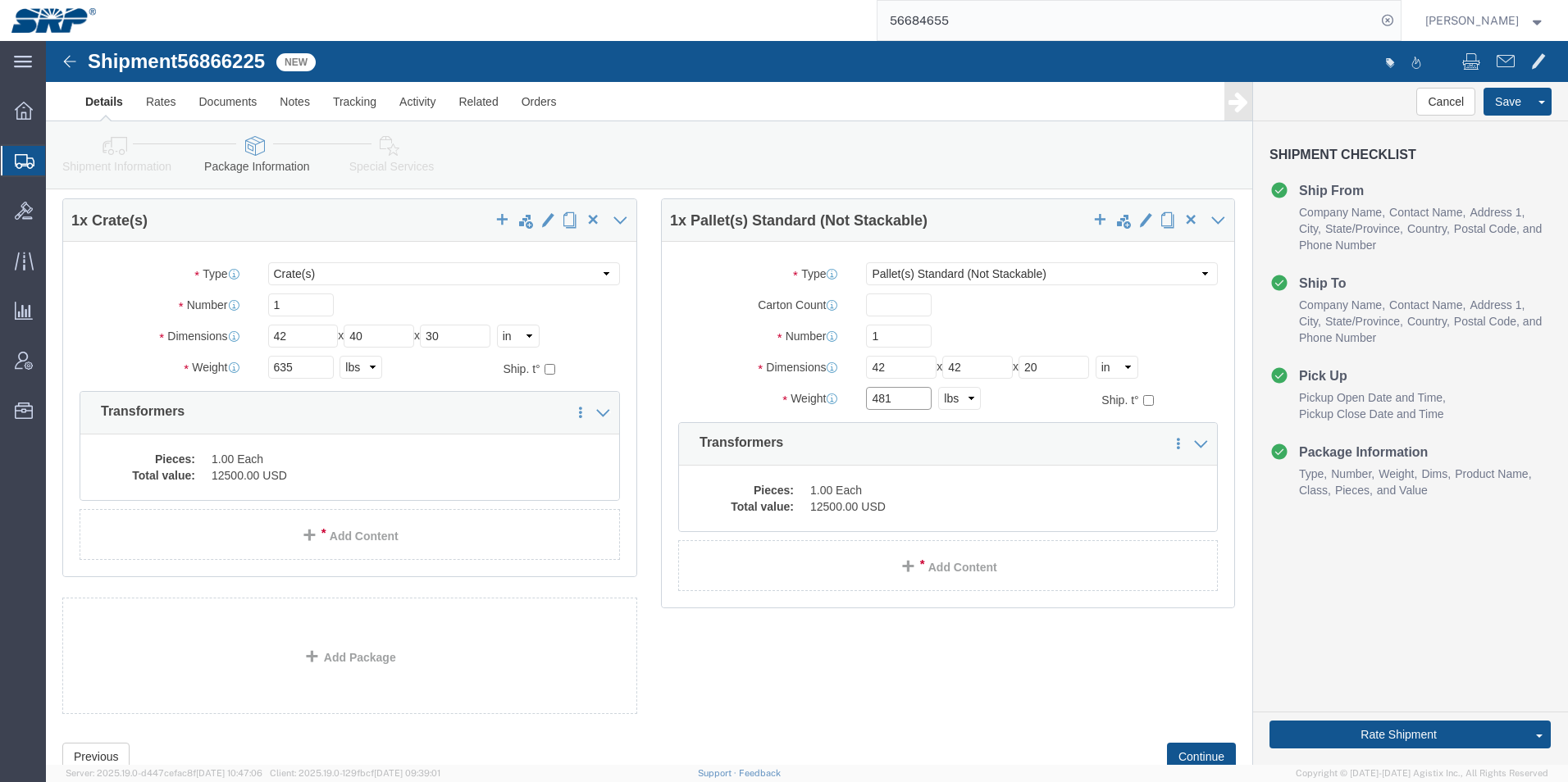
scroll to position [109, 0]
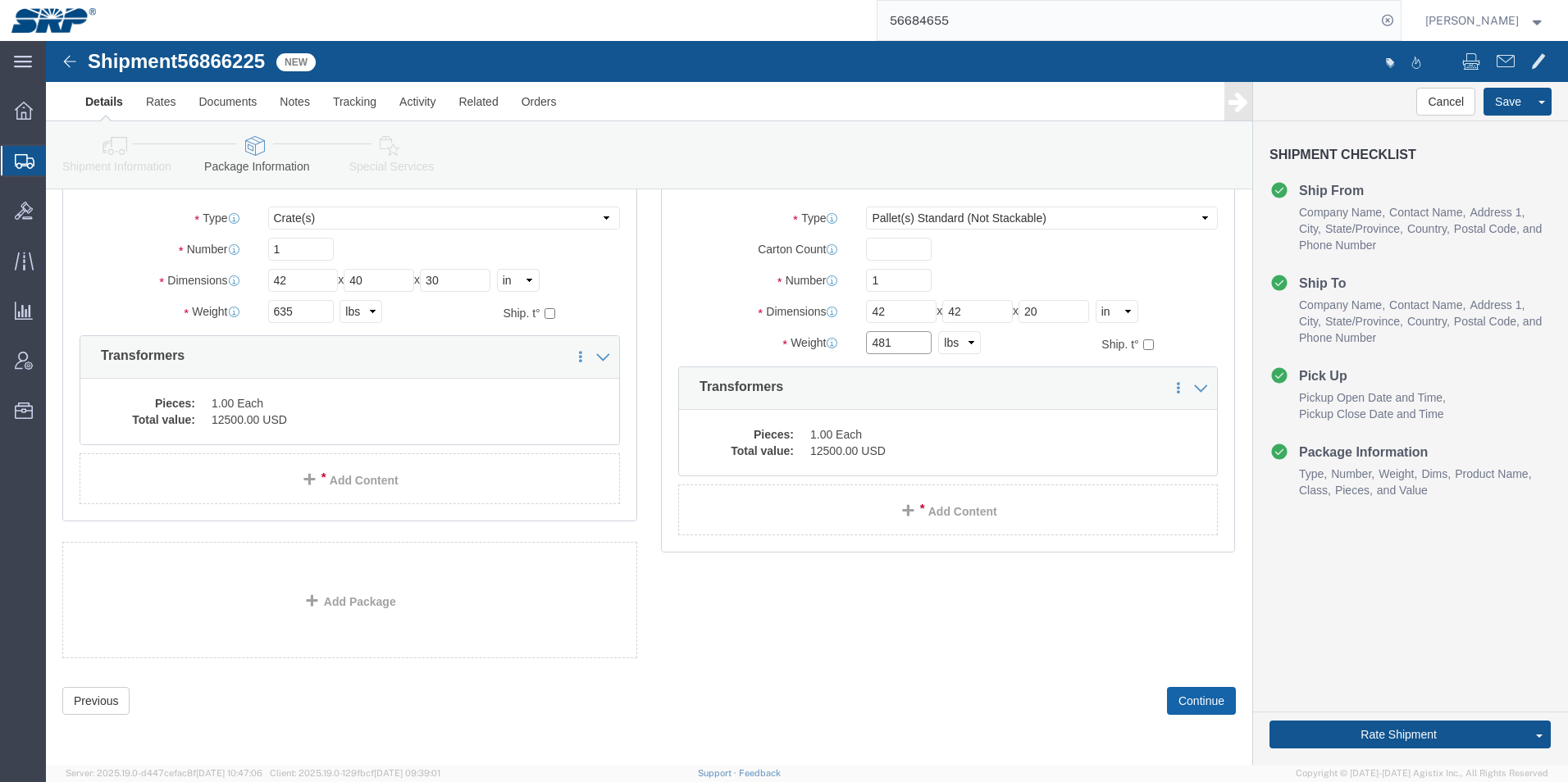
type input "481"
click button "Continue"
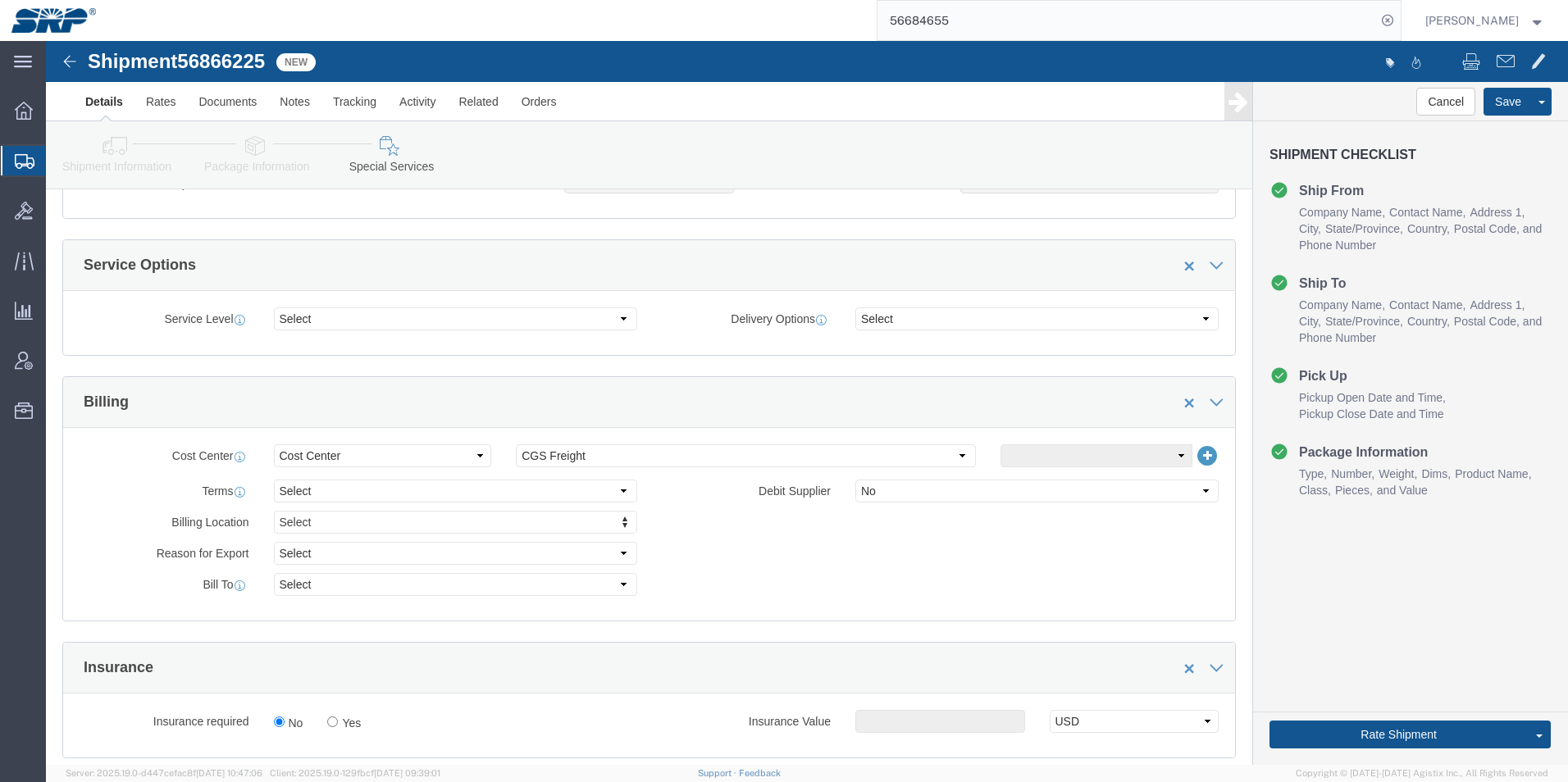
scroll to position [574, 0]
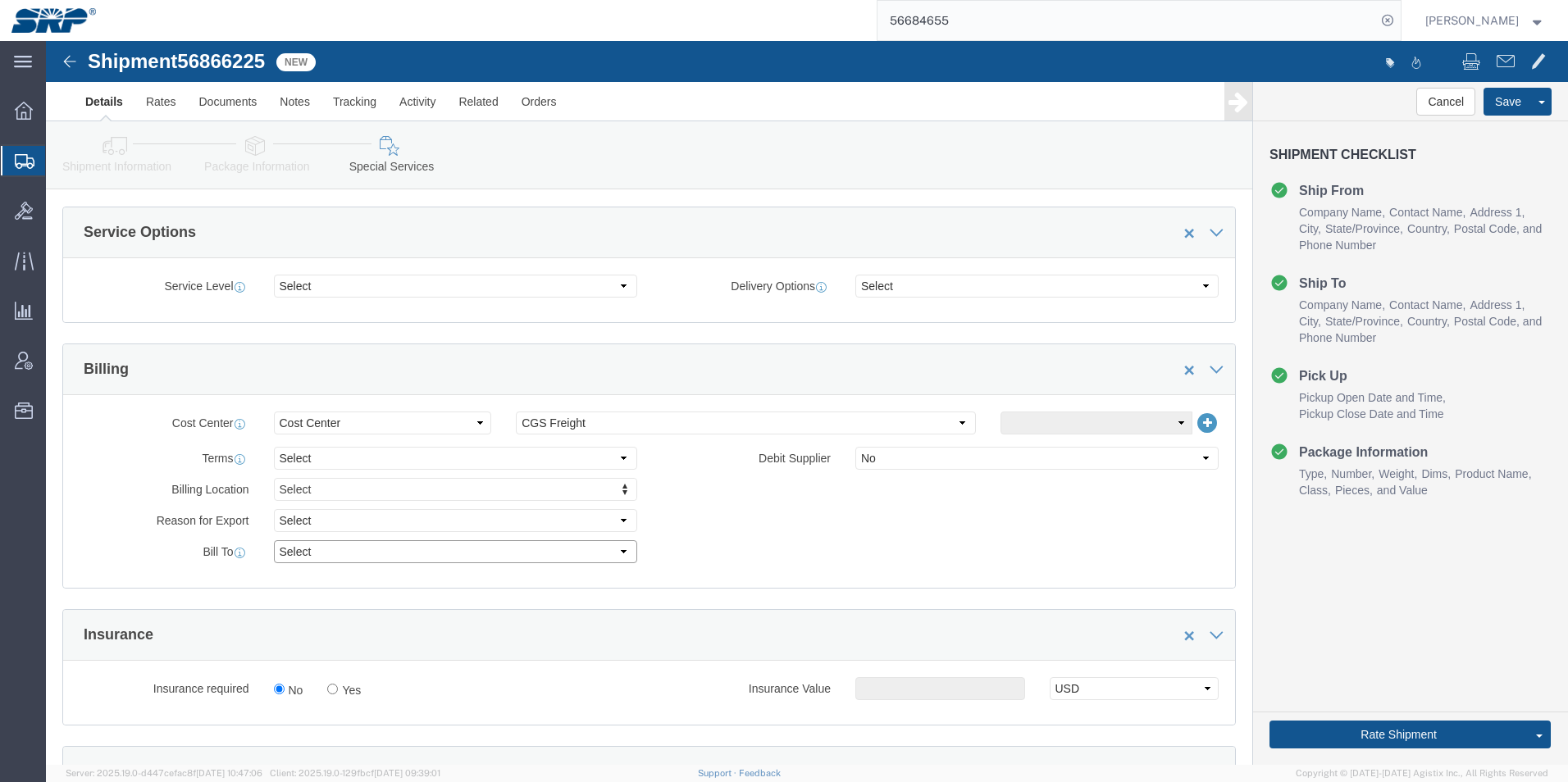
click select "Select Recipient Account Sender/Shipper Third Party Account"
select select "RCPN"
click select "Select Recipient Account Sender/Shipper Third Party Account"
type input "[GEOGRAPHIC_DATA]"
select select "US"
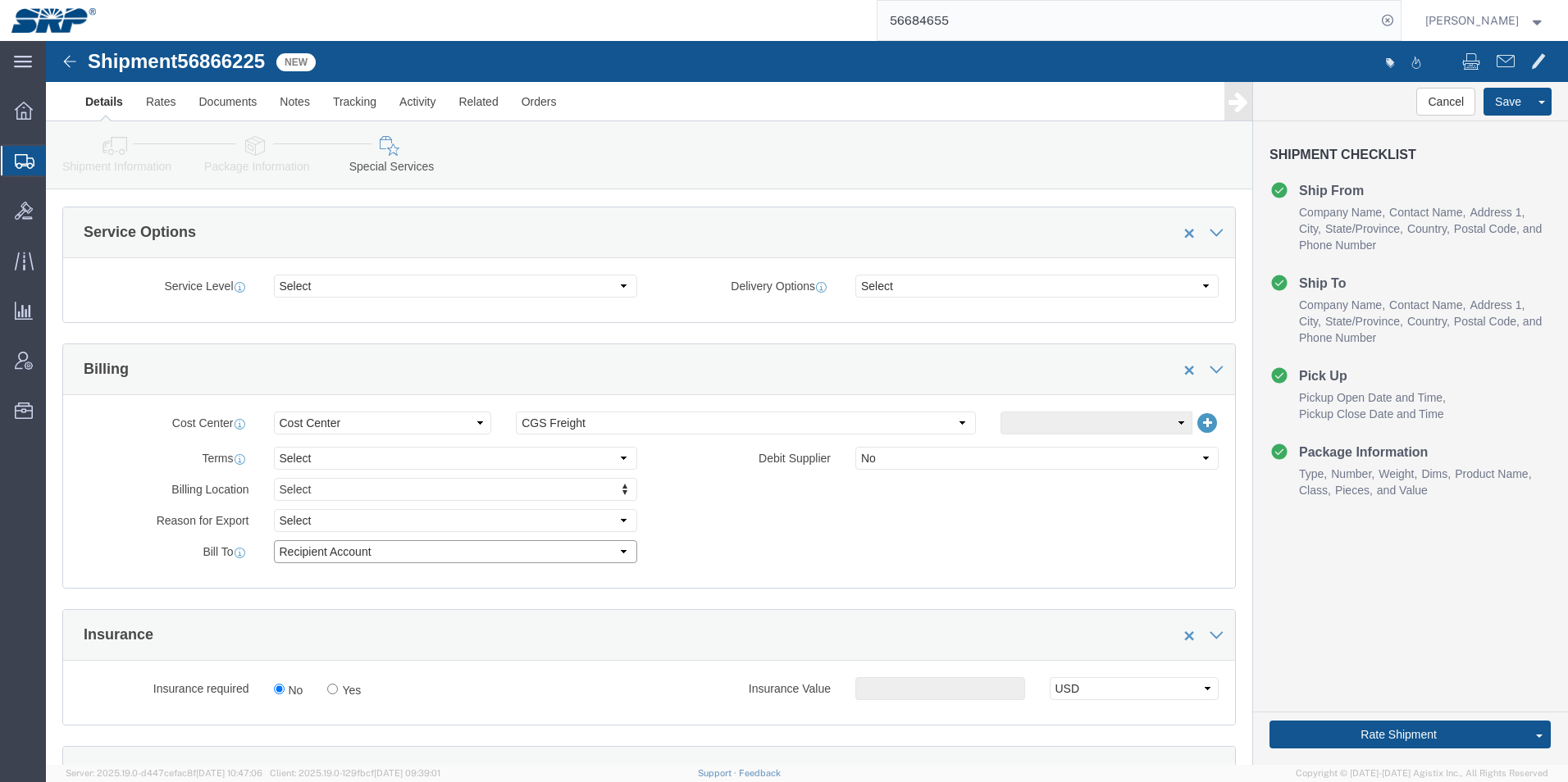
select select "AZ"
type input "6022368300"
type input "Warehouse"
type input "Mesa"
type input "85207"
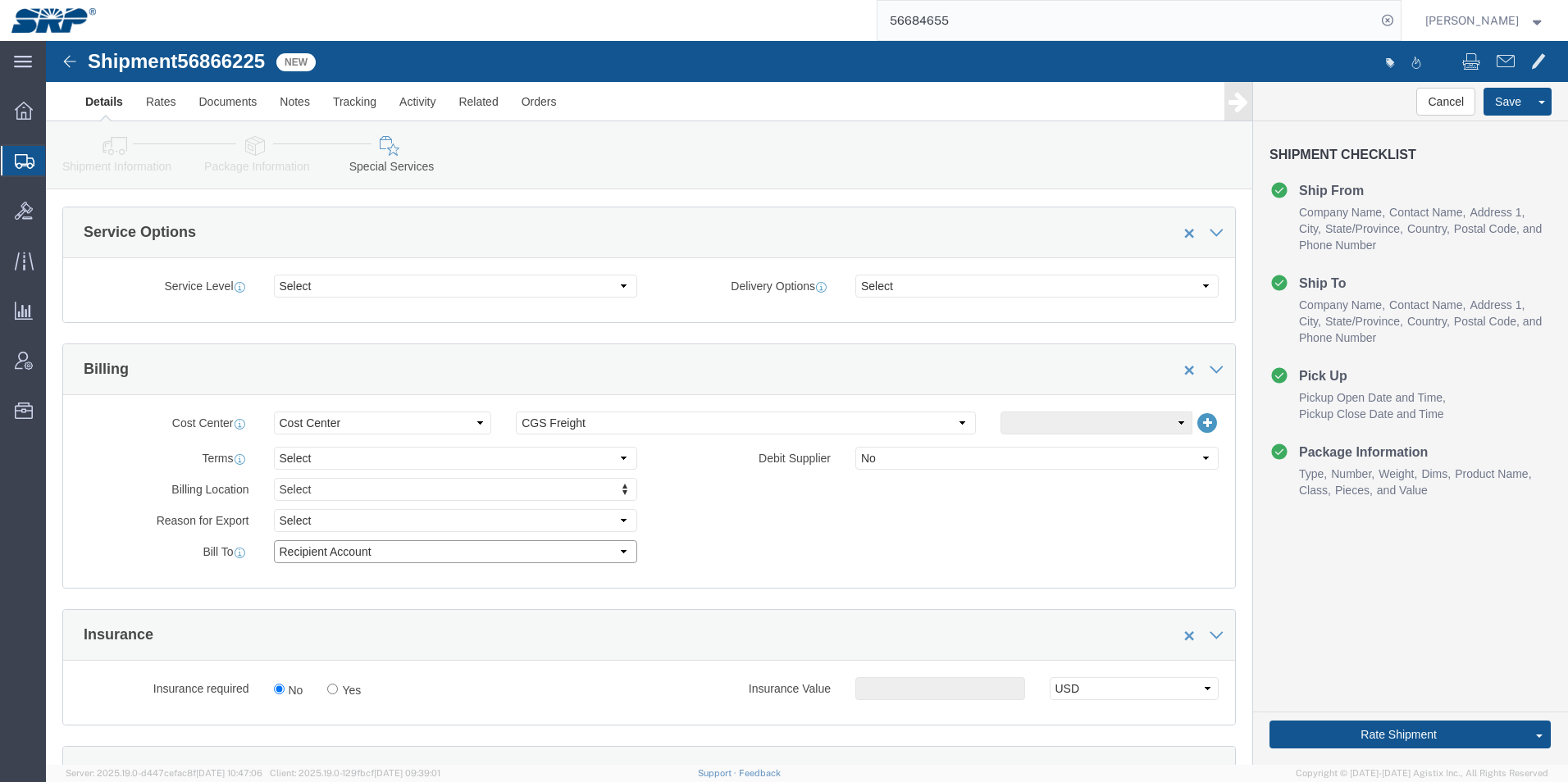
type input "Salt River Project"
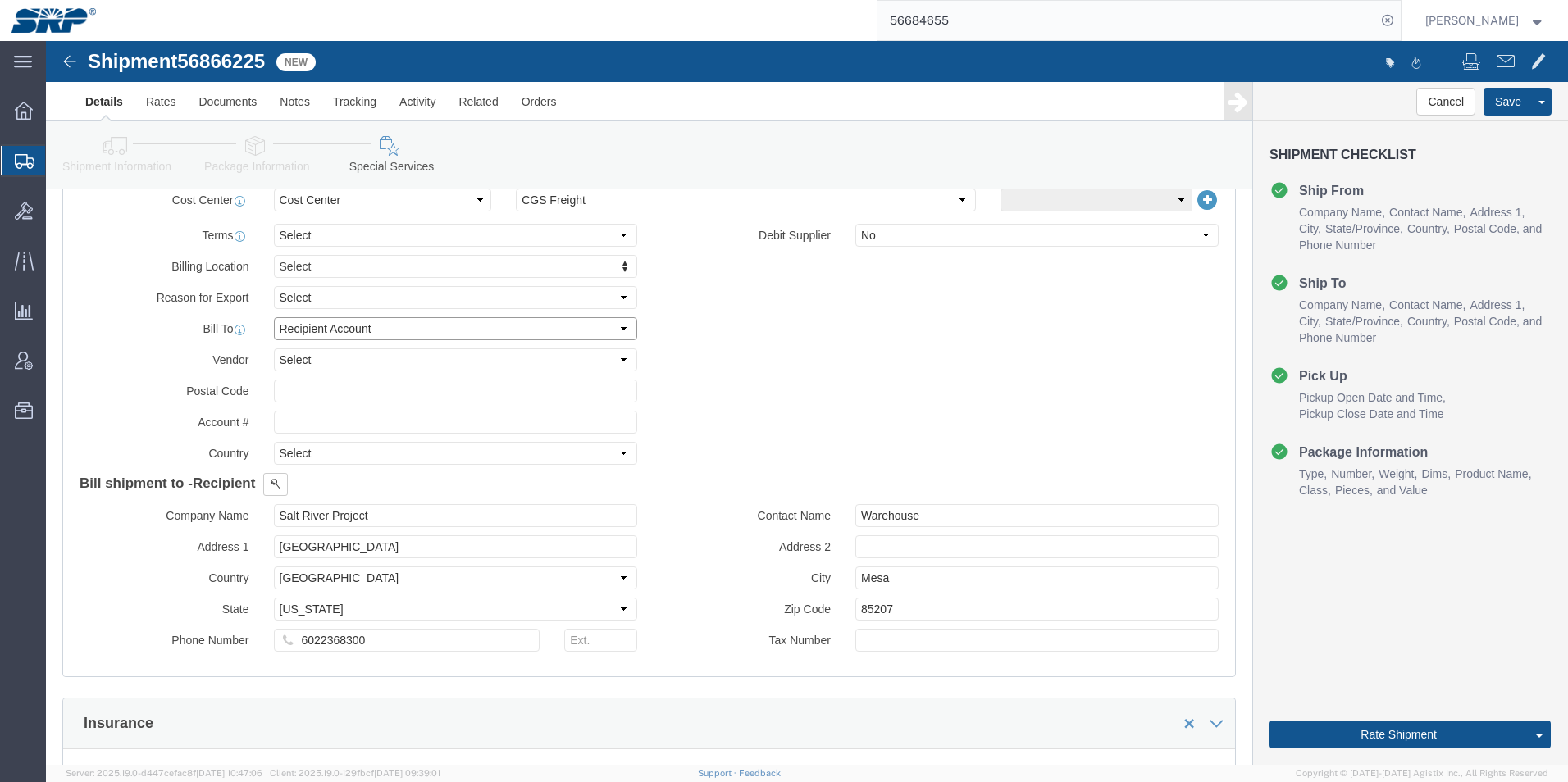
scroll to position [820, 0]
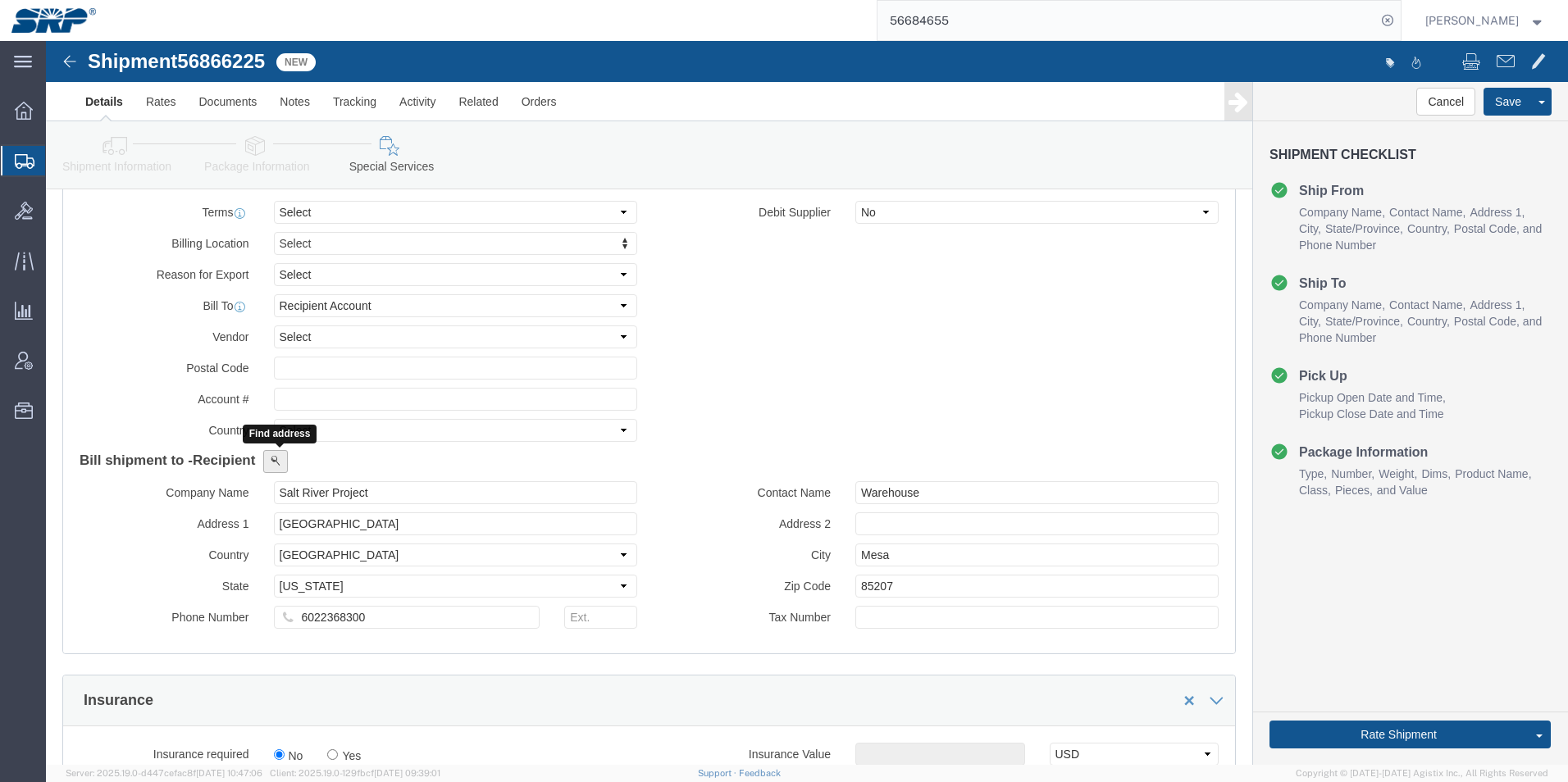
click span
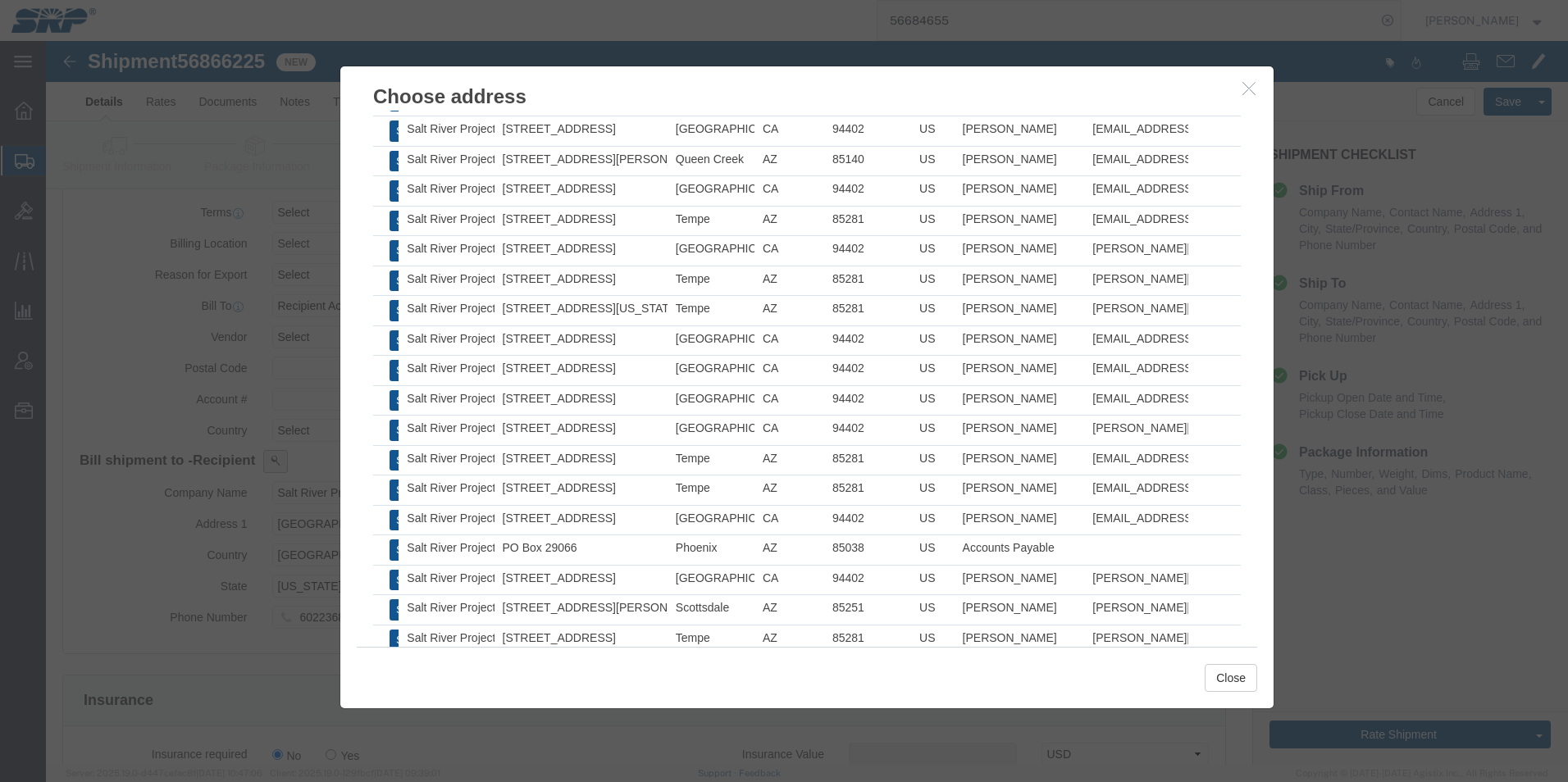
scroll to position [1283, 0]
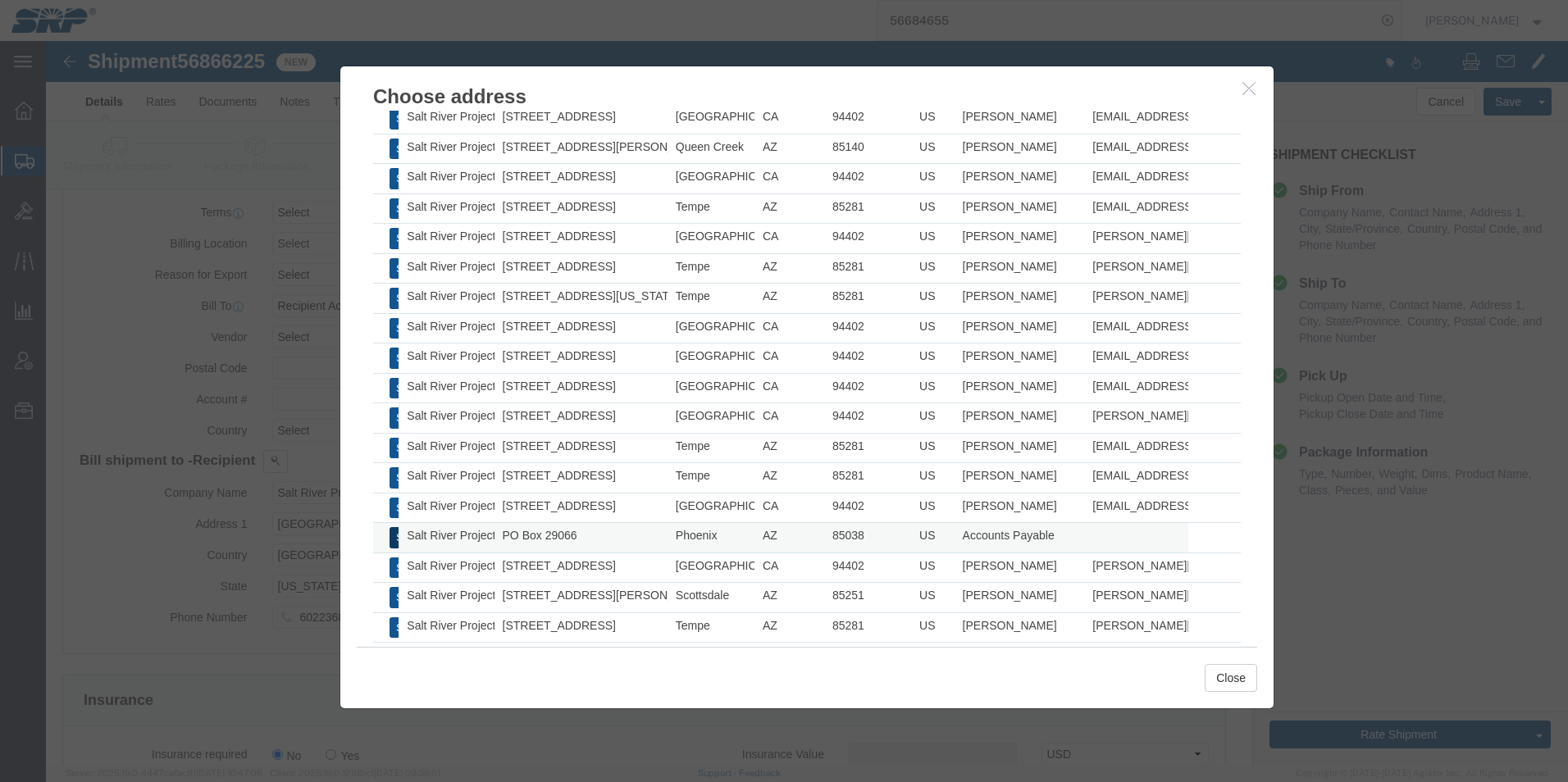
click button "Select"
type input "PO Box 29066"
type input "6022368759"
type input "Accounts Payable"
type input "Phoenix"
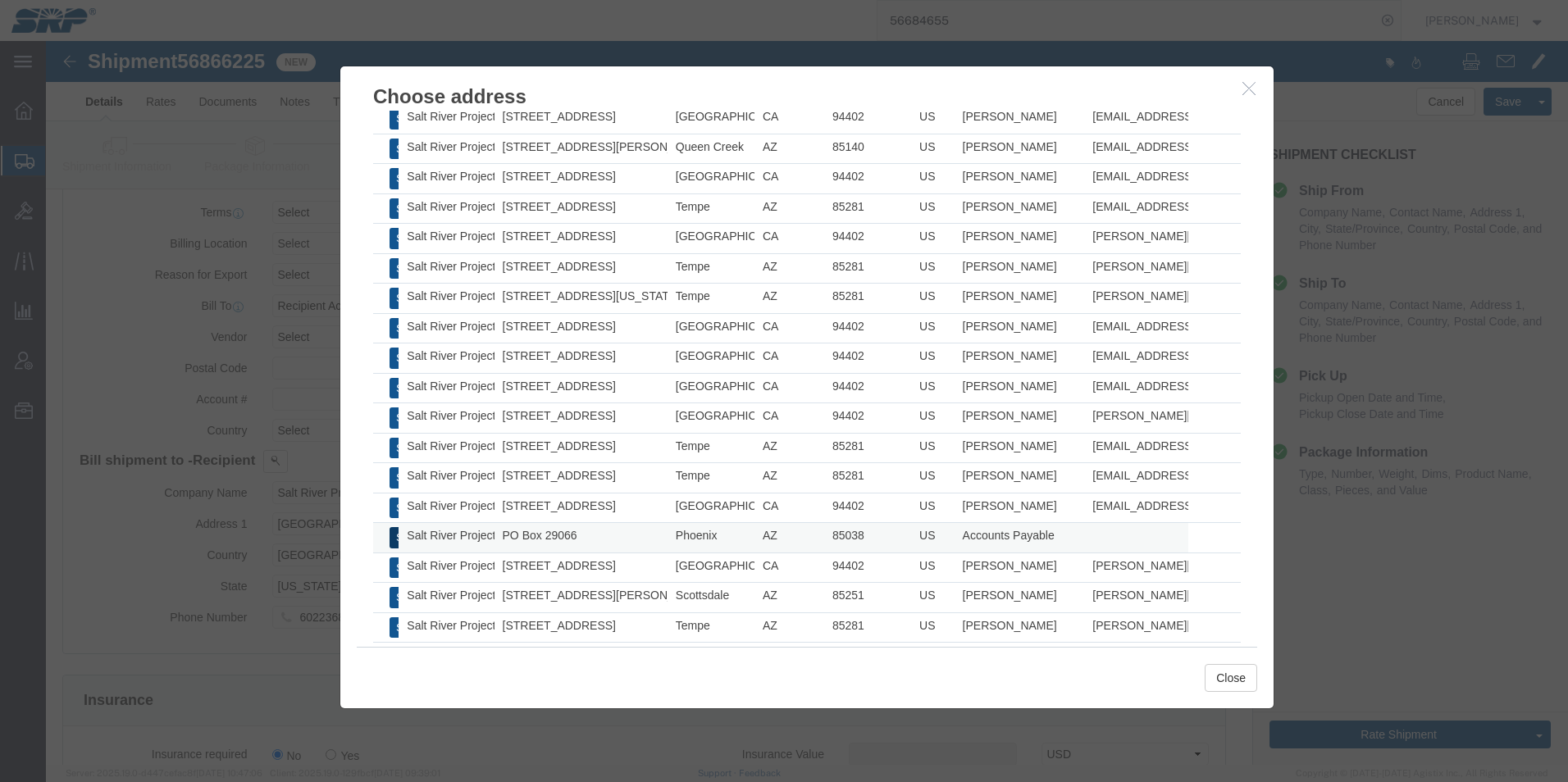
type input "85038"
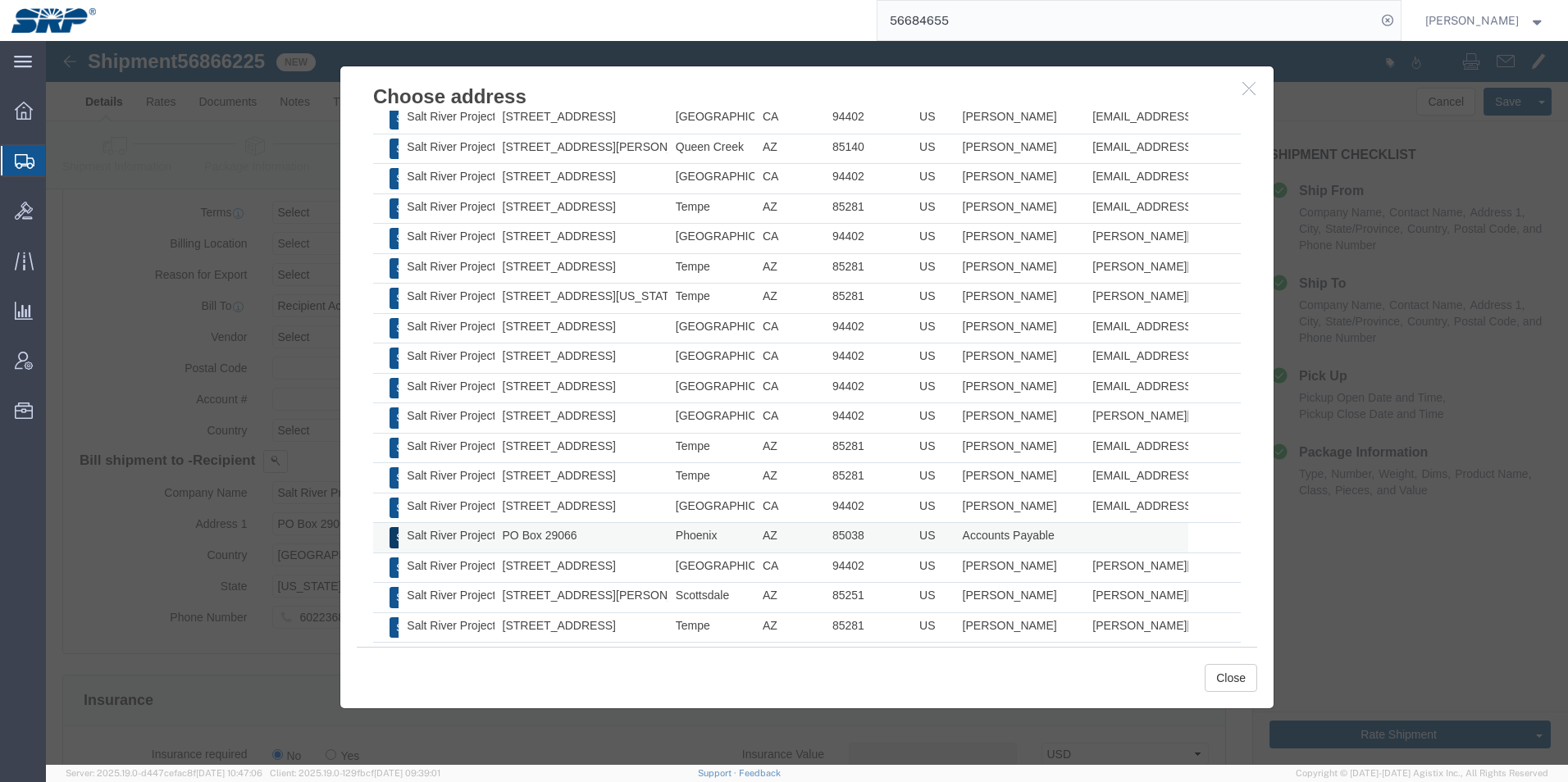
select select "AZ"
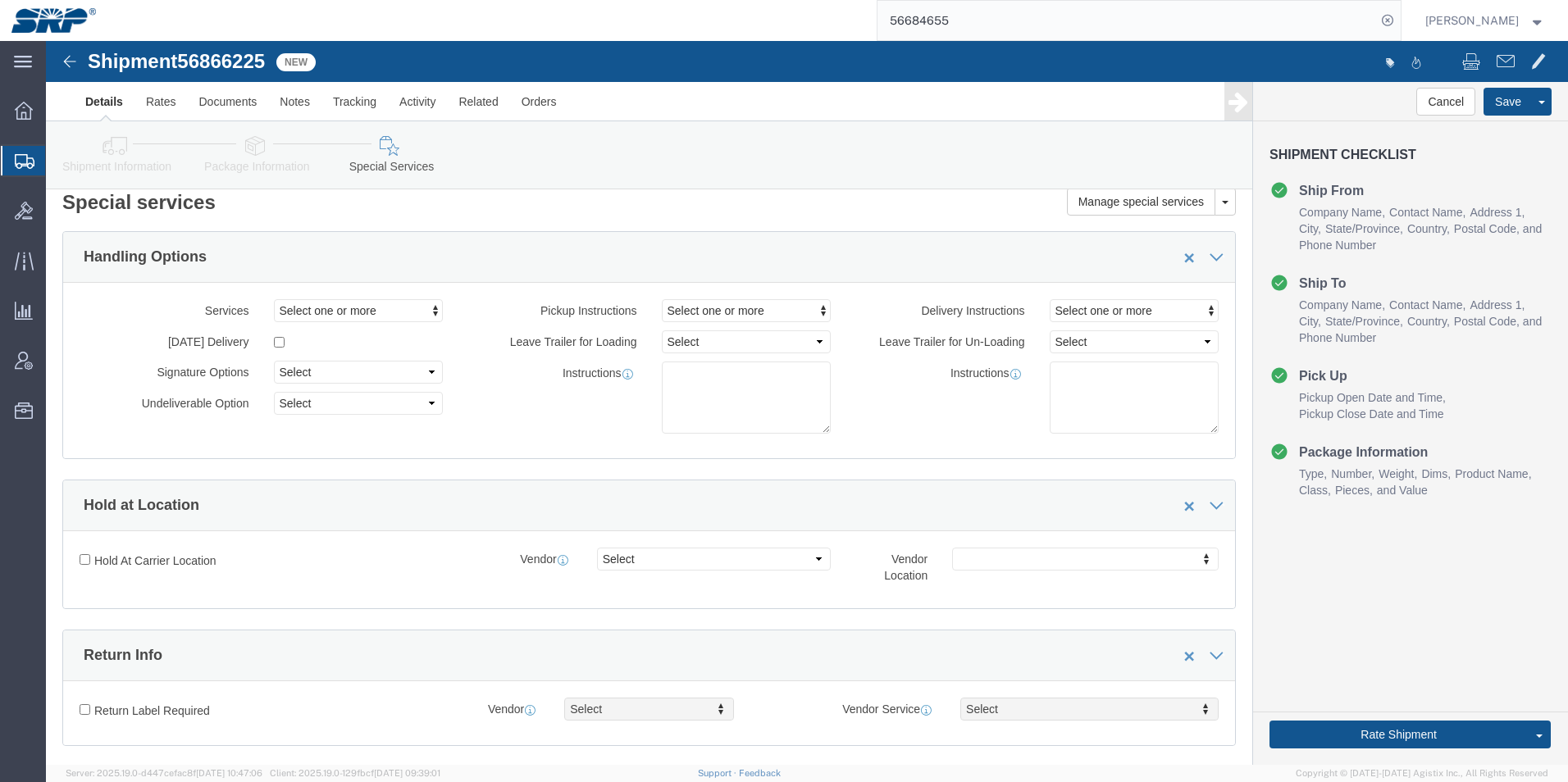
scroll to position [0, 0]
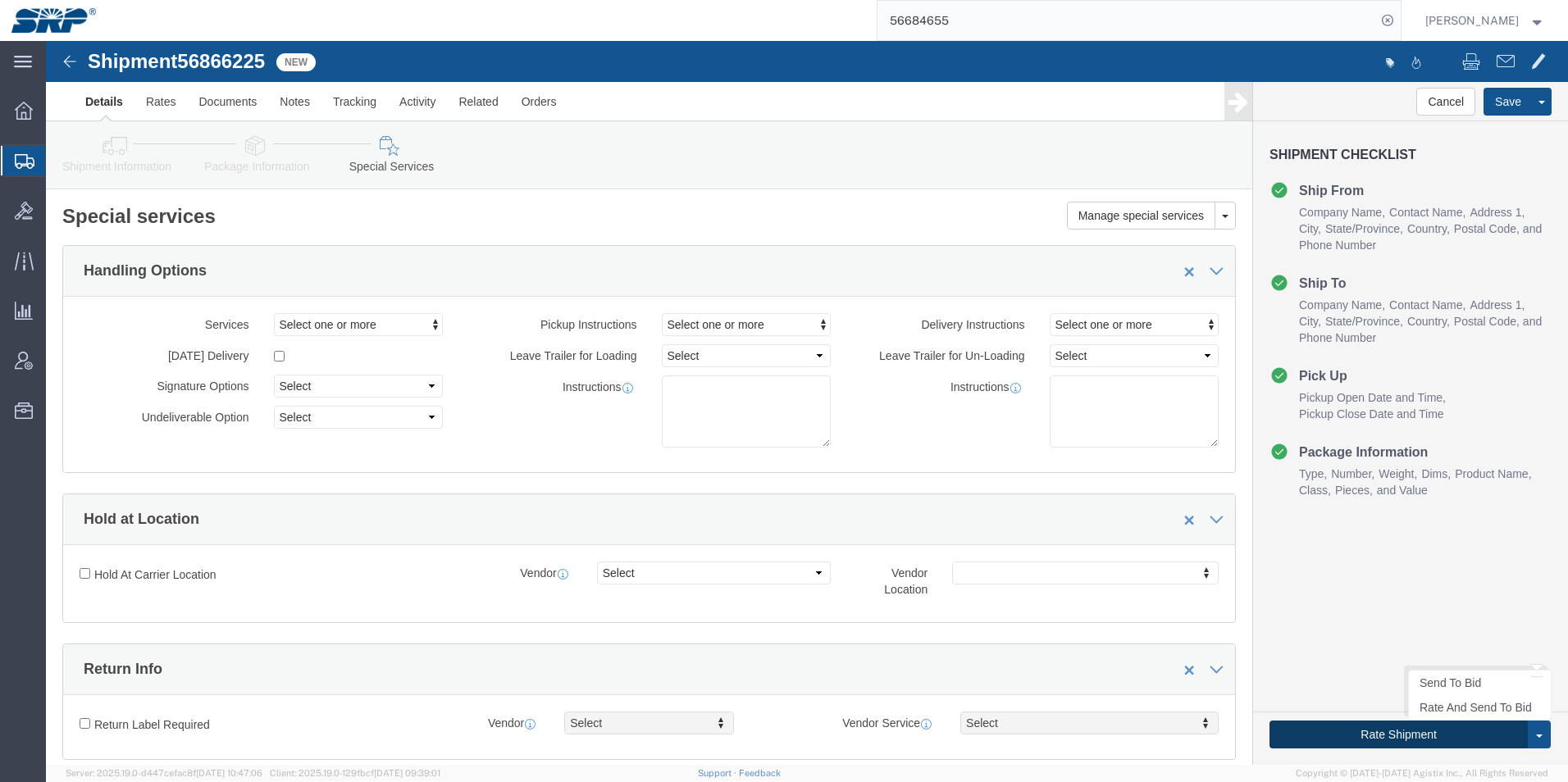
click button "Rate Shipment"
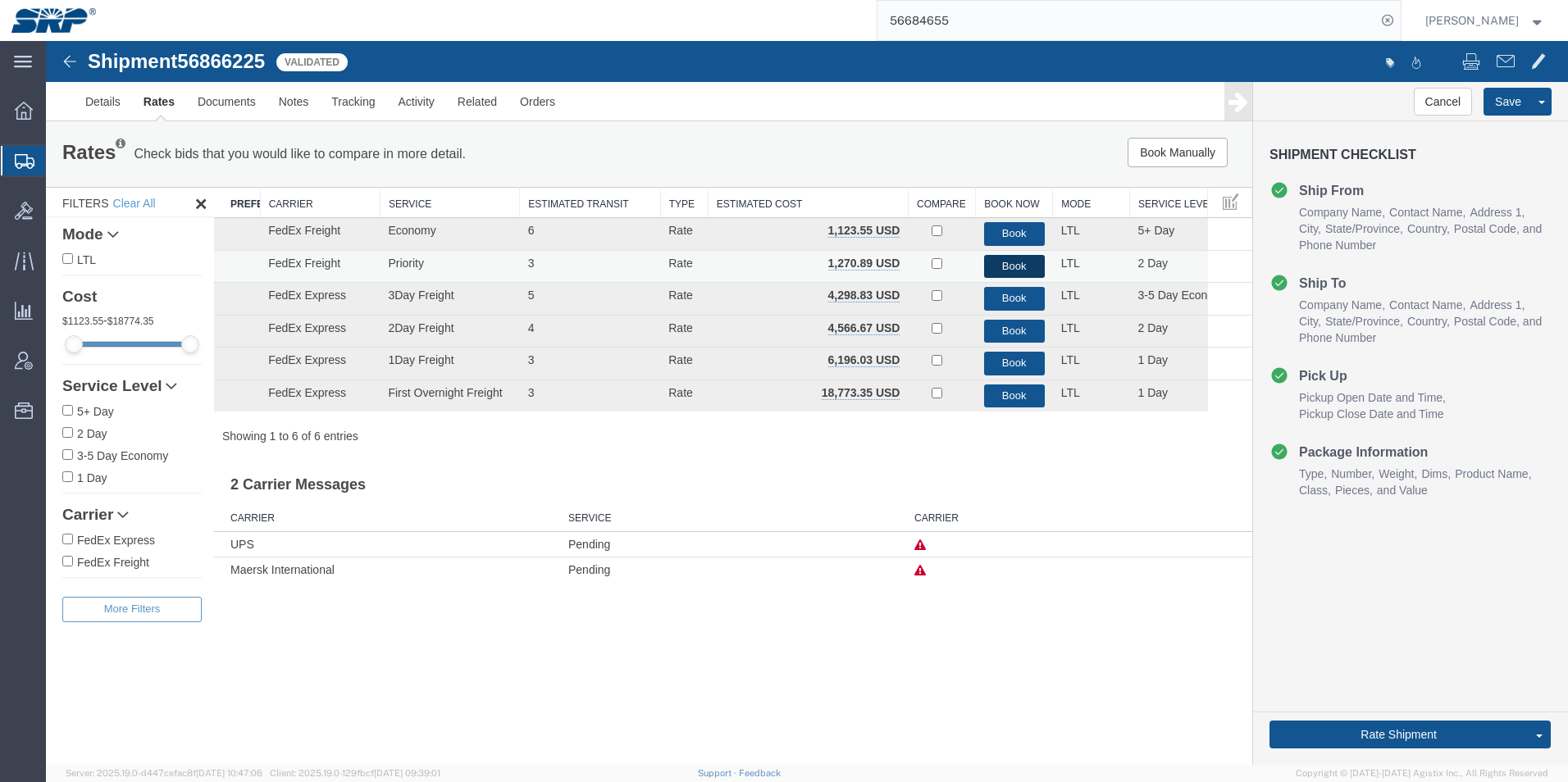
click at [1001, 267] on button "Book" at bounding box center [1014, 267] width 61 height 24
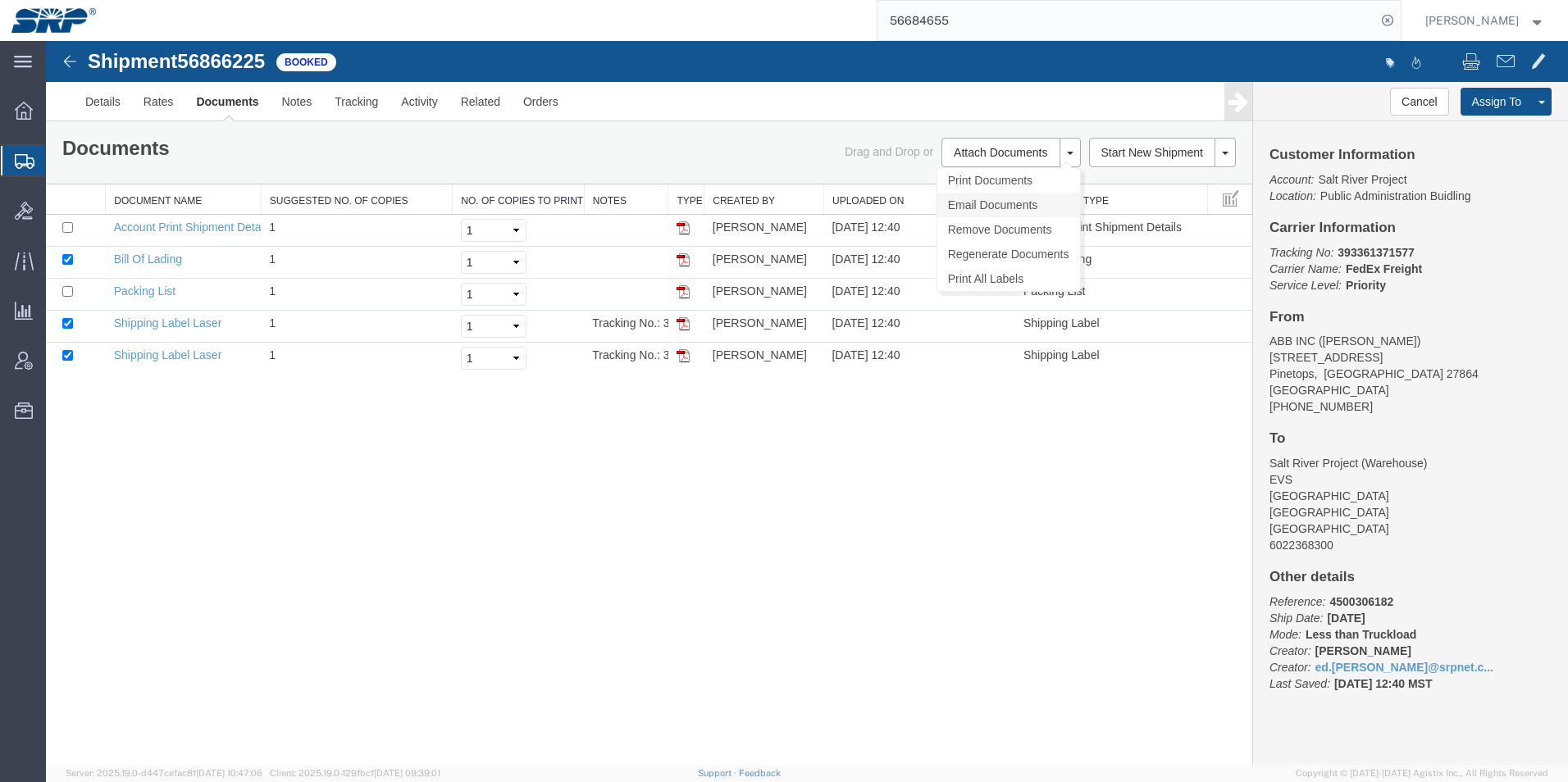
click at [979, 207] on link "Email Documents" at bounding box center [1009, 205] width 143 height 25
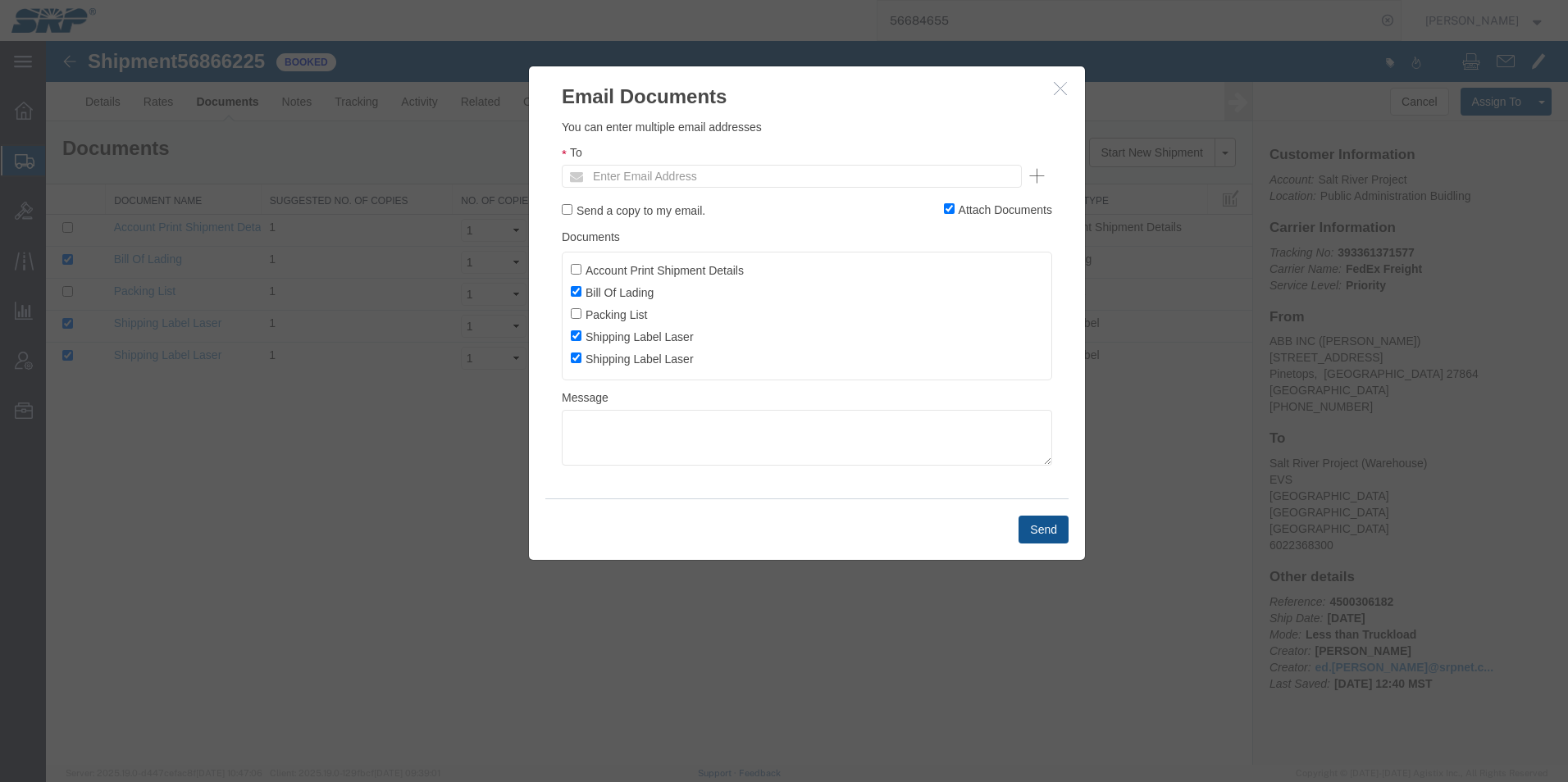
click at [791, 172] on ul "Enter Email Address" at bounding box center [792, 176] width 460 height 23
type input "ed.s"
type input "[EMAIL_ADDRESS][PERSON_NAME][DOMAIN_NAME]"
click at [1054, 528] on button "Send" at bounding box center [1044, 530] width 50 height 28
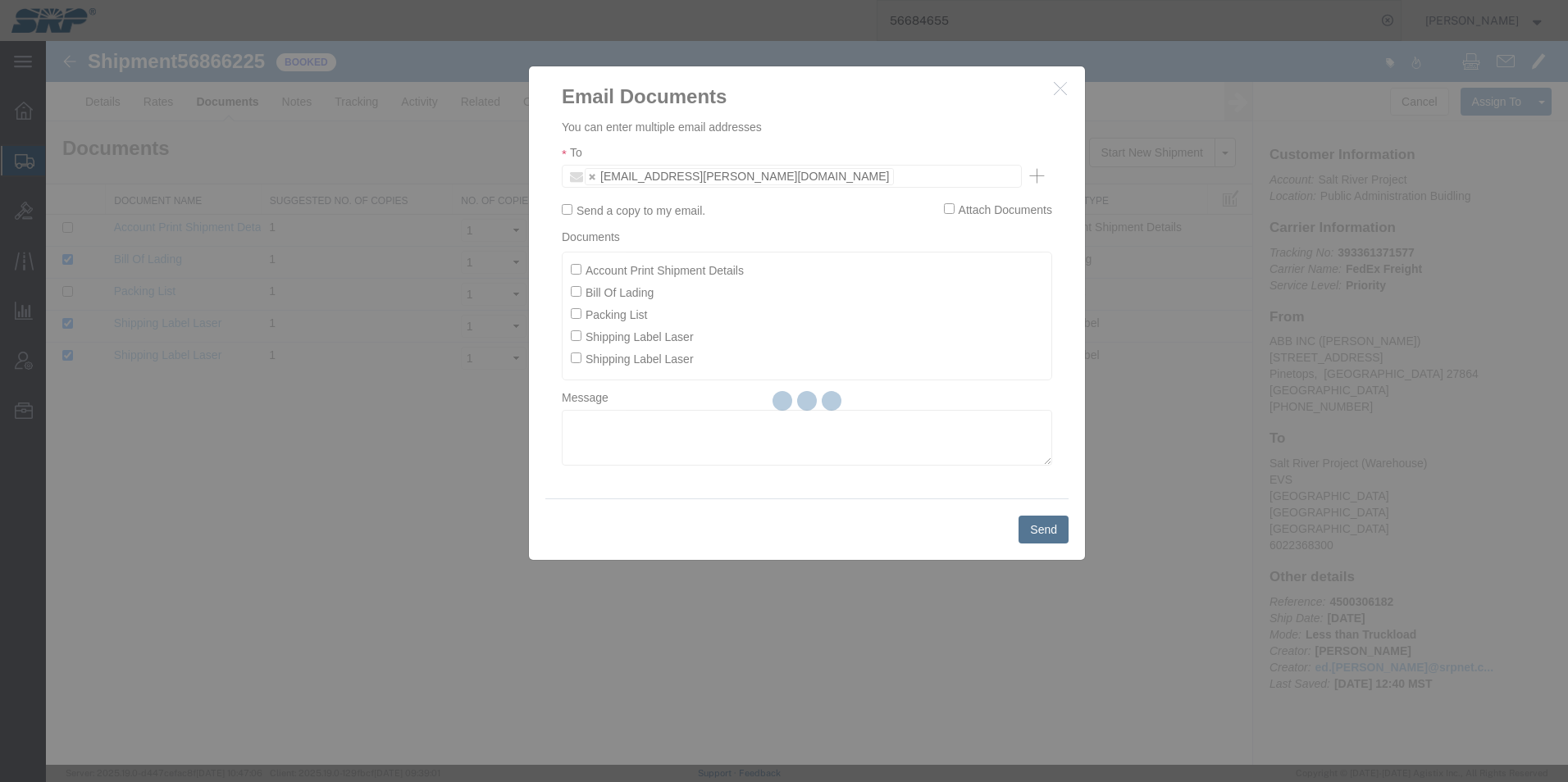
checkbox input "false"
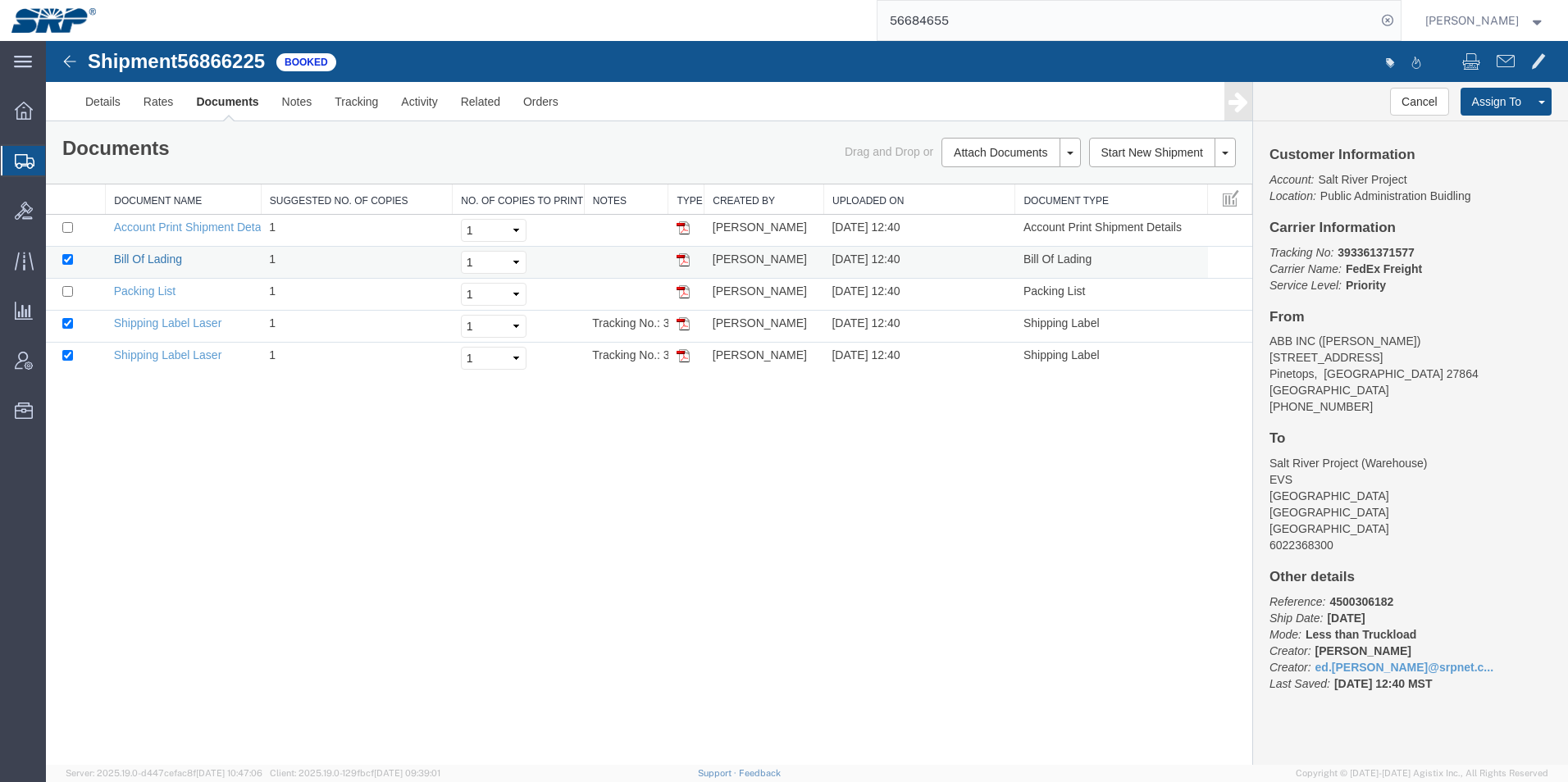
click at [145, 262] on link "Bill Of Lading" at bounding box center [148, 259] width 68 height 13
click at [102, 96] on link "Details" at bounding box center [103, 101] width 58 height 39
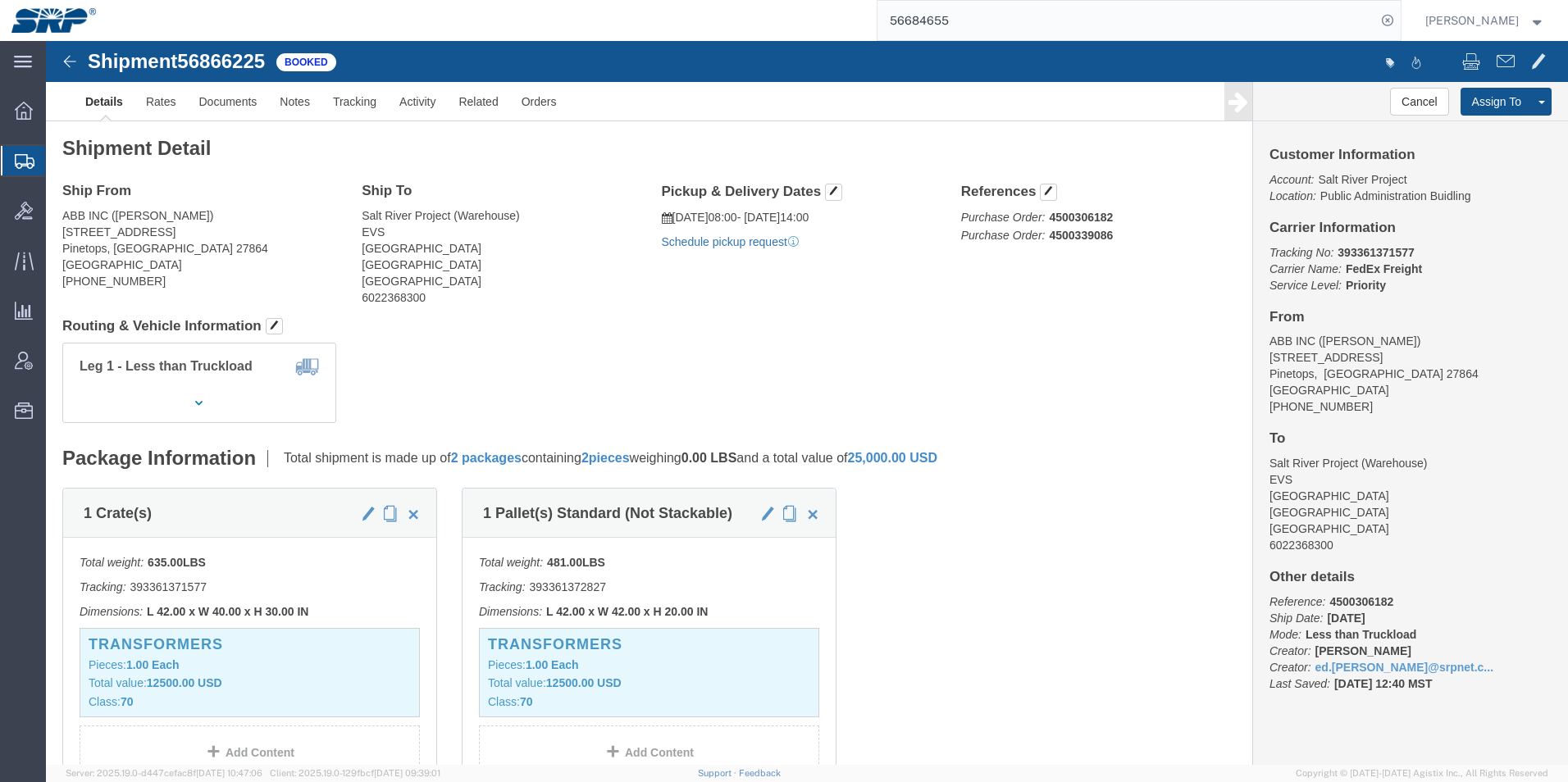
click link "Schedule pickup request"
click at [24, 169] on div at bounding box center [24, 161] width 46 height 30
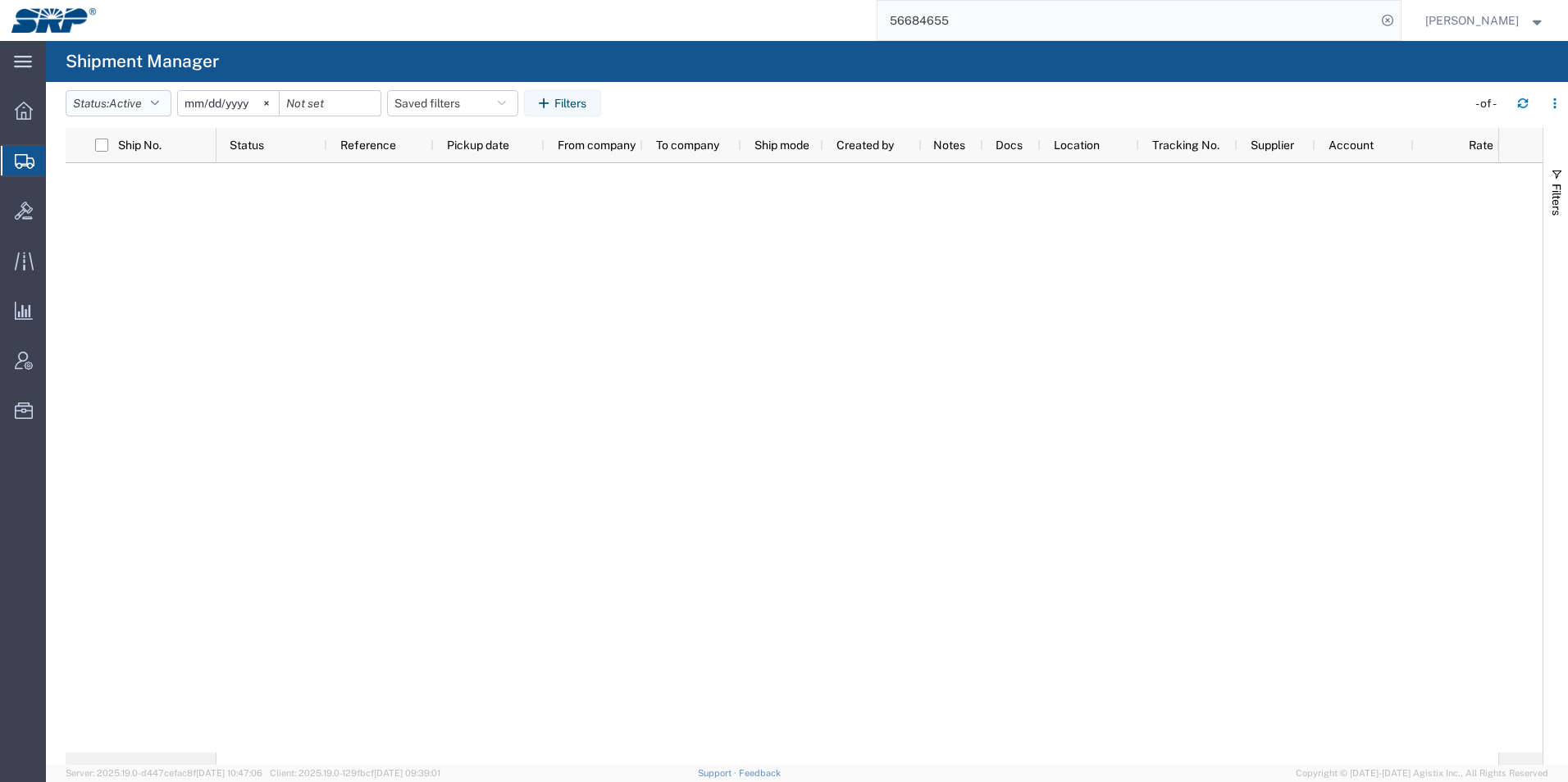
click at [137, 114] on button "Status: Active" at bounding box center [119, 103] width 106 height 26
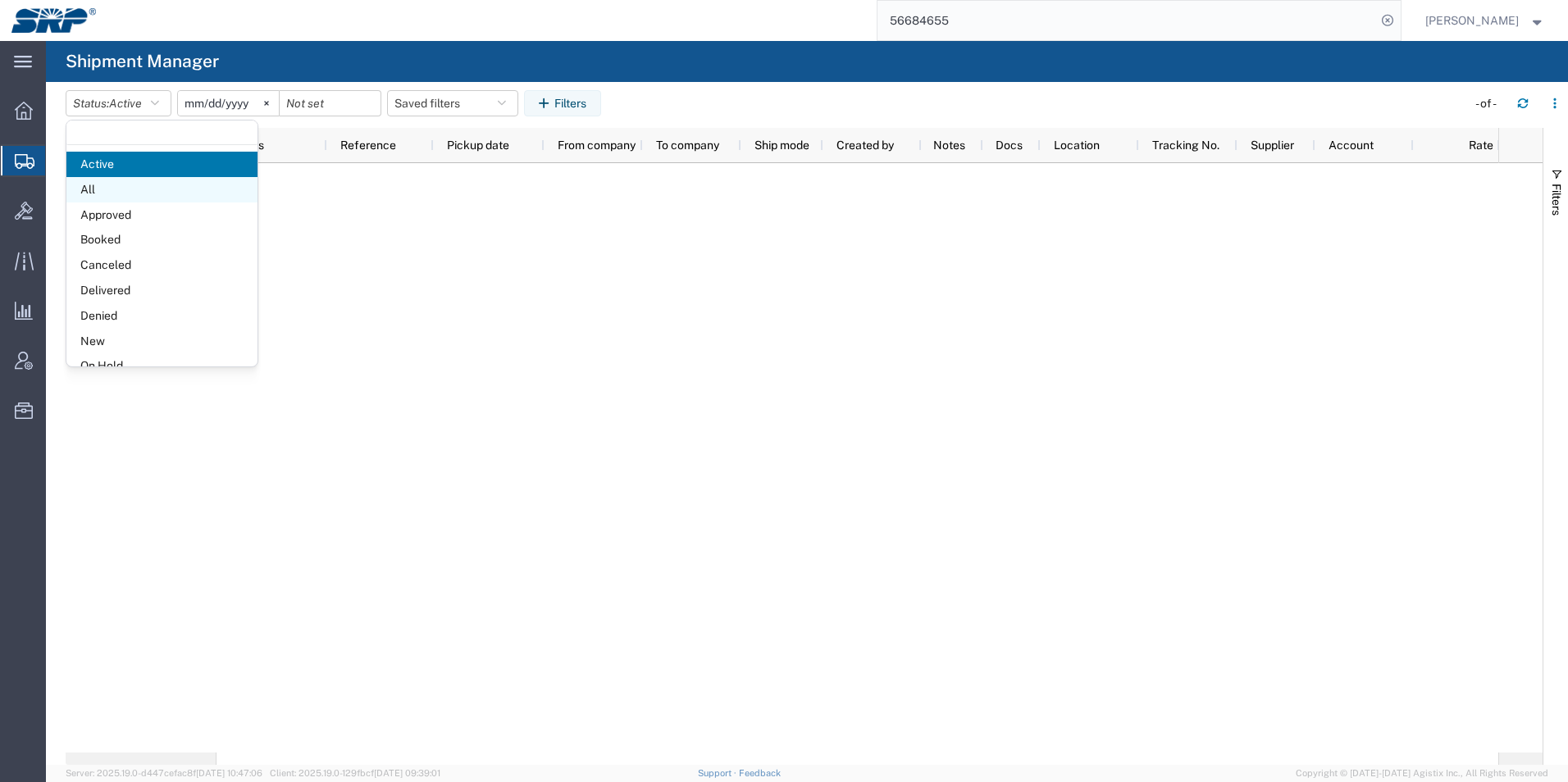
click at [111, 188] on span "All" at bounding box center [162, 189] width 191 height 25
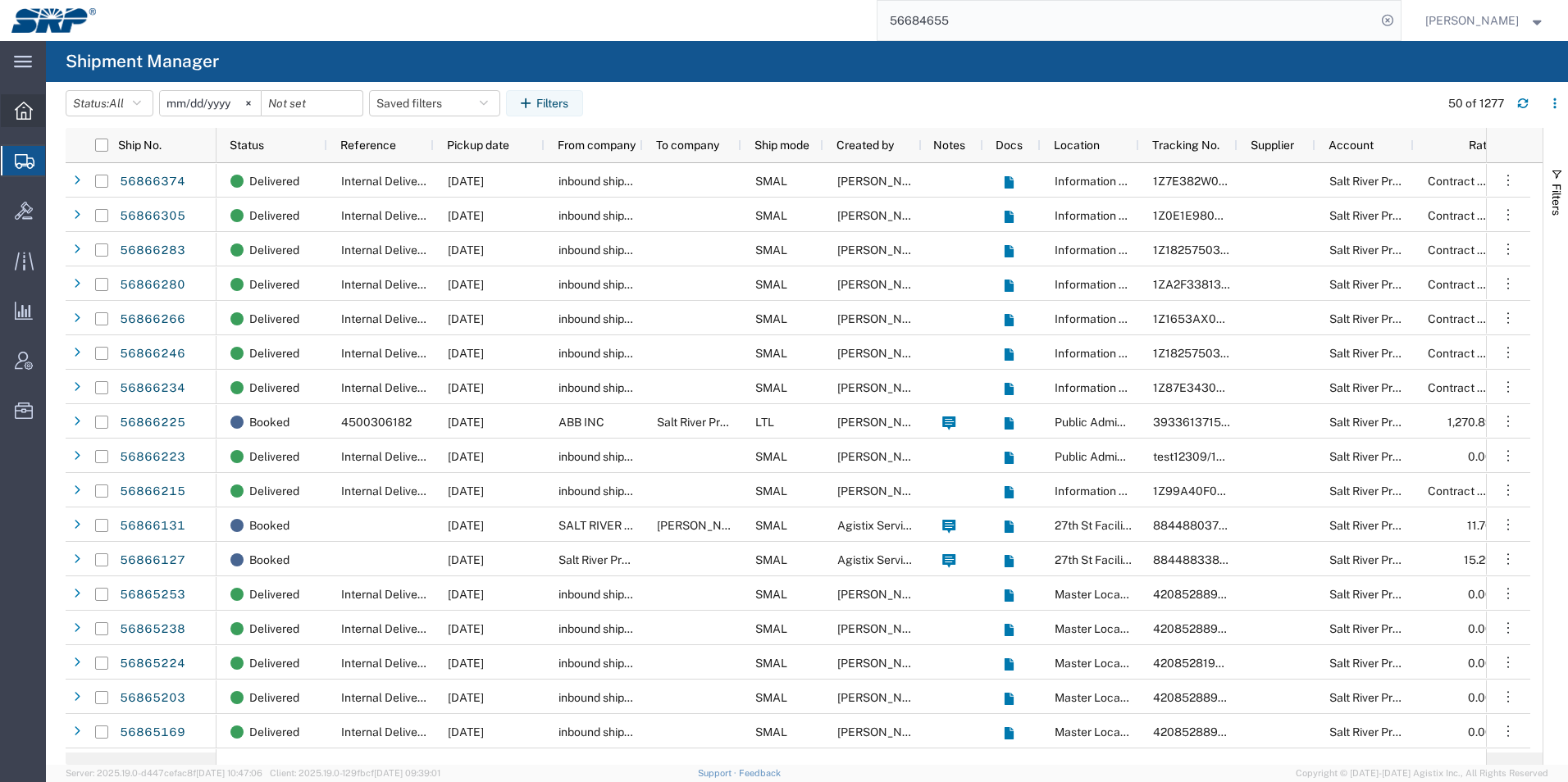
click at [24, 107] on icon at bounding box center [24, 111] width 18 height 18
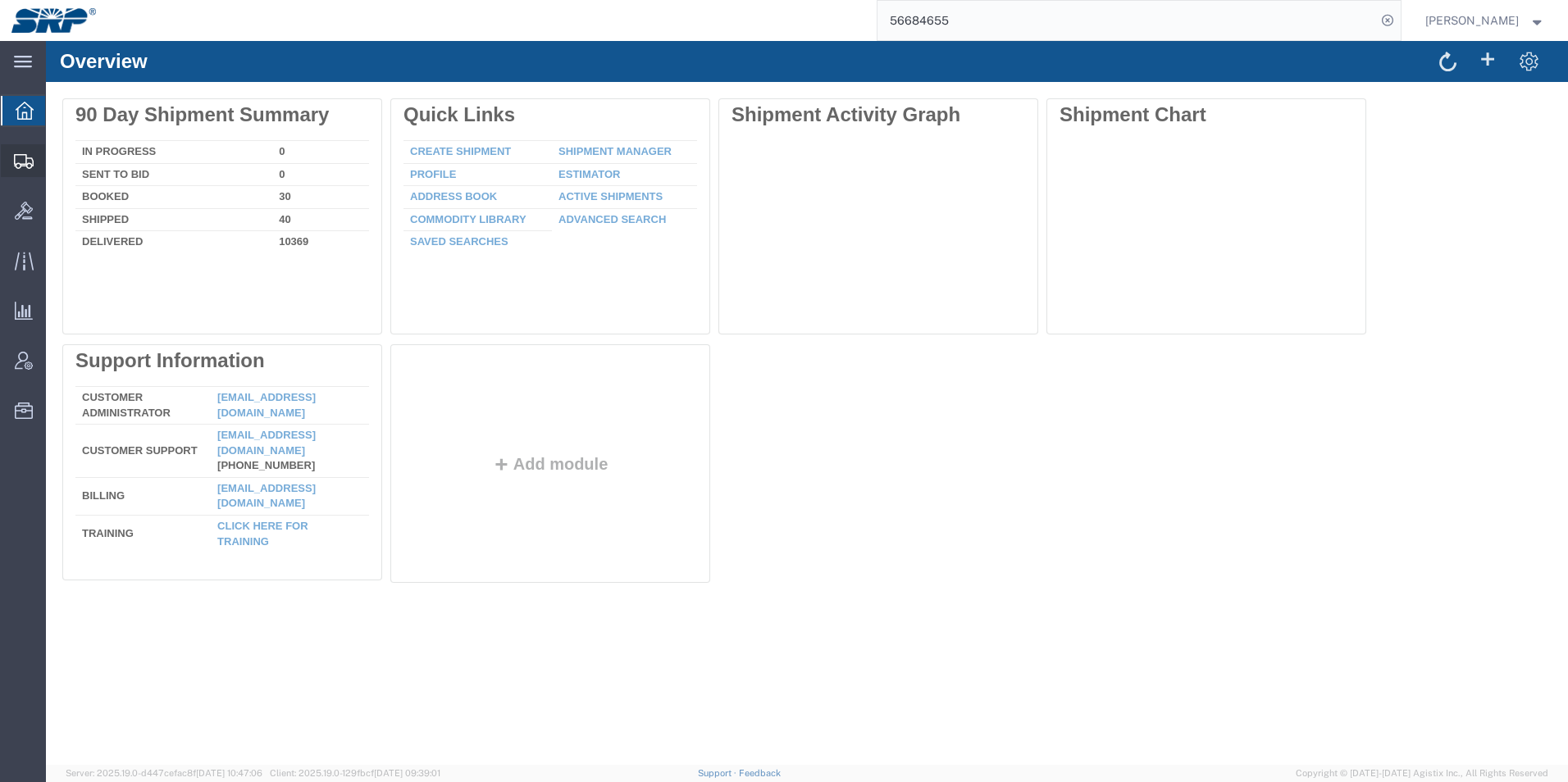
click at [27, 162] on icon at bounding box center [24, 161] width 20 height 15
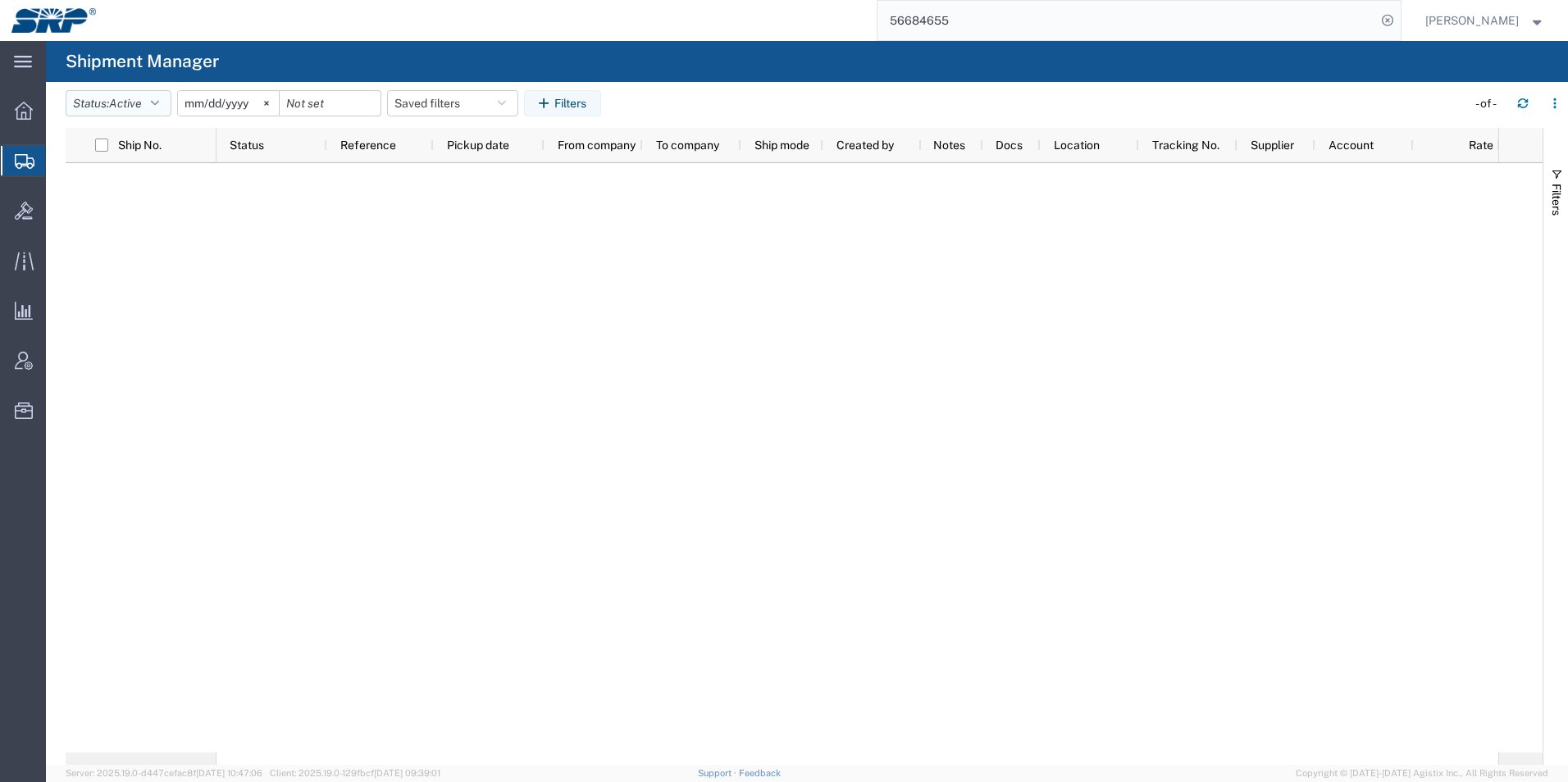
click at [117, 94] on button "Status: Active" at bounding box center [119, 103] width 106 height 26
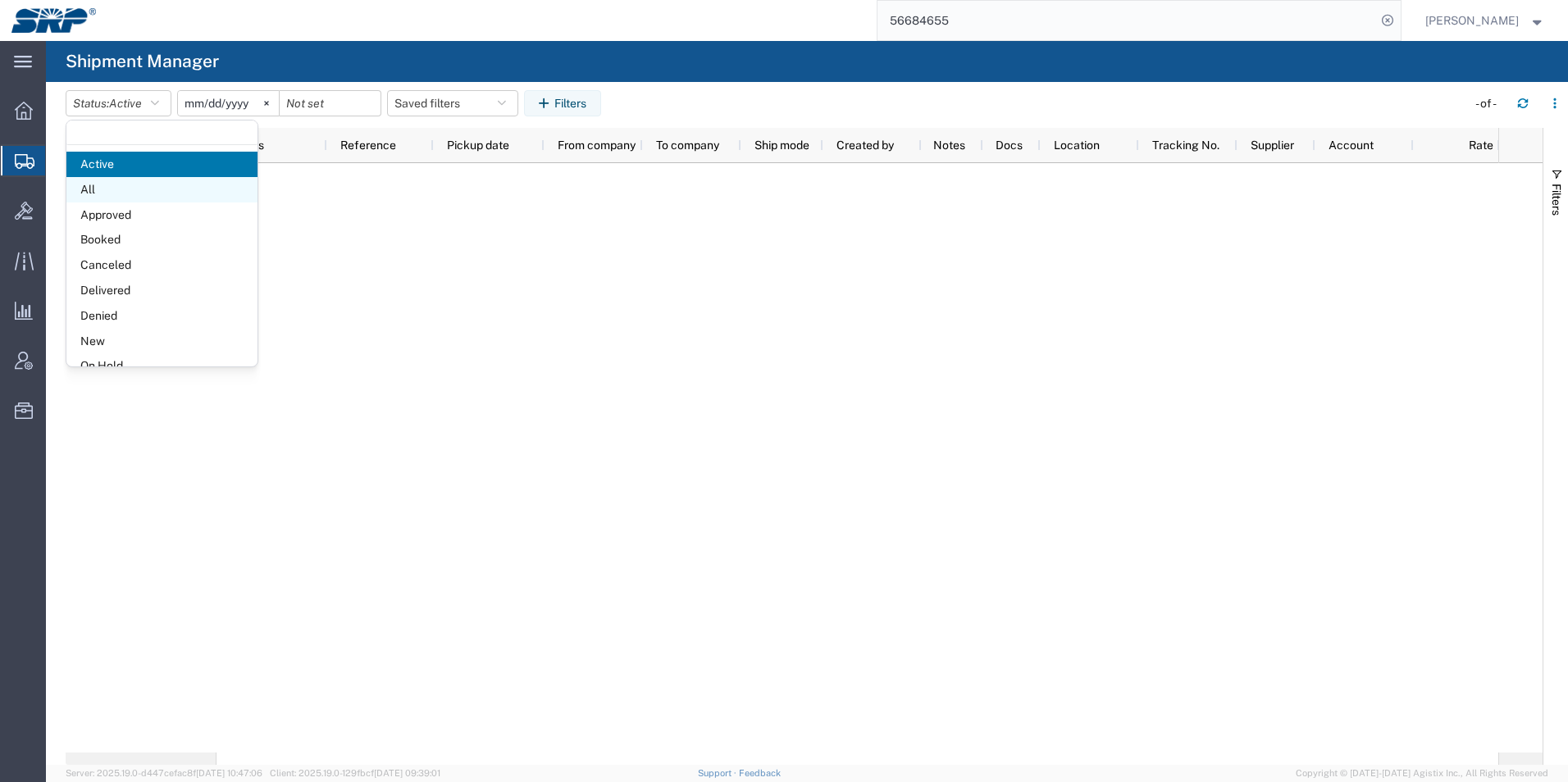
click at [93, 183] on span "All" at bounding box center [162, 189] width 191 height 25
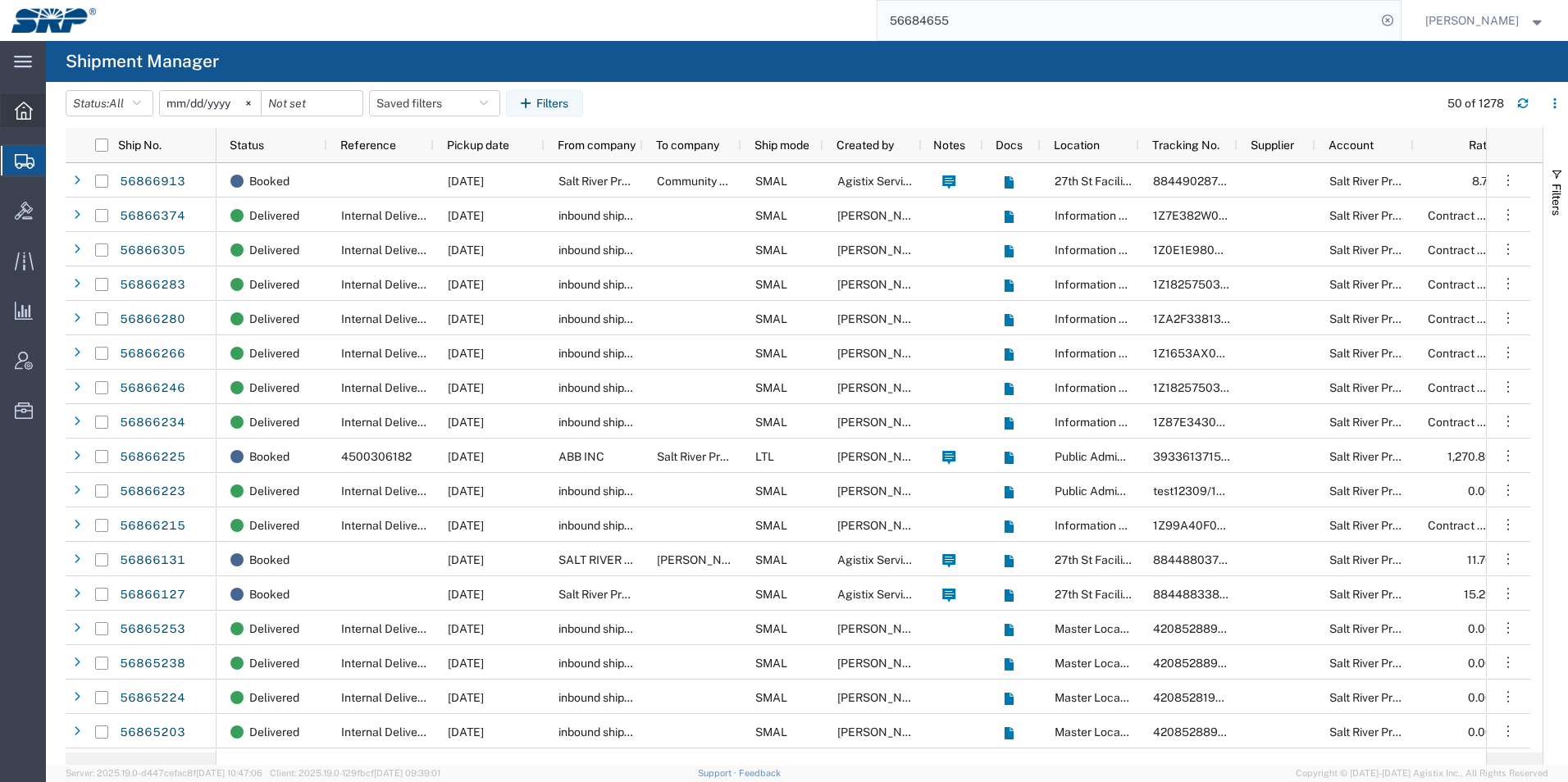
click at [32, 119] on icon at bounding box center [24, 111] width 18 height 18
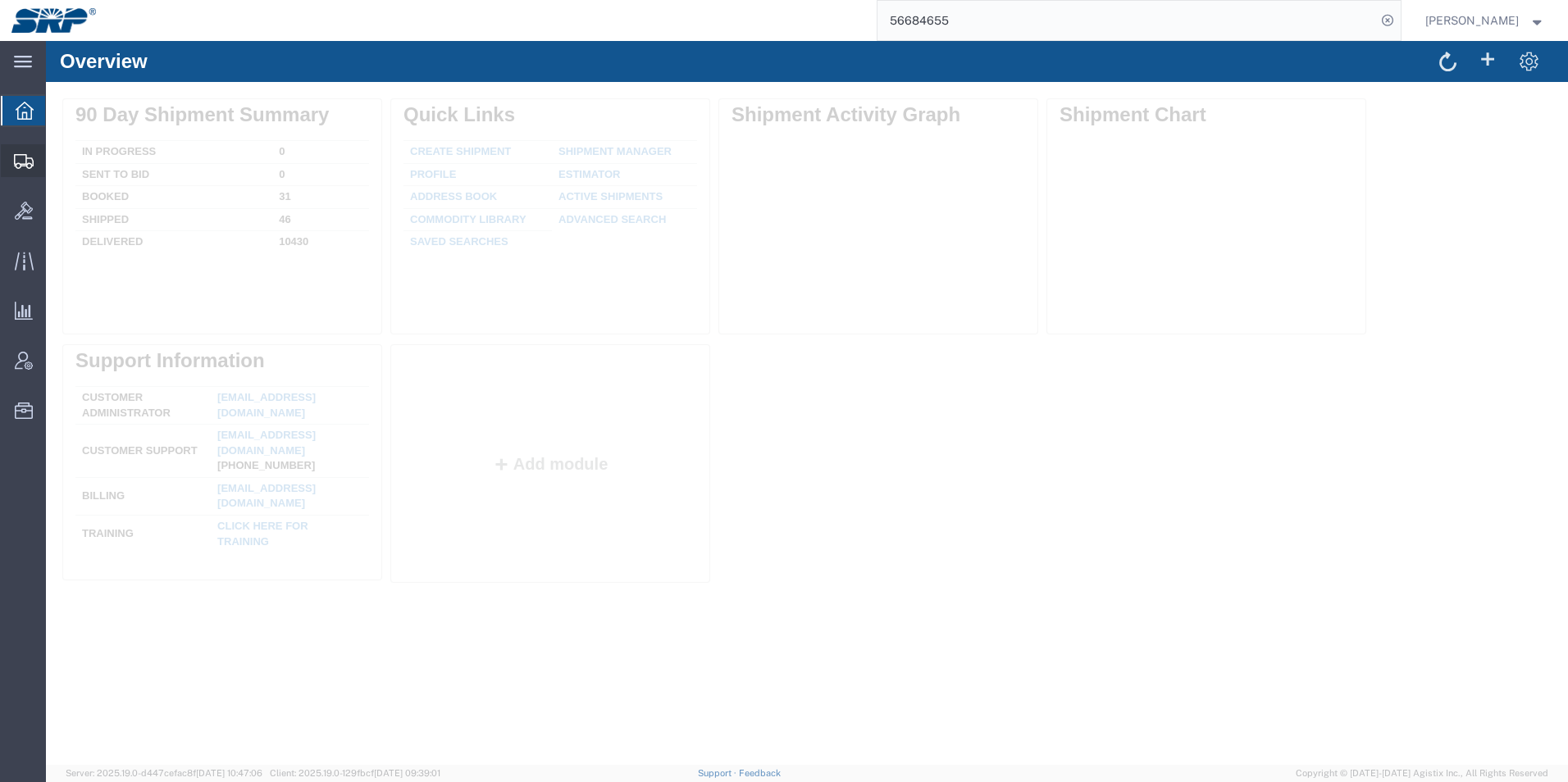
click at [31, 163] on icon at bounding box center [24, 161] width 20 height 15
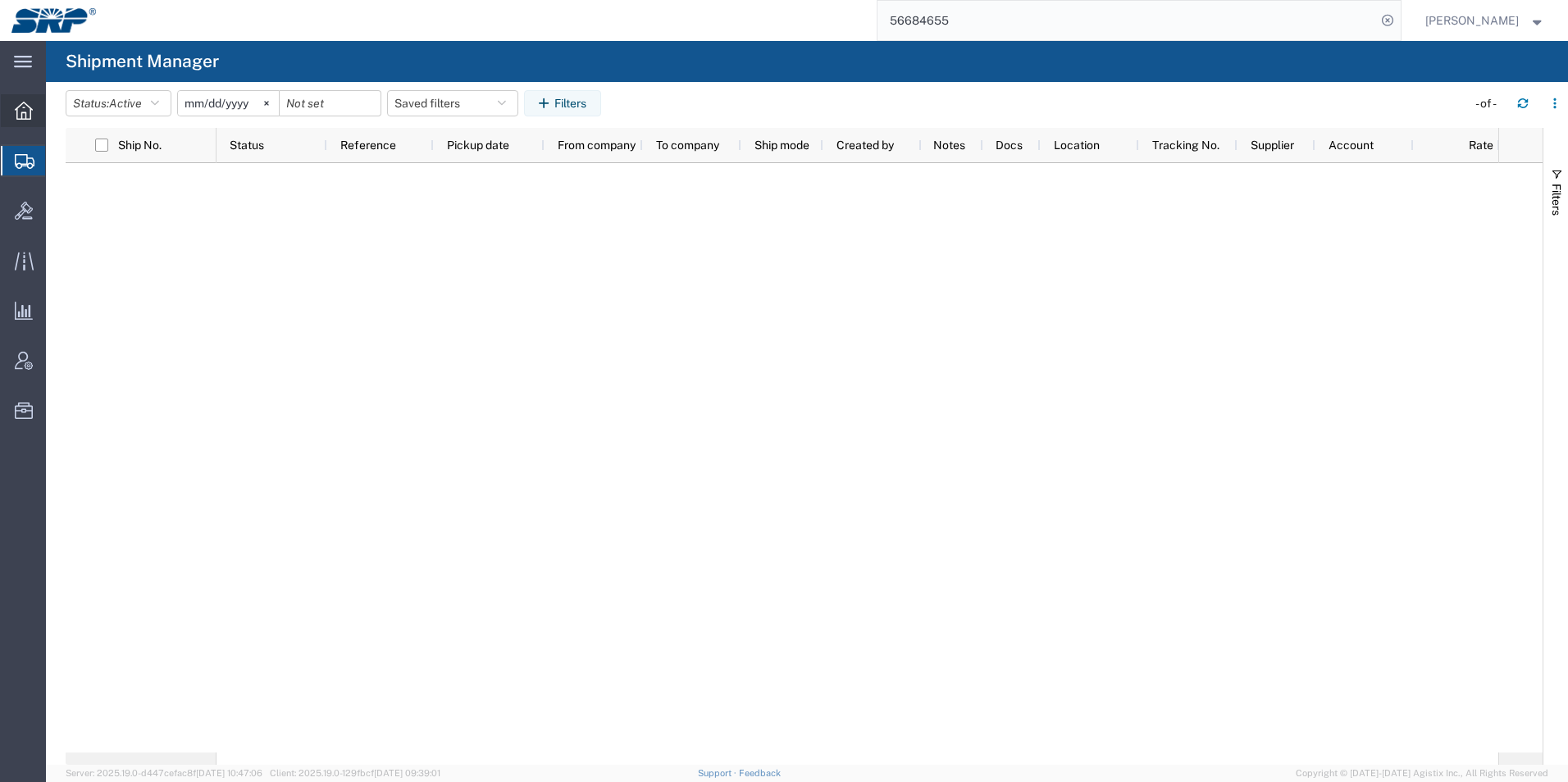
click at [11, 103] on div at bounding box center [24, 110] width 46 height 33
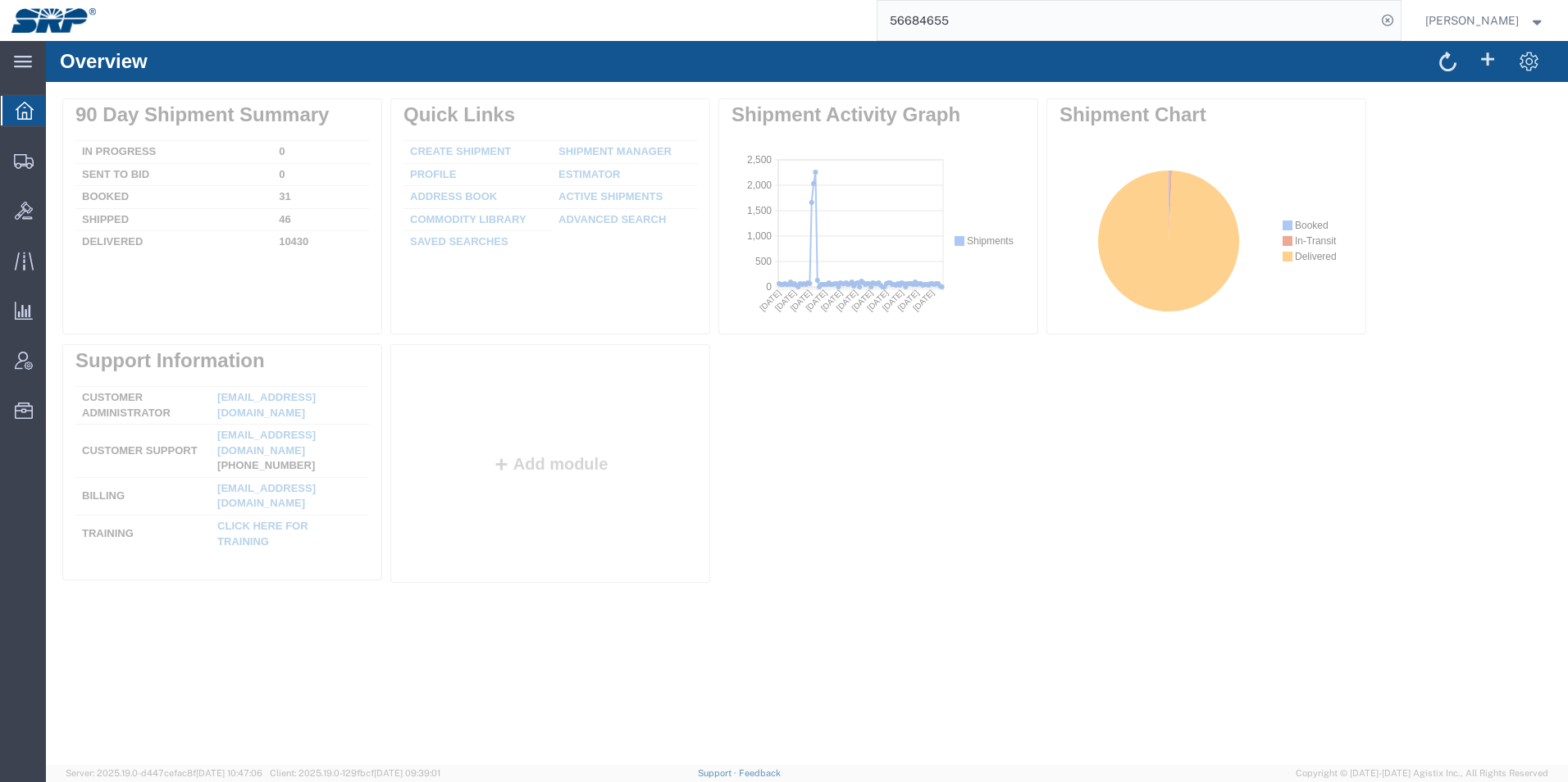
click at [21, 179] on ul "Overview Shipments Shipment Manager Create Shipment Create from Template Estima…" at bounding box center [23, 269] width 46 height 351
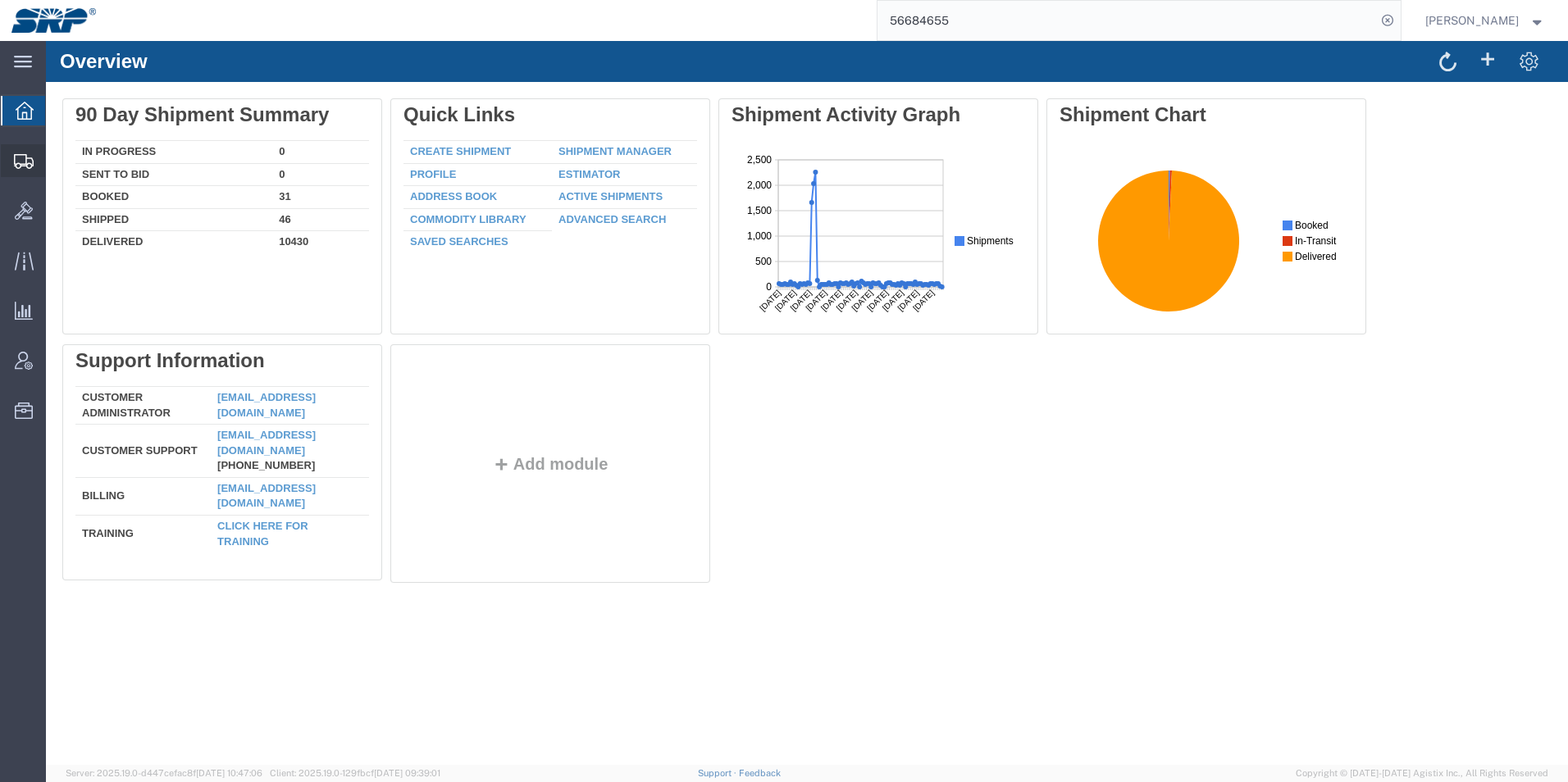
click at [21, 162] on icon at bounding box center [24, 161] width 20 height 15
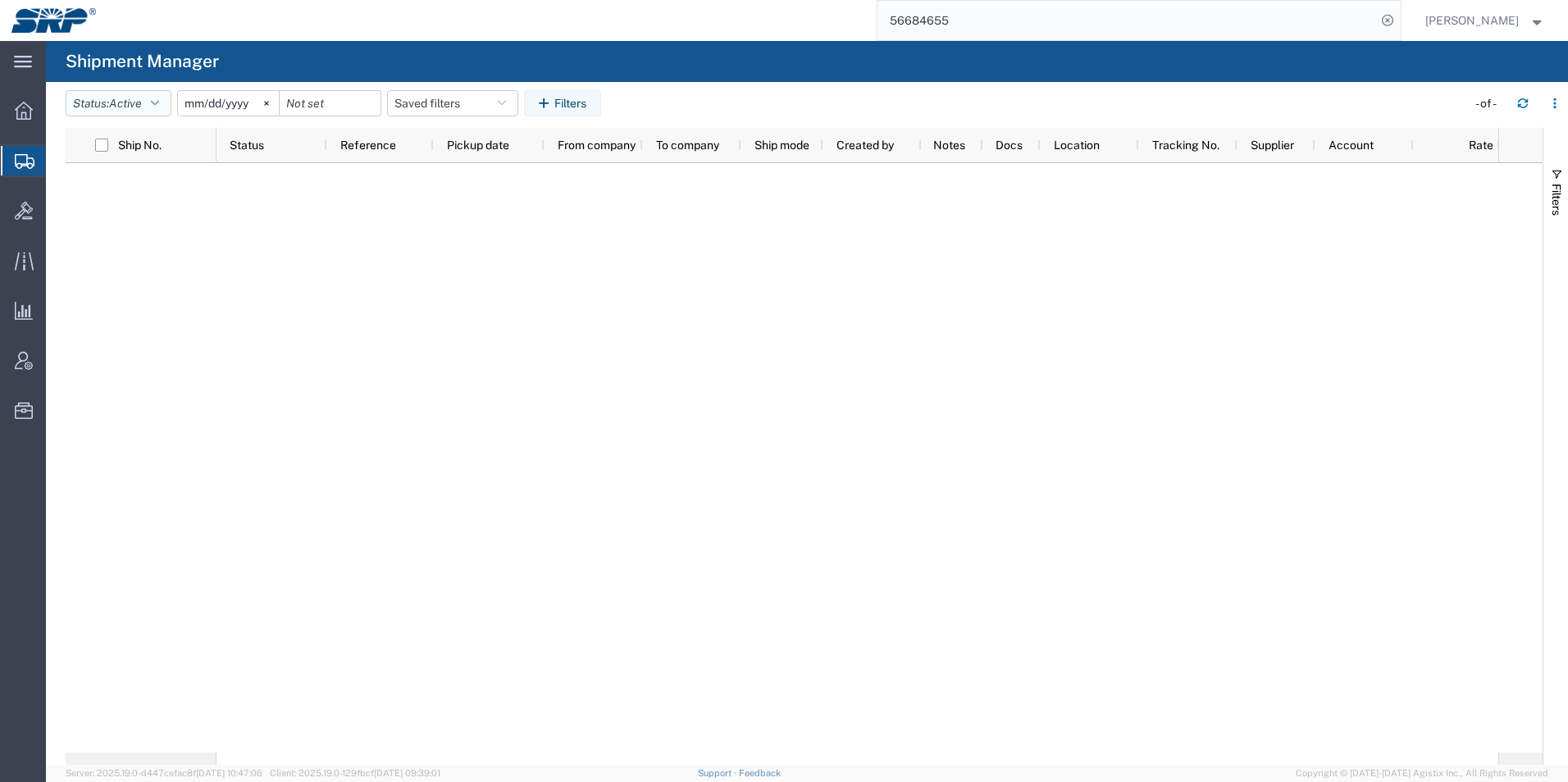
click at [116, 102] on span "Active" at bounding box center [125, 103] width 33 height 13
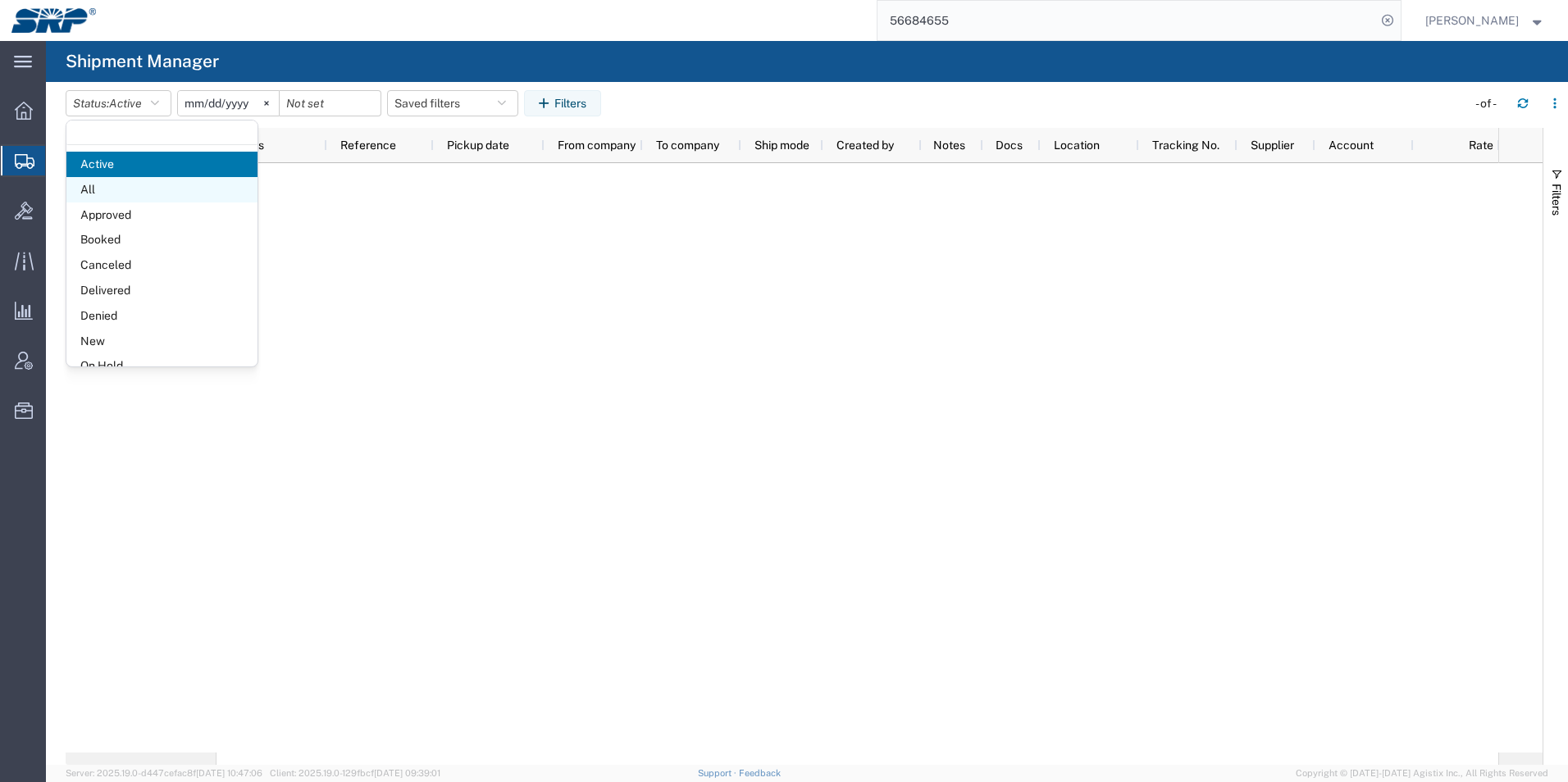
click at [106, 190] on span "All" at bounding box center [162, 189] width 191 height 25
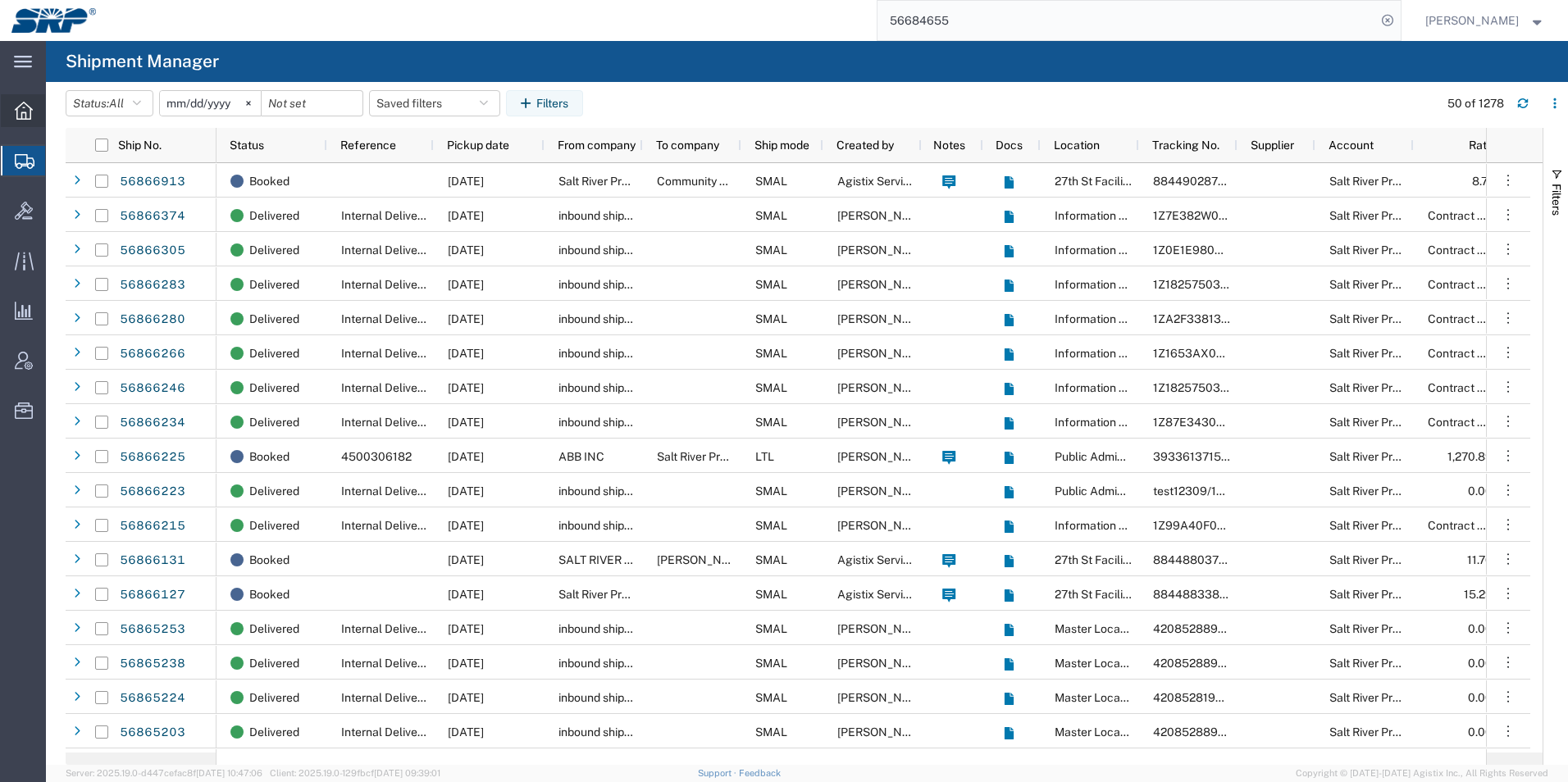
click at [23, 120] on div at bounding box center [24, 110] width 46 height 33
